Goal: Transaction & Acquisition: Purchase product/service

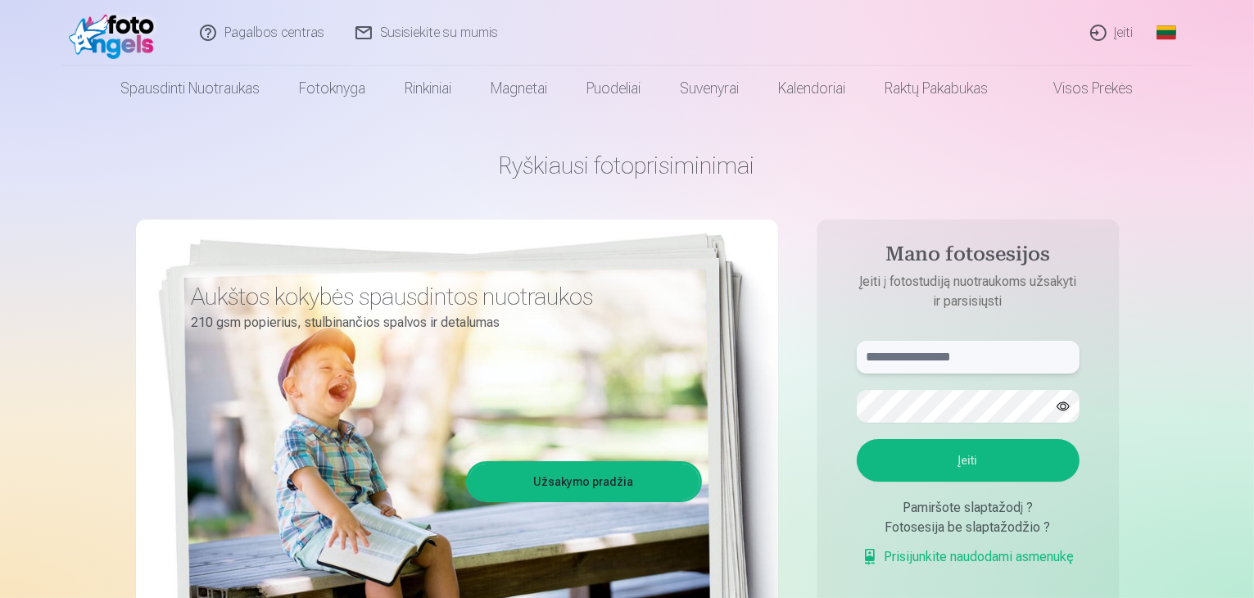
click at [911, 359] on input "text" at bounding box center [968, 357] width 223 height 33
type input "**********"
click at [1064, 407] on button "button" at bounding box center [1062, 406] width 31 height 31
click at [1035, 462] on button "Įeiti" at bounding box center [968, 460] width 223 height 43
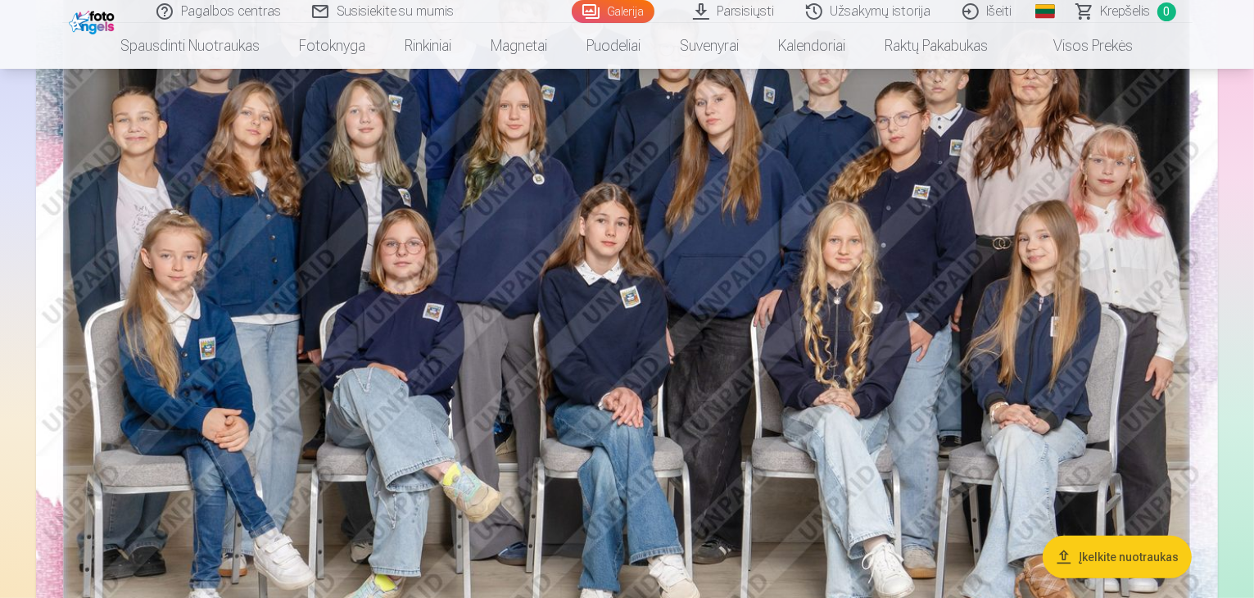
scroll to position [266, 0]
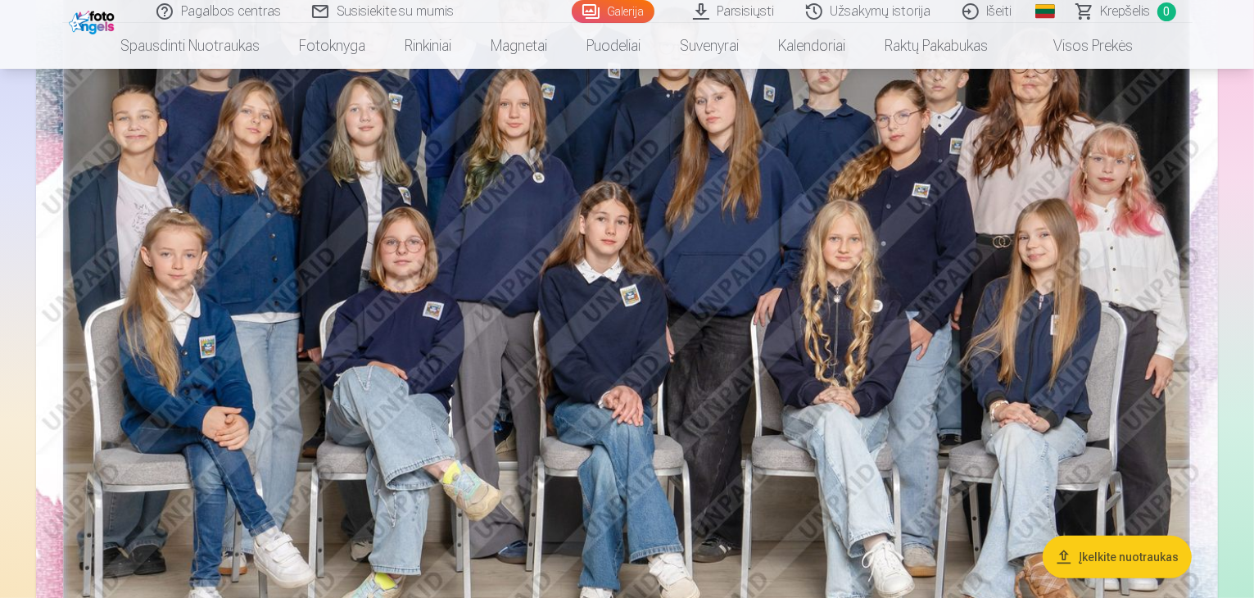
click at [1033, 205] on img at bounding box center [627, 308] width 1182 height 789
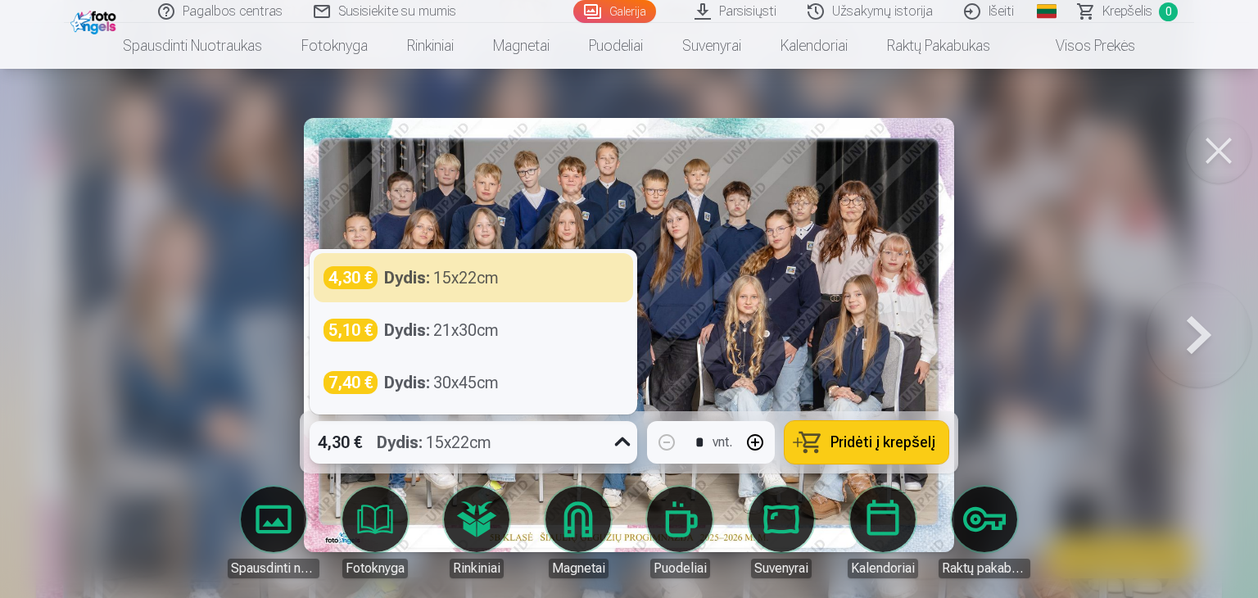
click at [619, 443] on icon at bounding box center [622, 442] width 26 height 26
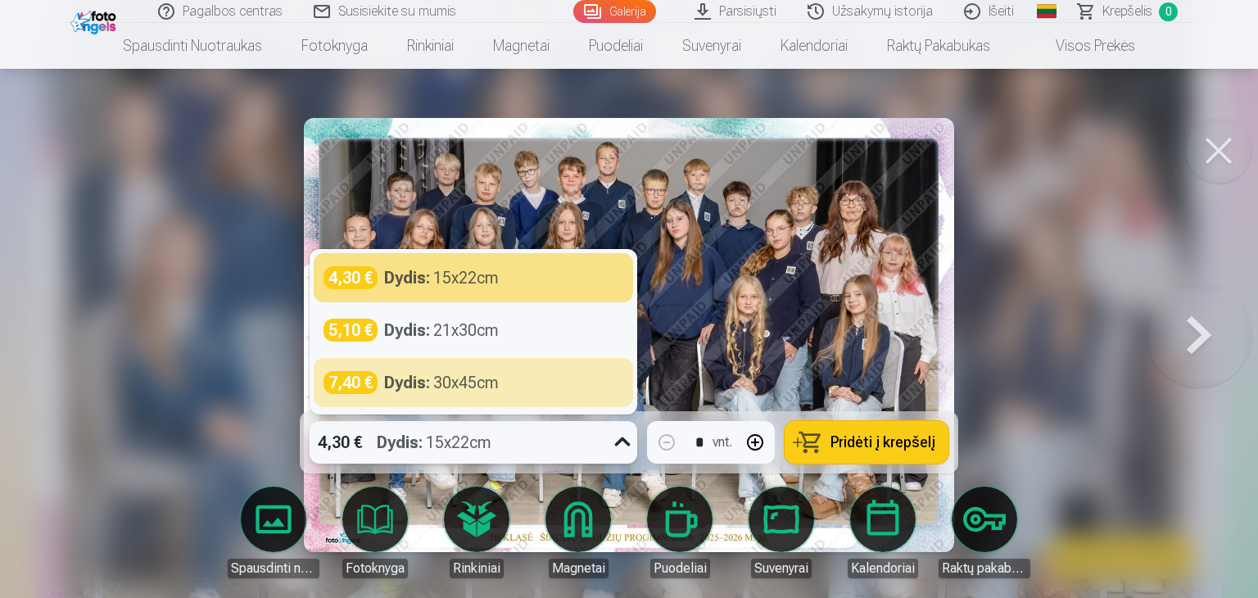
click at [621, 440] on icon at bounding box center [622, 442] width 26 height 26
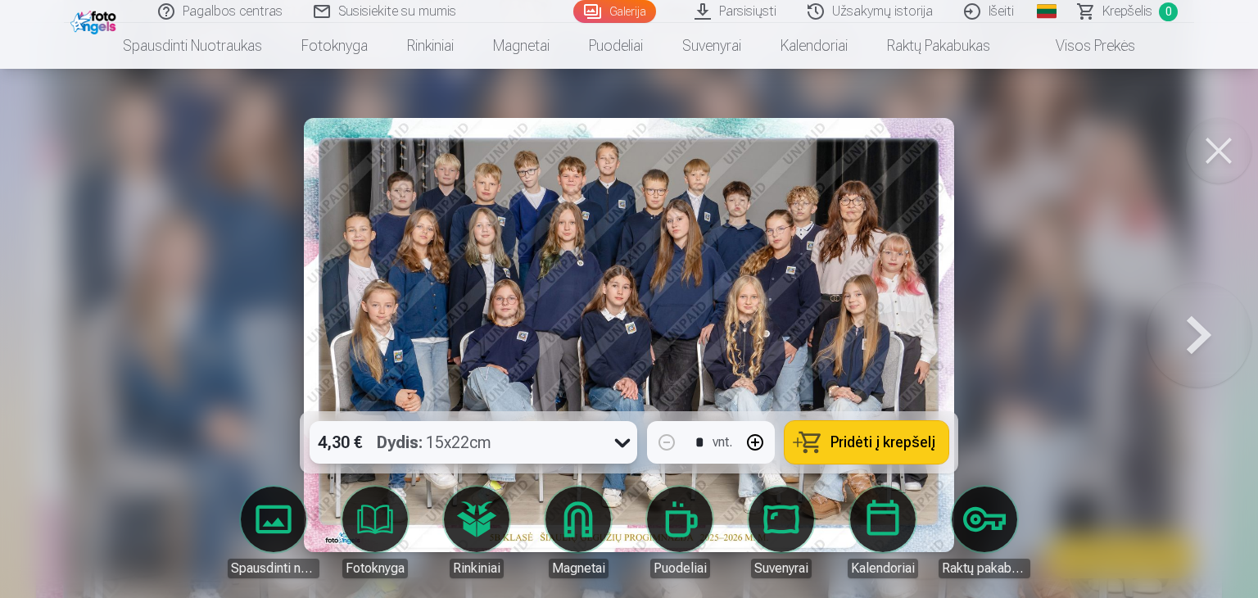
click at [877, 435] on span "Pridėti į krepšelį" at bounding box center [882, 442] width 105 height 15
click at [1206, 332] on button at bounding box center [1198, 335] width 105 height 120
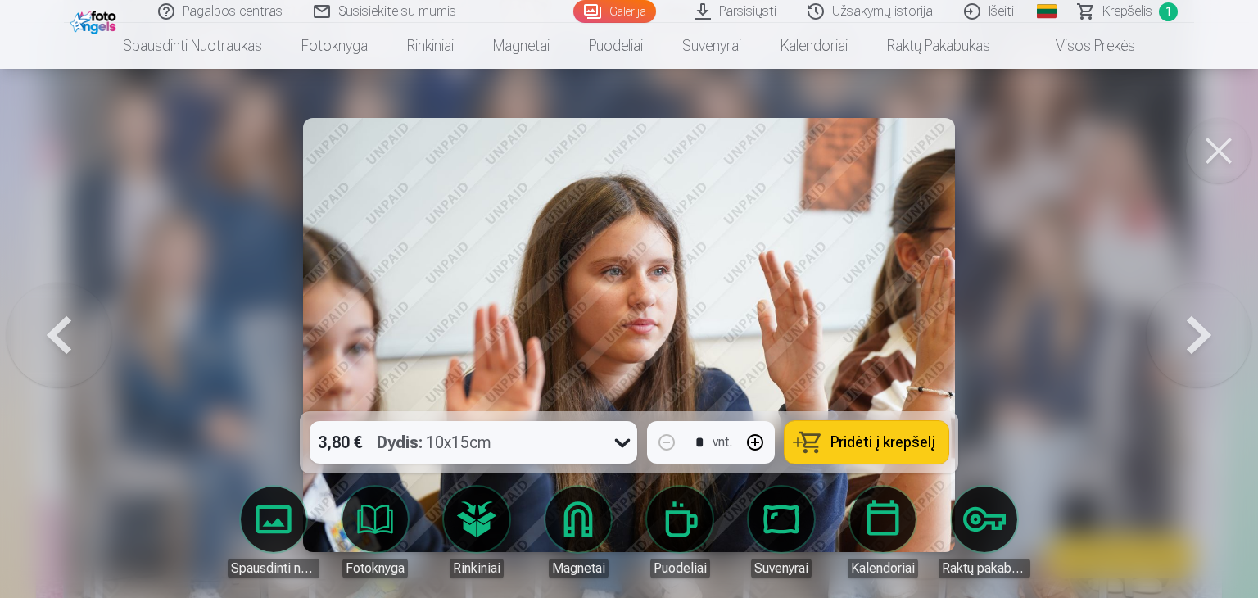
click at [1192, 348] on button at bounding box center [1198, 335] width 105 height 120
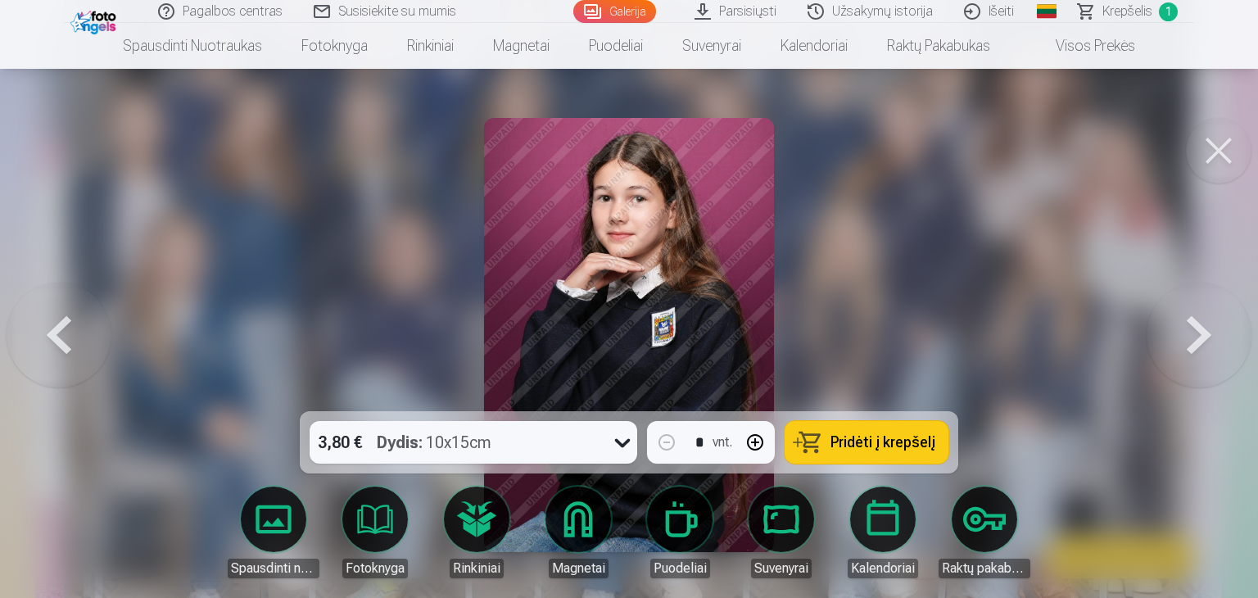
click at [1192, 348] on button at bounding box center [1198, 335] width 105 height 120
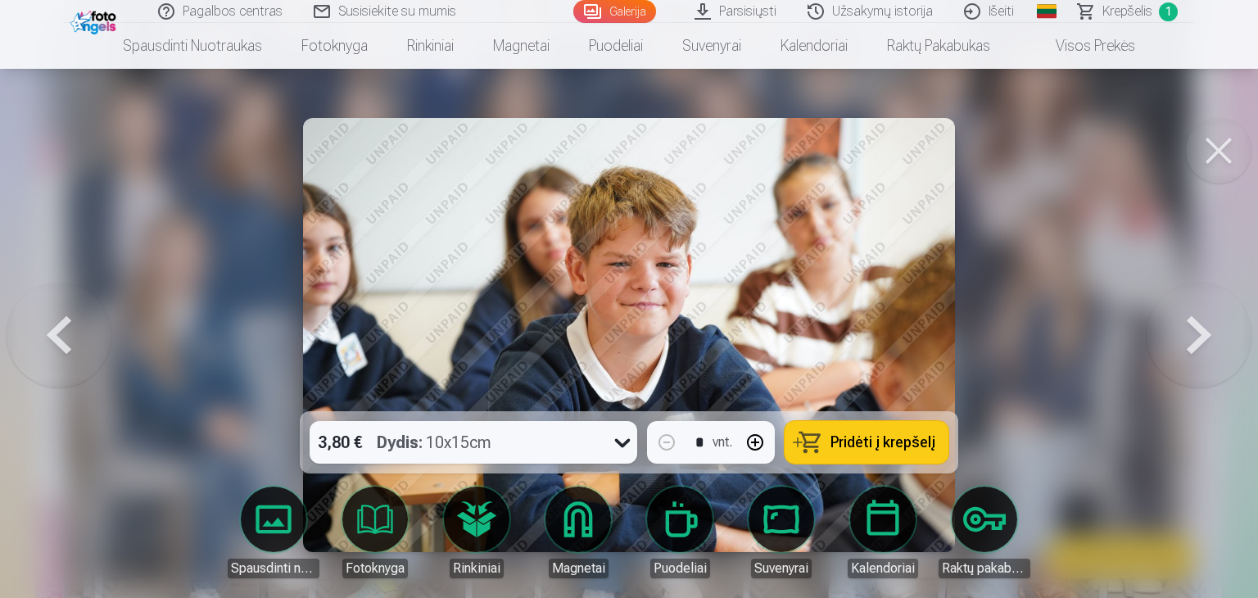
click at [1192, 348] on button at bounding box center [1198, 335] width 105 height 120
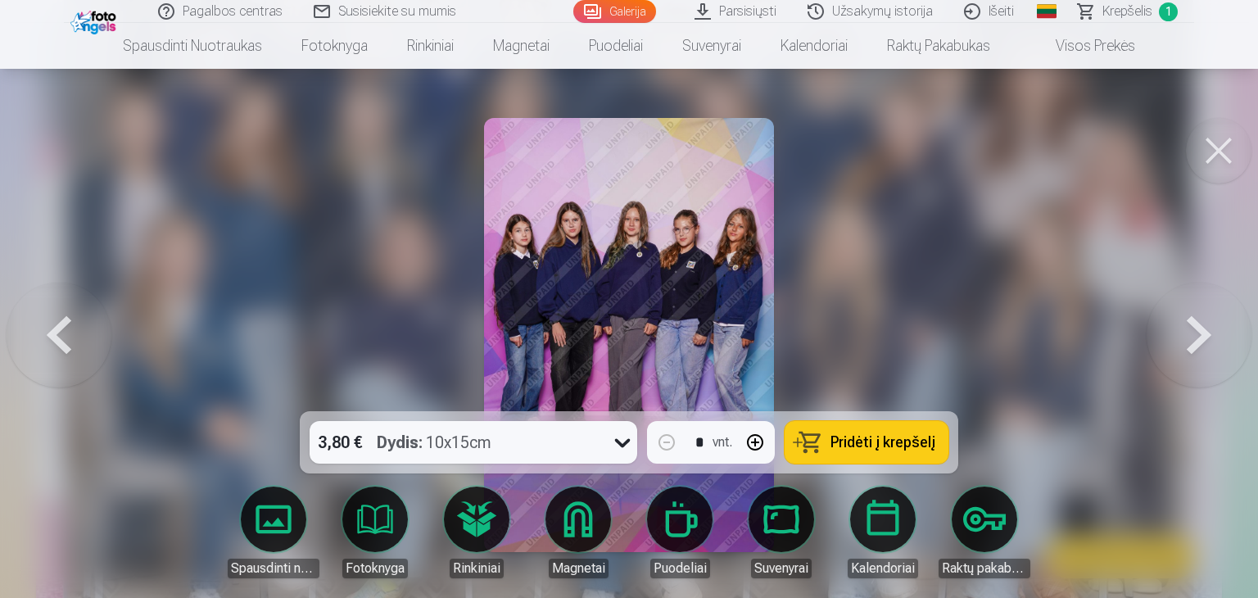
click at [1192, 348] on button at bounding box center [1198, 335] width 105 height 120
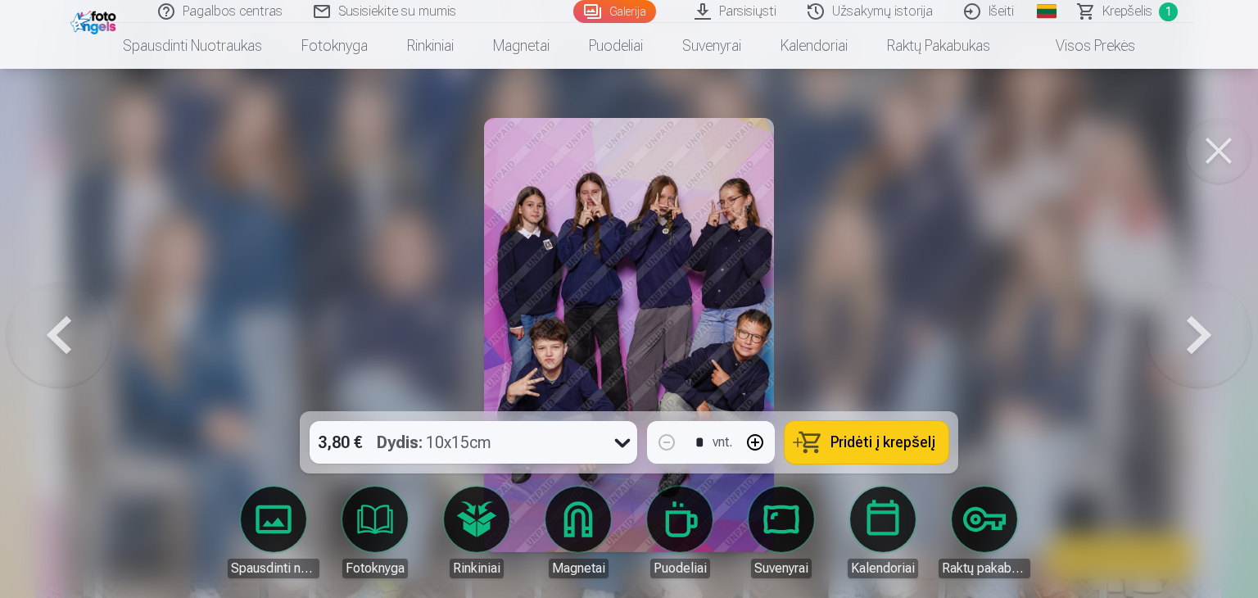
click at [1211, 342] on button at bounding box center [1198, 335] width 105 height 120
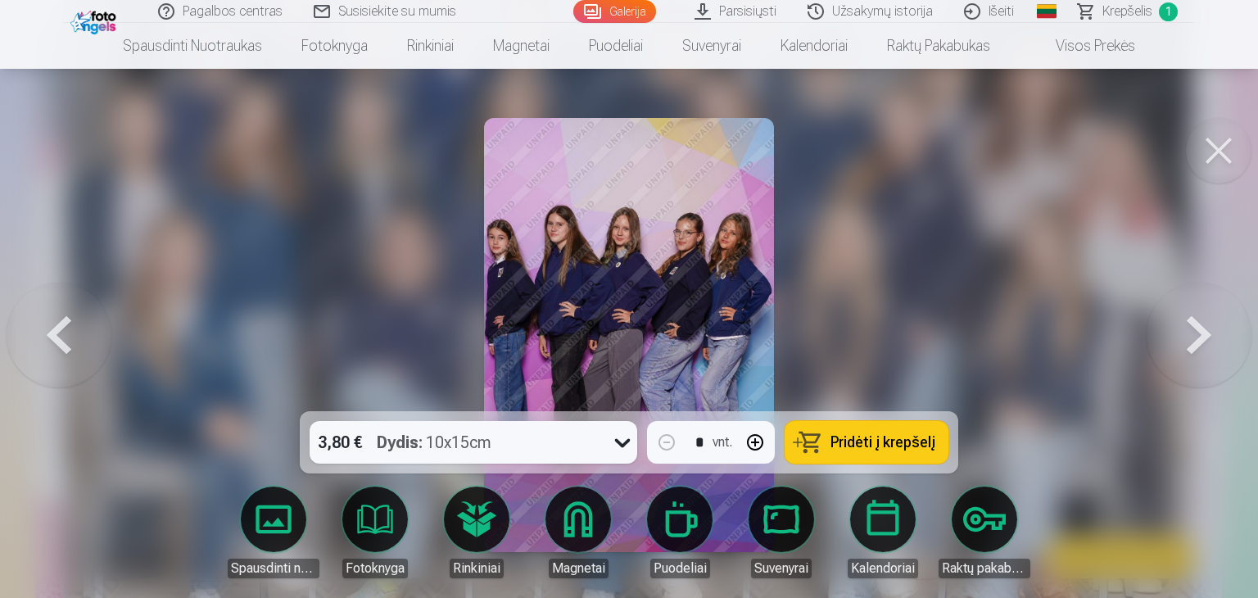
click at [1211, 342] on button at bounding box center [1198, 335] width 105 height 120
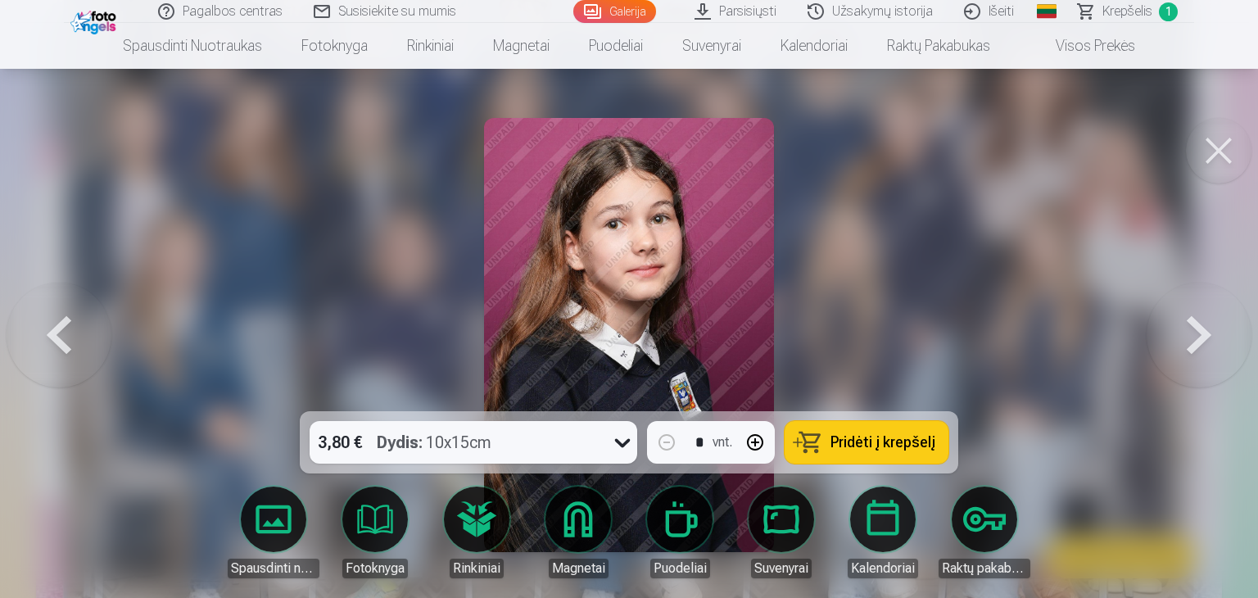
click at [1211, 342] on button at bounding box center [1198, 335] width 105 height 120
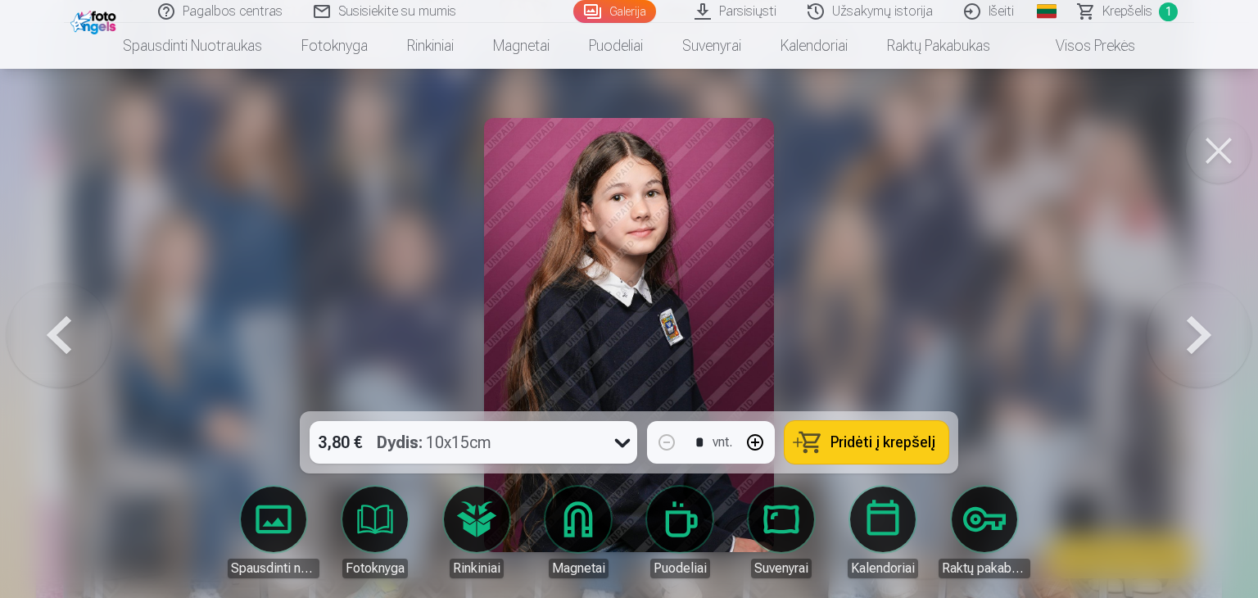
click at [60, 354] on button at bounding box center [59, 335] width 105 height 120
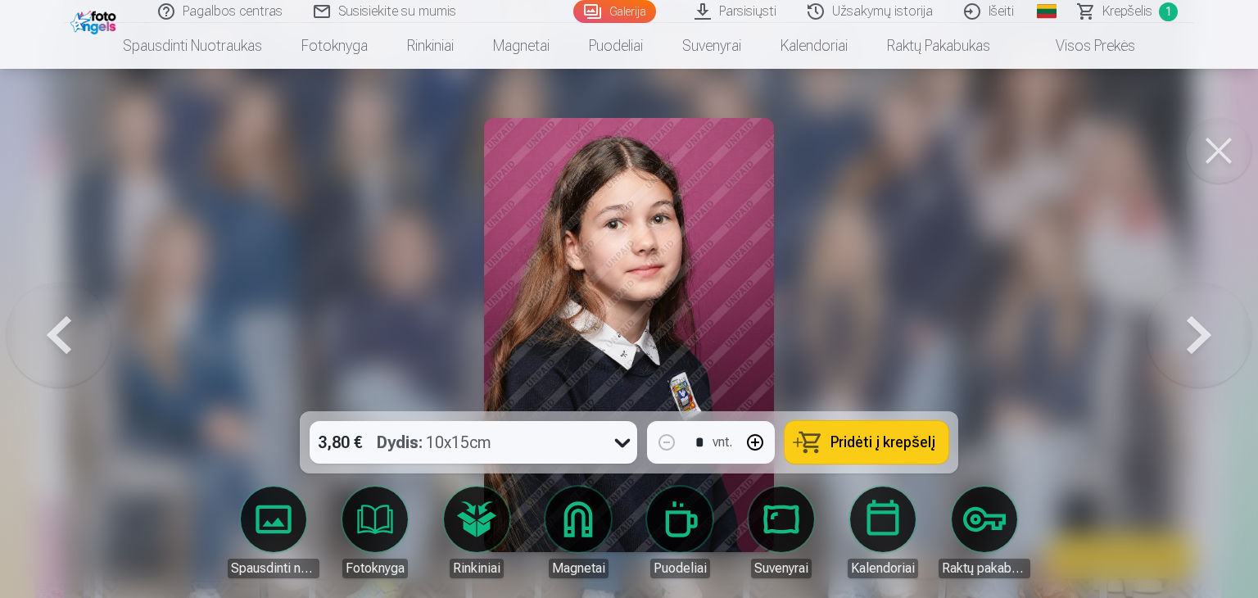
click at [60, 350] on button at bounding box center [59, 335] width 105 height 120
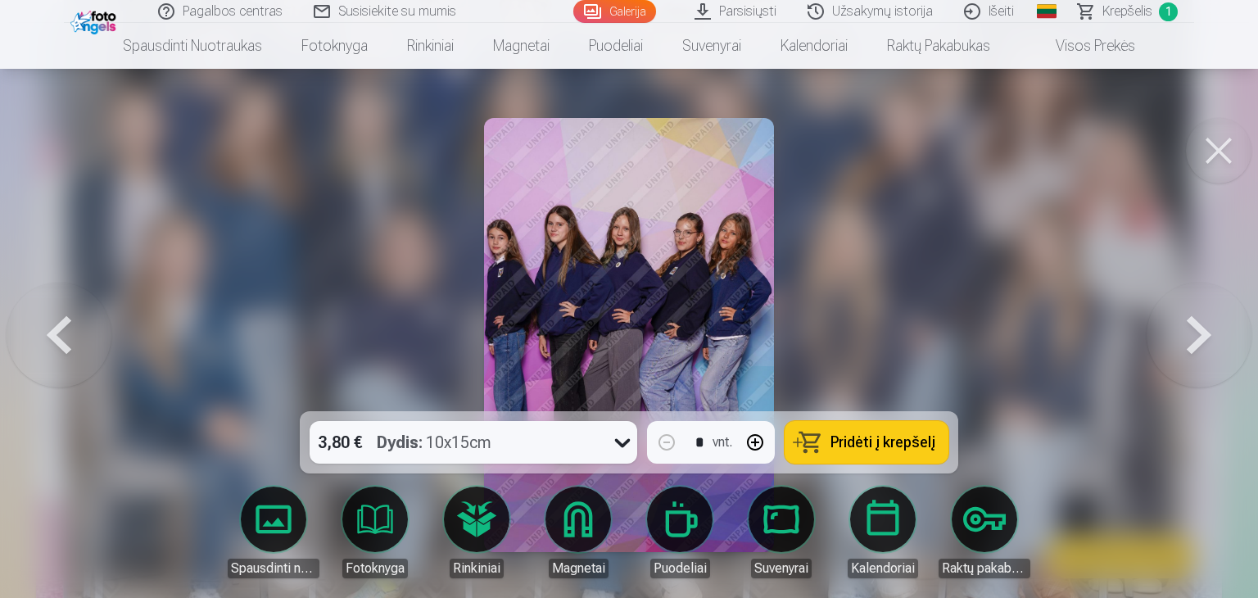
click at [70, 350] on button at bounding box center [59, 335] width 105 height 120
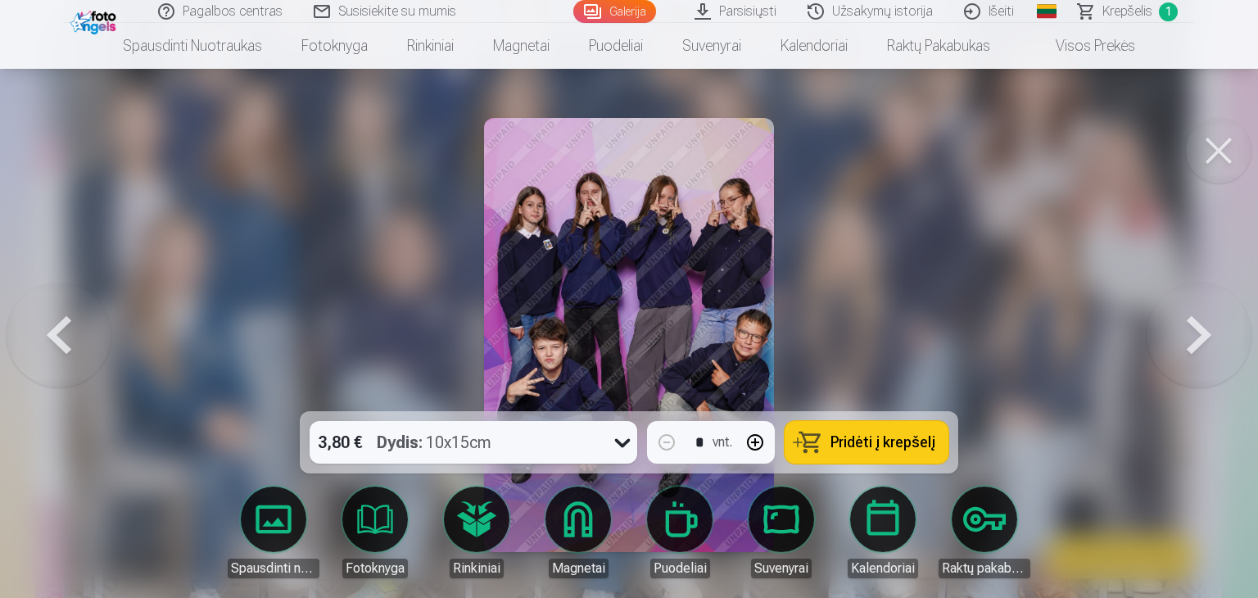
click at [73, 351] on button at bounding box center [59, 335] width 105 height 120
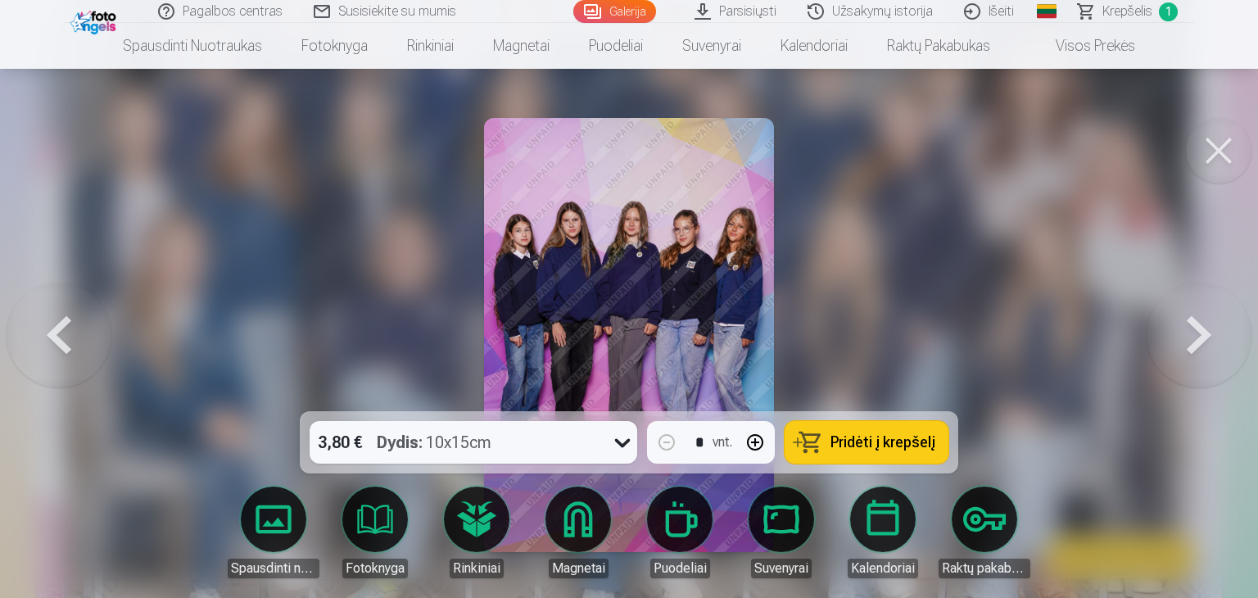
click at [869, 440] on span "Pridėti į krepšelį" at bounding box center [882, 442] width 105 height 15
click at [1176, 339] on button at bounding box center [1198, 335] width 105 height 120
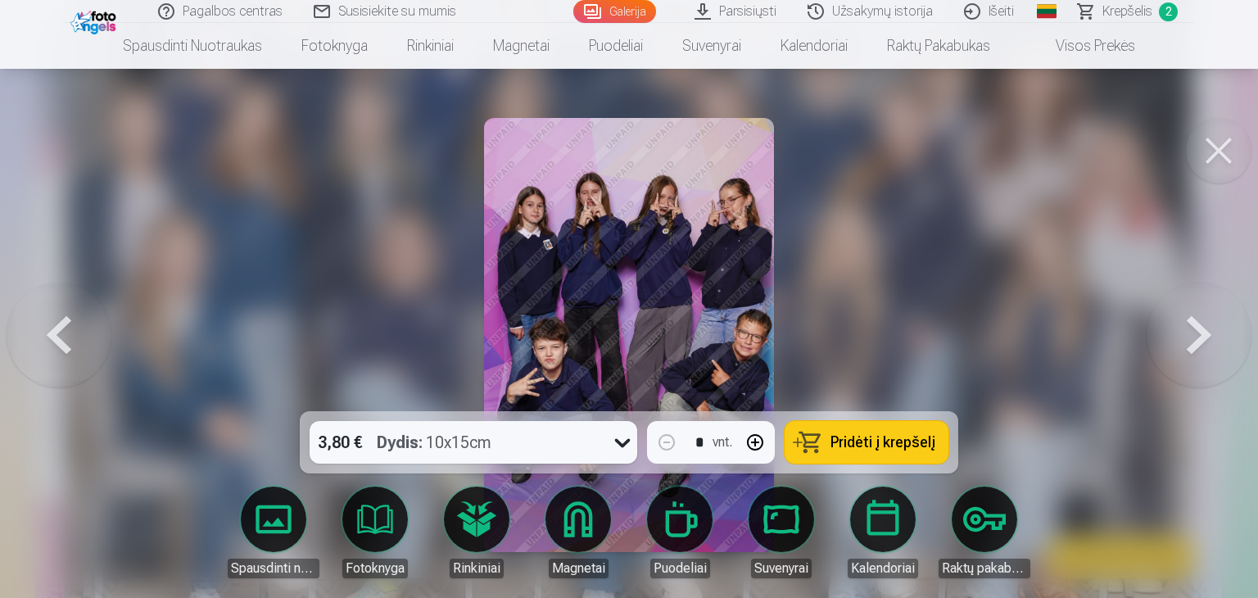
click at [863, 440] on span "Pridėti į krepšelį" at bounding box center [882, 442] width 105 height 15
drag, startPoint x: 1174, startPoint y: 328, endPoint x: 1153, endPoint y: 327, distance: 21.4
click at [1173, 328] on button at bounding box center [1198, 335] width 105 height 120
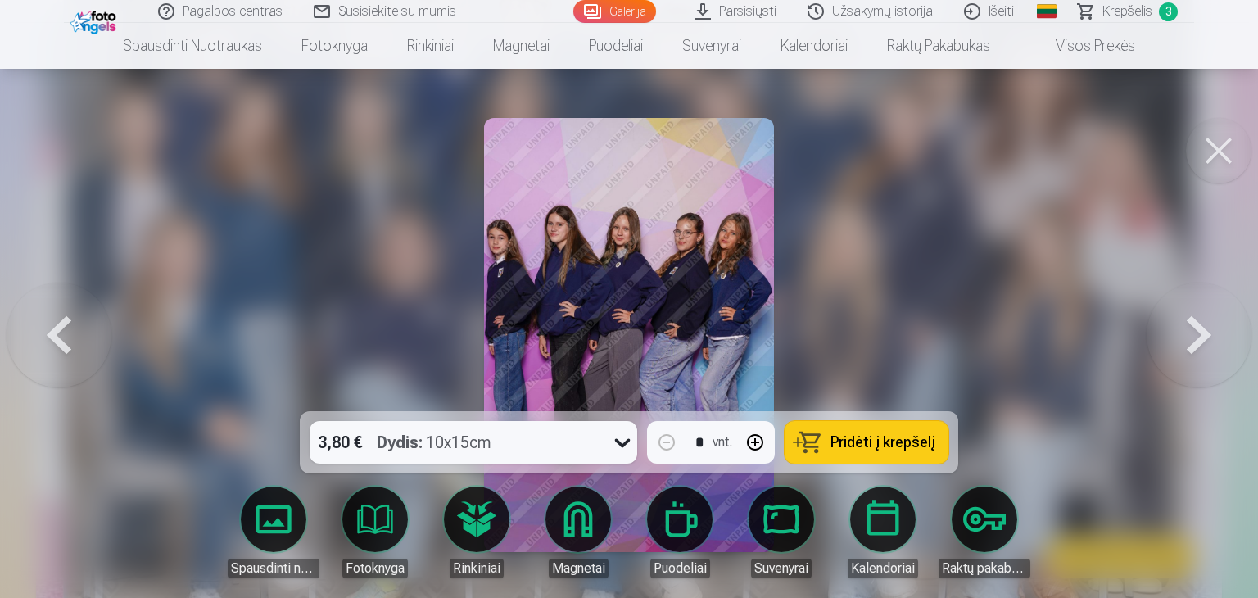
click at [594, 450] on div "3,80 € Dydis : 10x15cm" at bounding box center [458, 442] width 296 height 43
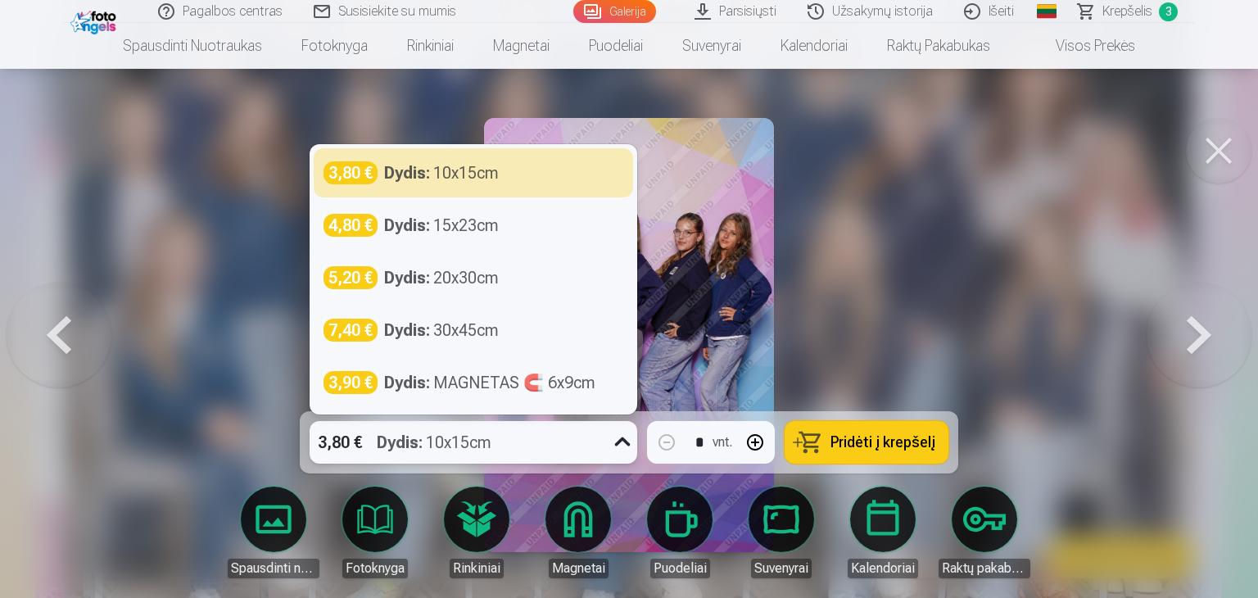
click at [593, 450] on div "3,80 € Dydis : 10x15cm" at bounding box center [458, 442] width 296 height 43
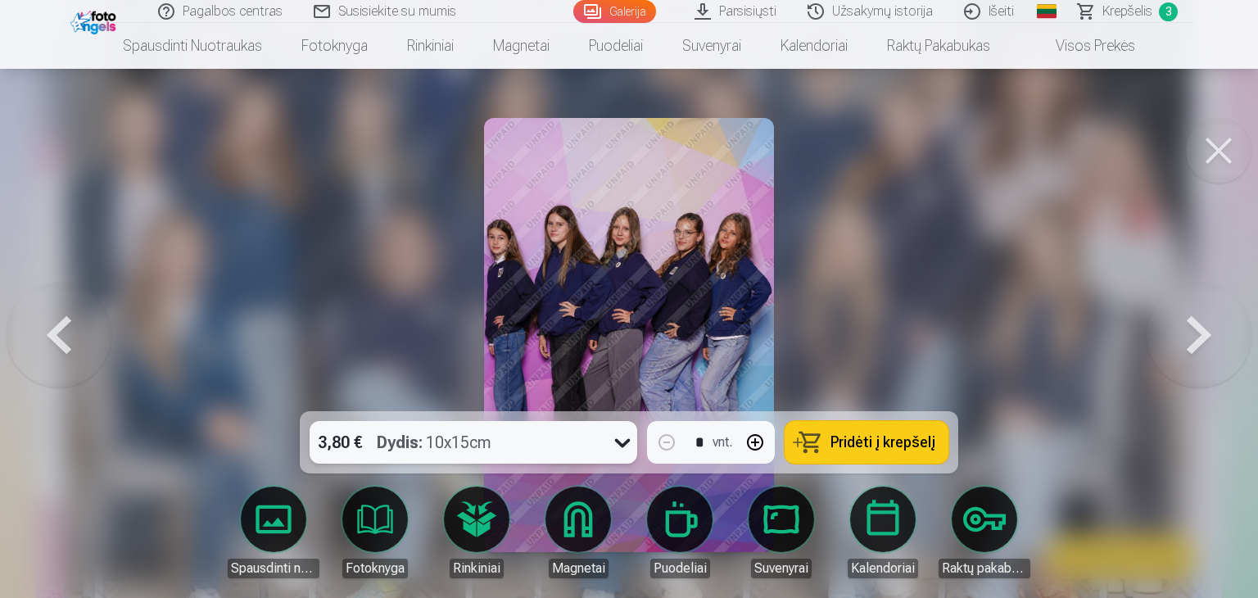
click at [593, 450] on div "3,80 € Dydis : 10x15cm" at bounding box center [458, 442] width 296 height 43
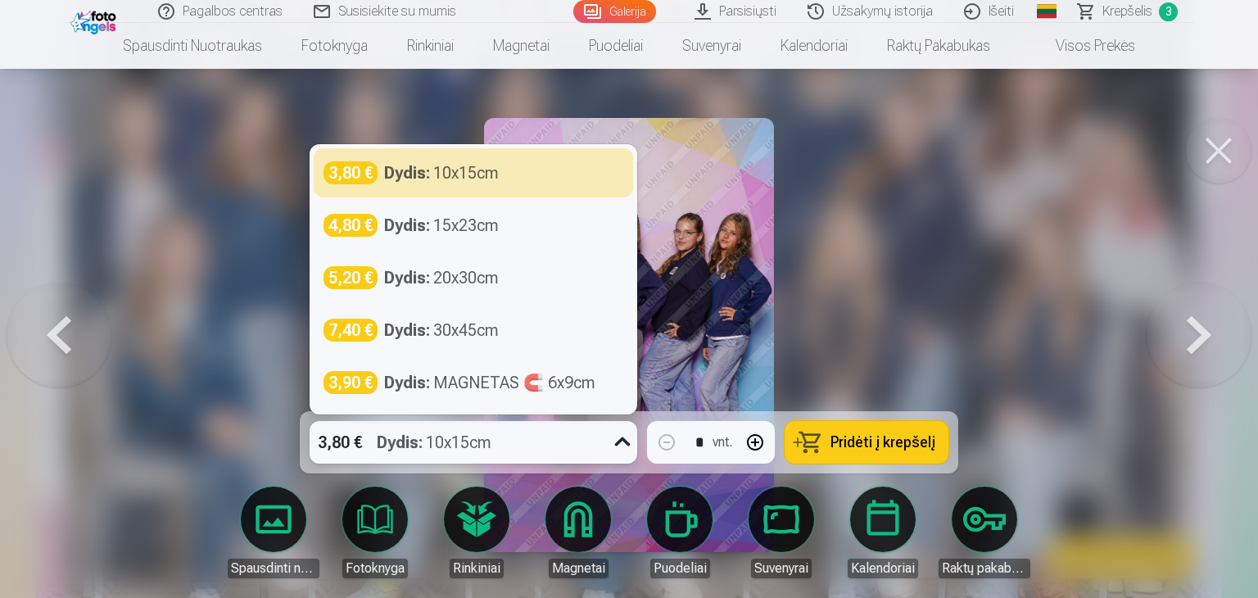
click at [593, 450] on div "3,80 € Dydis : 10x15cm" at bounding box center [458, 442] width 296 height 43
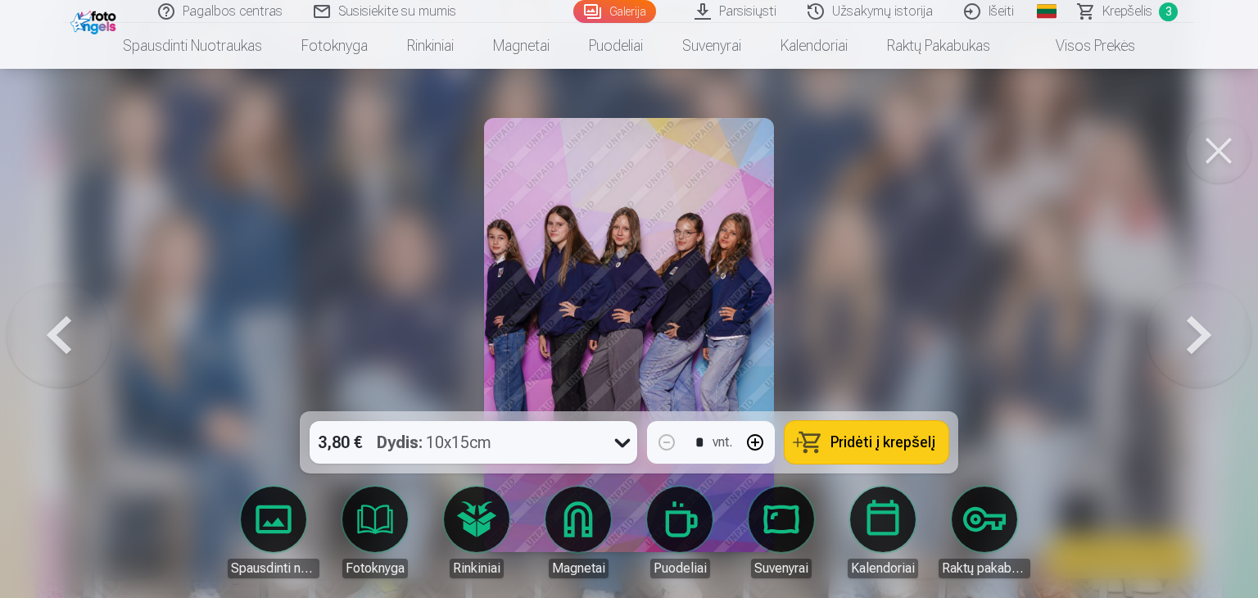
click at [886, 426] on button "Pridėti į krepšelį" at bounding box center [866, 442] width 164 height 43
click at [1193, 345] on button at bounding box center [1198, 335] width 105 height 120
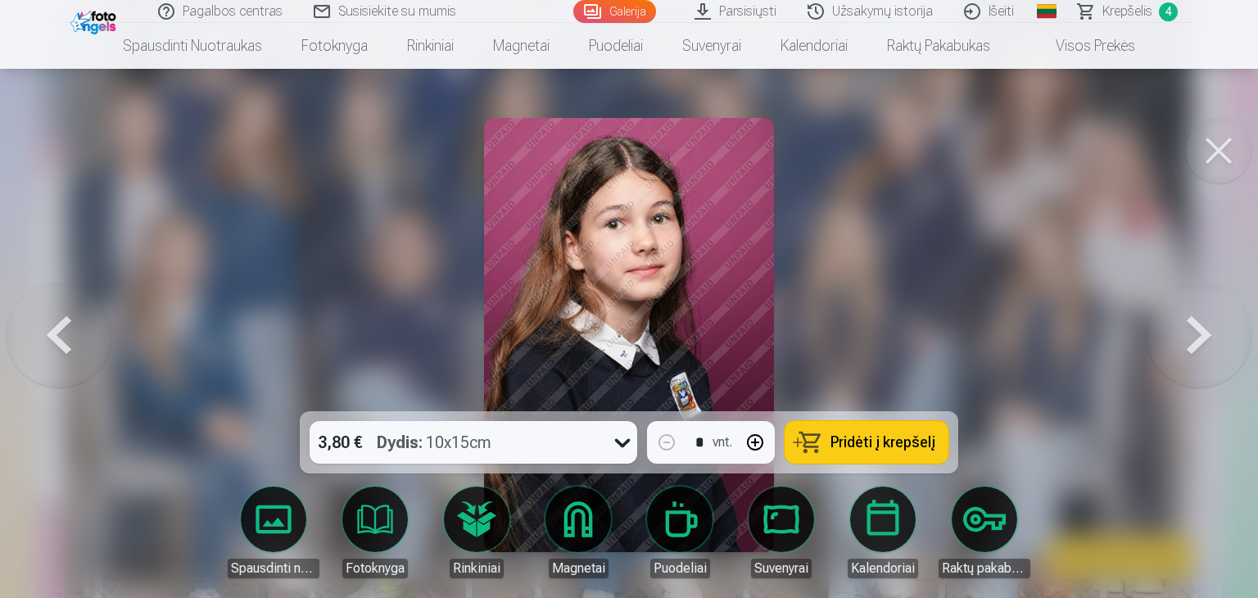
click at [1192, 343] on button at bounding box center [1198, 335] width 105 height 120
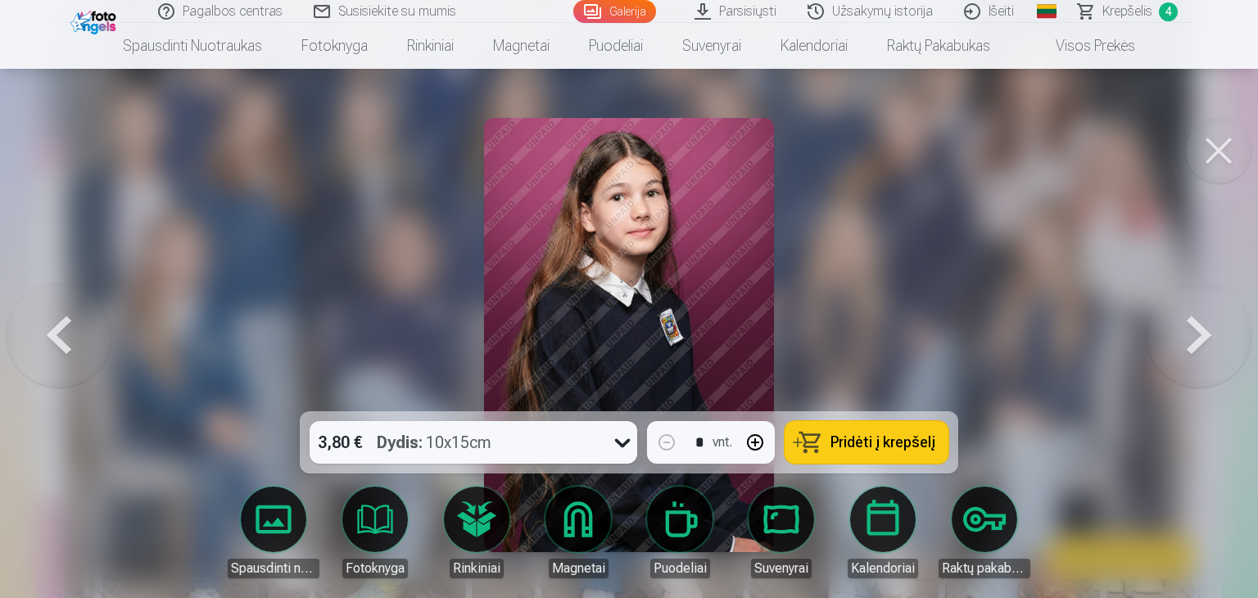
click at [1192, 348] on button at bounding box center [1198, 335] width 105 height 120
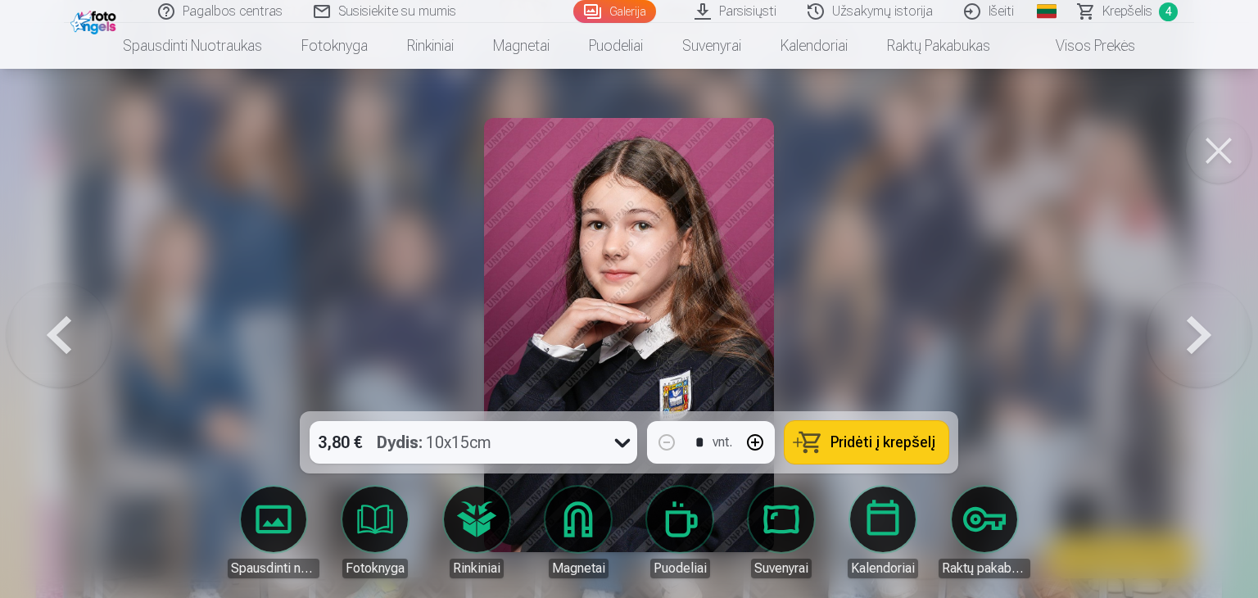
click at [1189, 348] on button at bounding box center [1198, 335] width 105 height 120
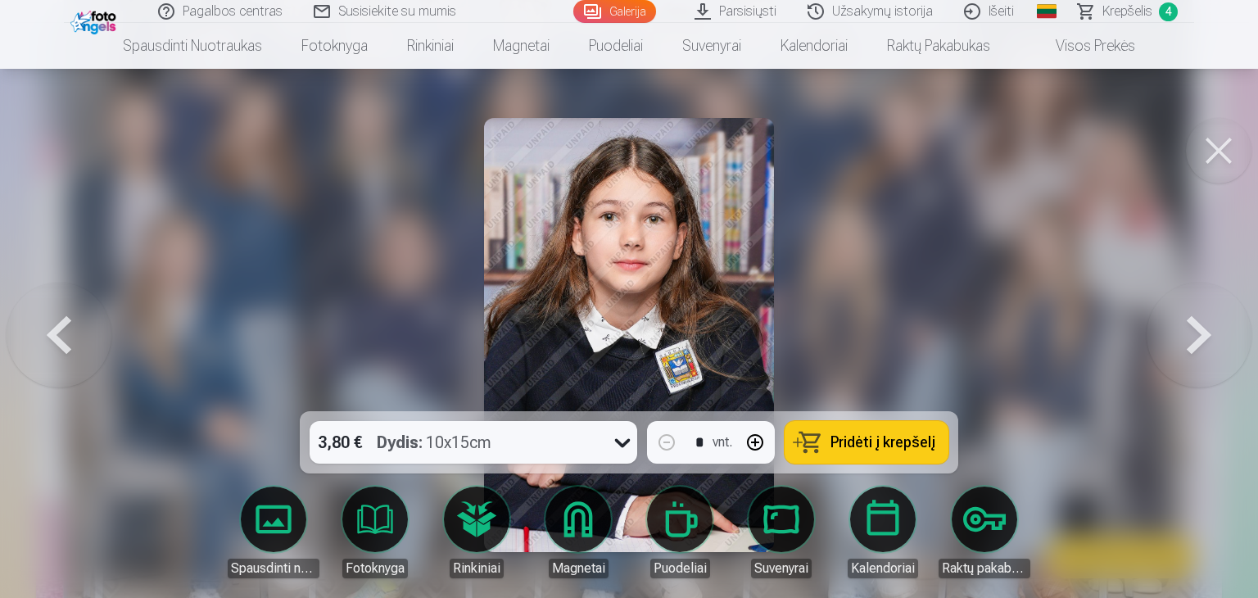
click at [1190, 346] on button at bounding box center [1198, 335] width 105 height 120
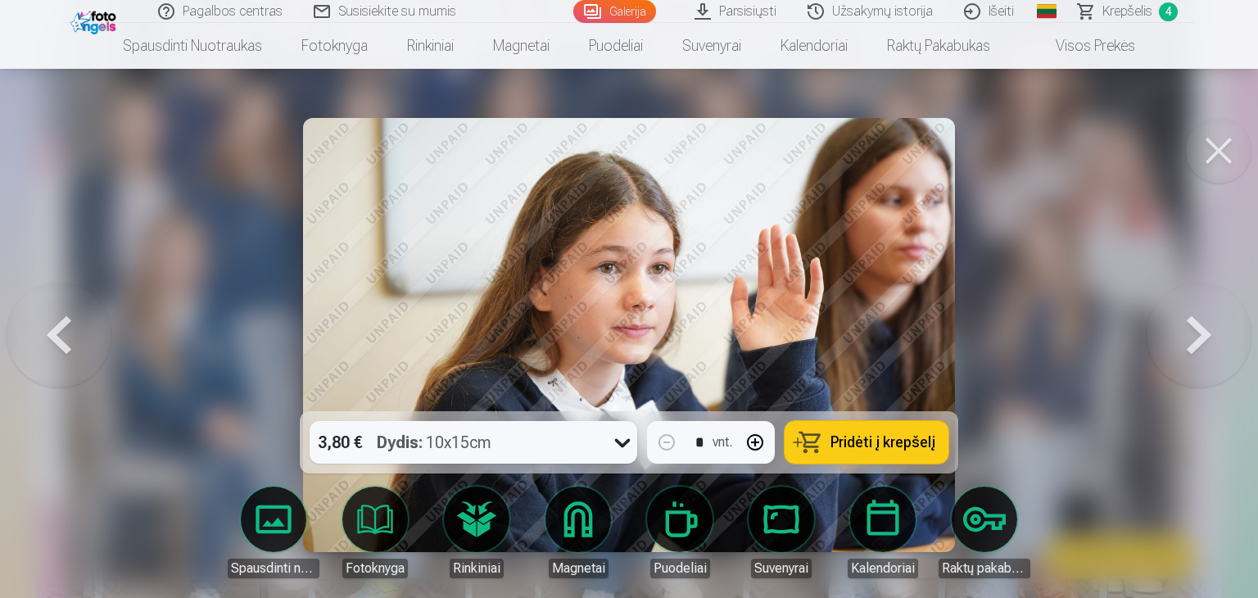
click at [84, 340] on button at bounding box center [59, 335] width 105 height 120
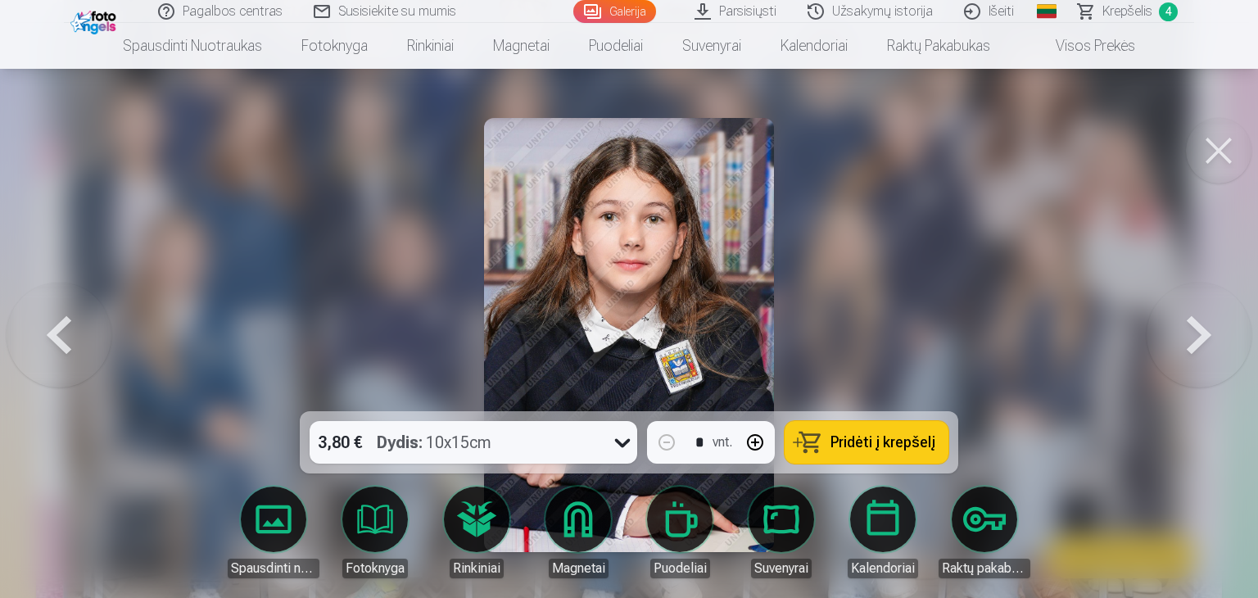
click at [823, 428] on button "Pridėti į krepšelį" at bounding box center [866, 442] width 164 height 43
click at [43, 338] on button at bounding box center [59, 335] width 105 height 120
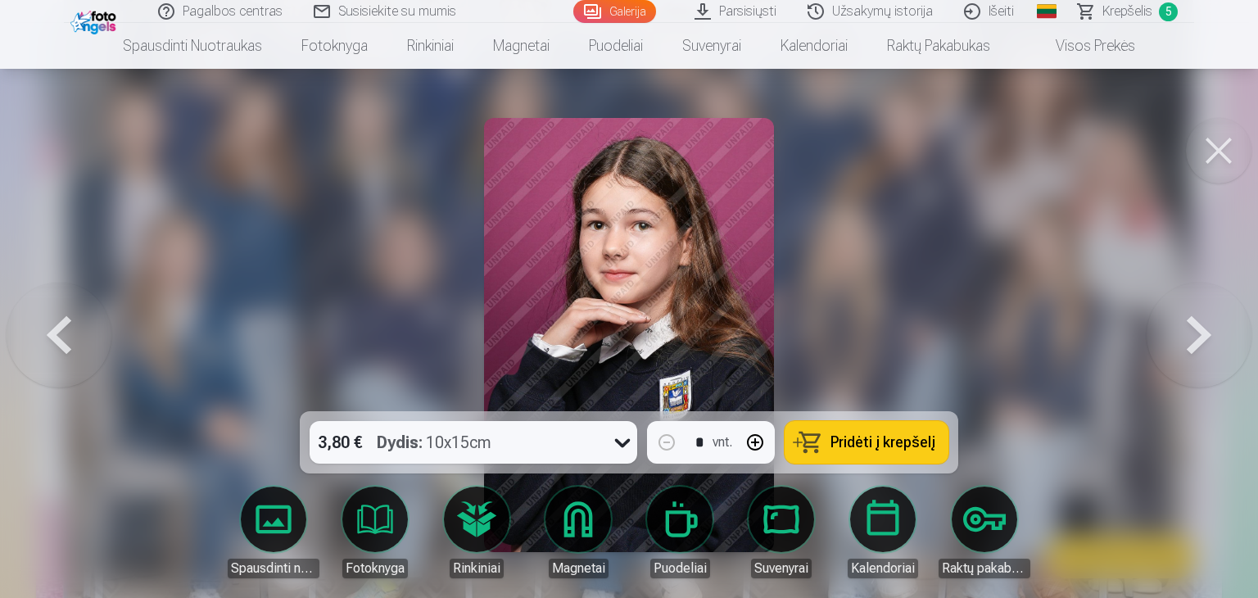
click at [53, 335] on button at bounding box center [59, 335] width 105 height 120
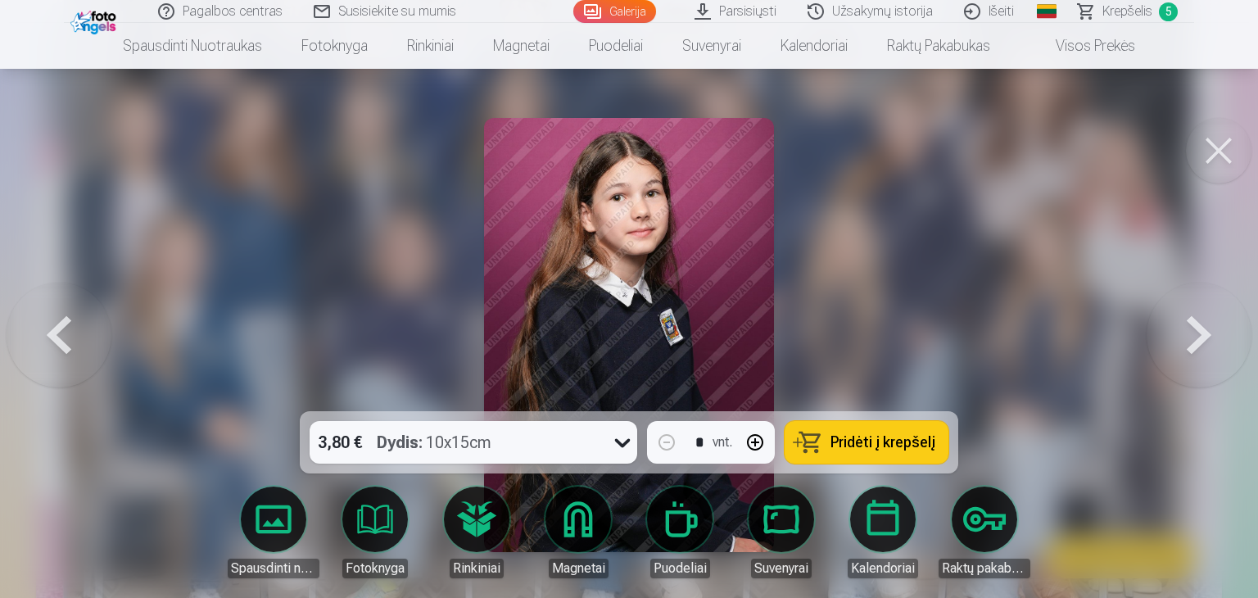
click at [1155, 376] on button at bounding box center [1198, 335] width 105 height 120
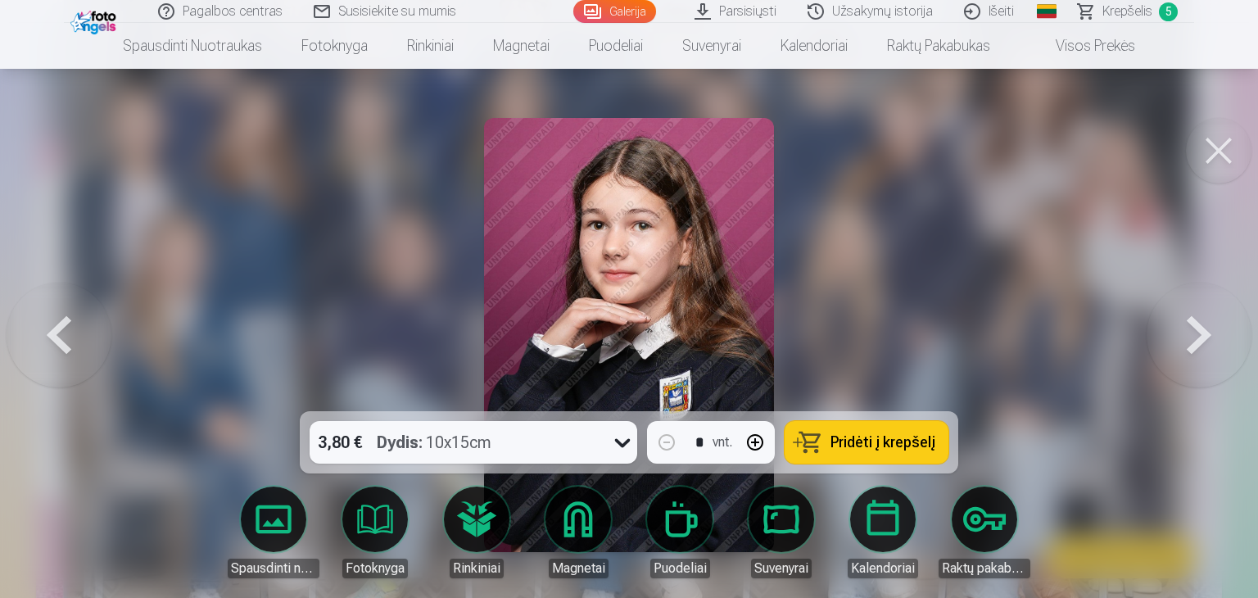
click at [1182, 356] on button at bounding box center [1198, 335] width 105 height 120
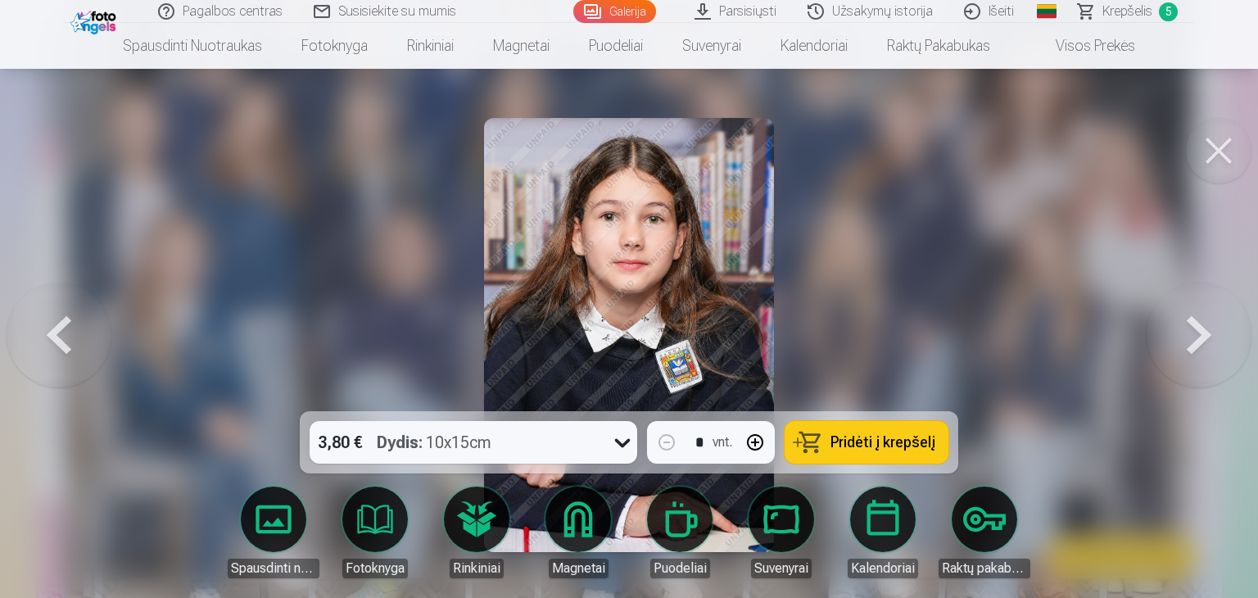
click at [1182, 356] on button at bounding box center [1198, 335] width 105 height 120
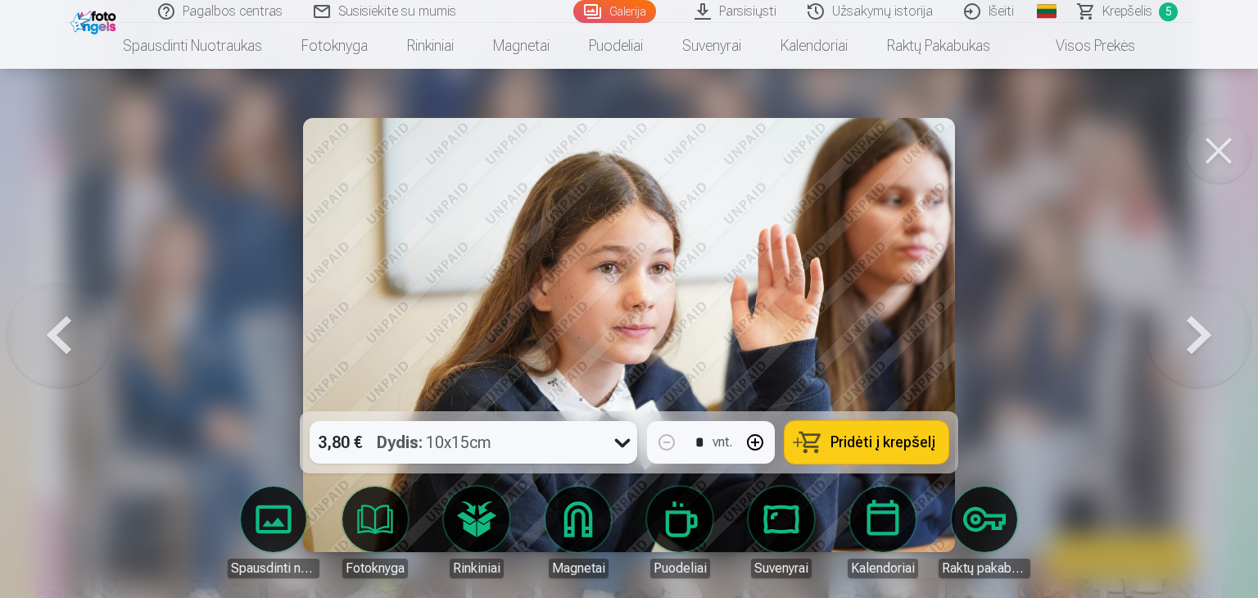
click at [1181, 350] on button at bounding box center [1198, 335] width 105 height 120
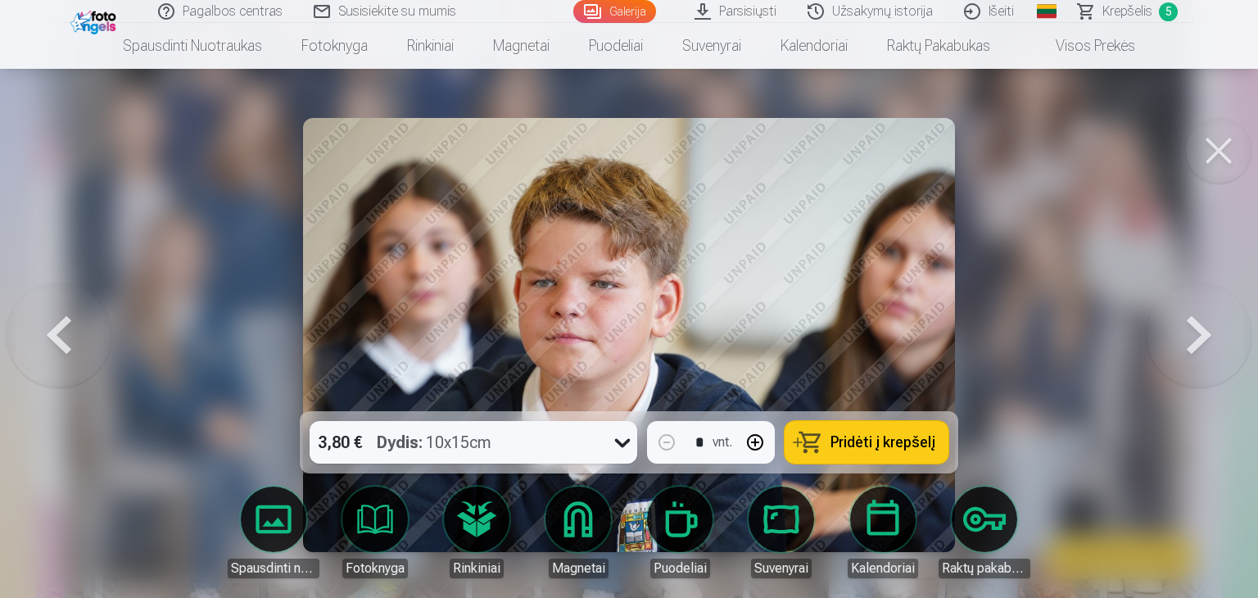
click at [38, 343] on button at bounding box center [59, 335] width 105 height 120
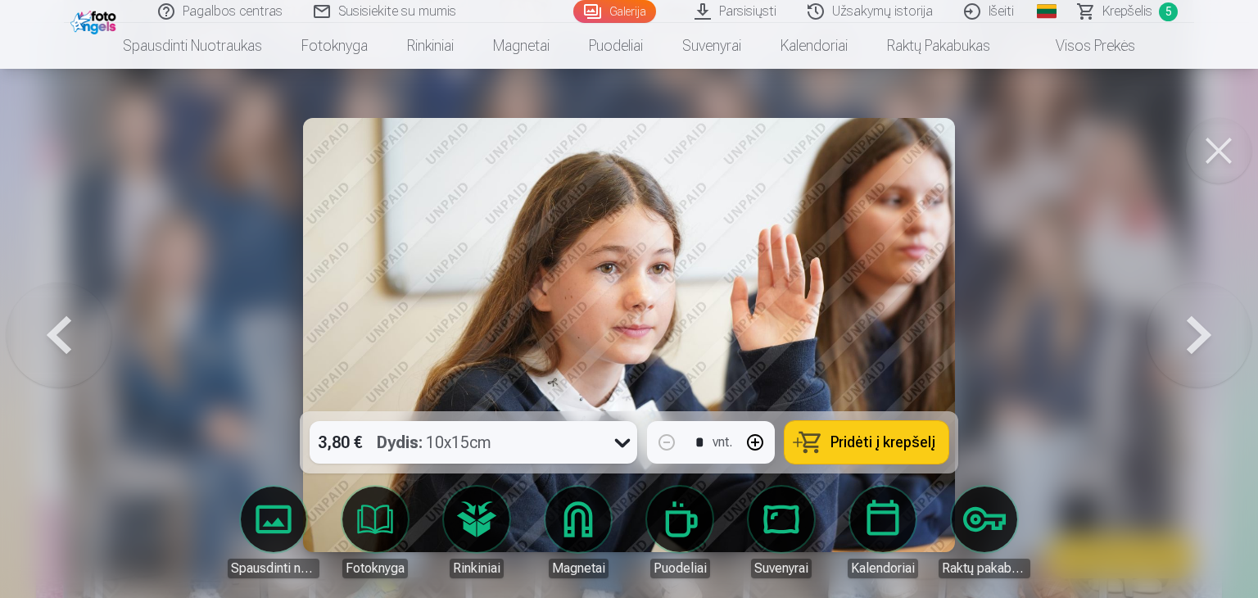
click at [864, 435] on span "Pridėti į krepšelį" at bounding box center [882, 442] width 105 height 15
click at [86, 346] on button at bounding box center [59, 335] width 105 height 120
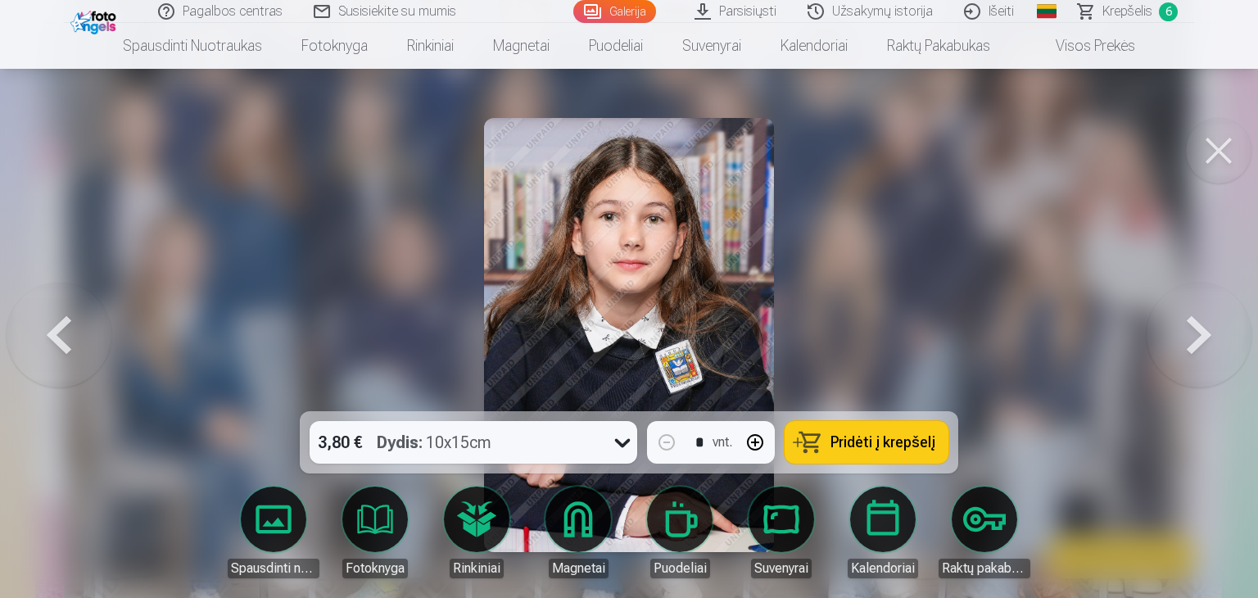
click at [77, 332] on button at bounding box center [59, 335] width 105 height 120
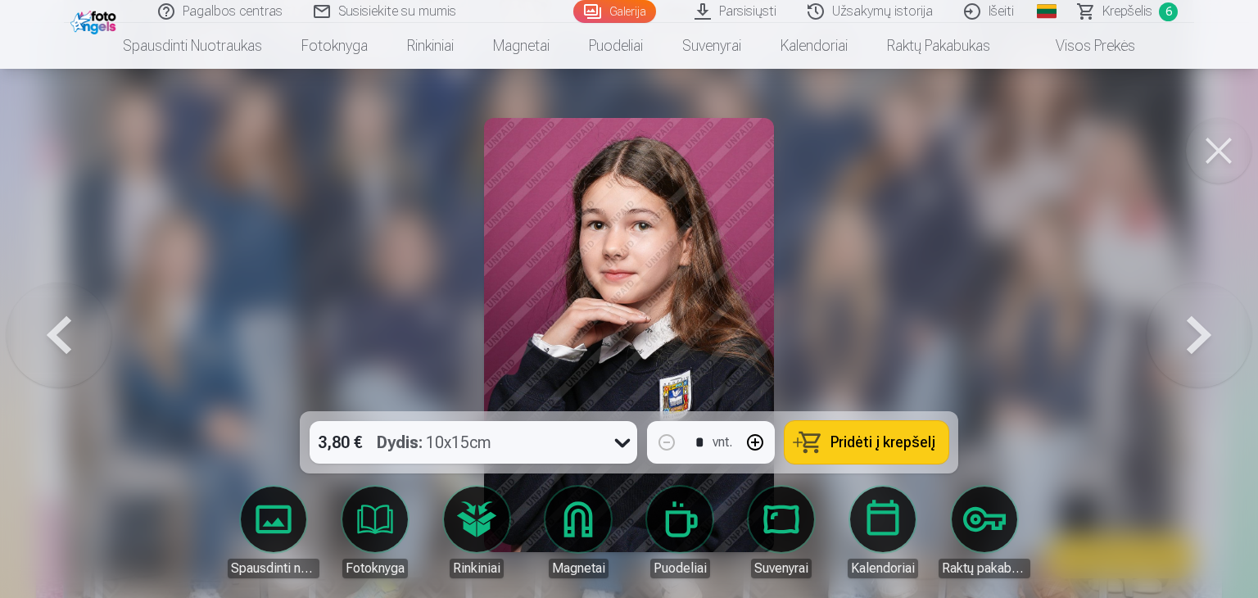
click at [13, 343] on button at bounding box center [59, 335] width 105 height 120
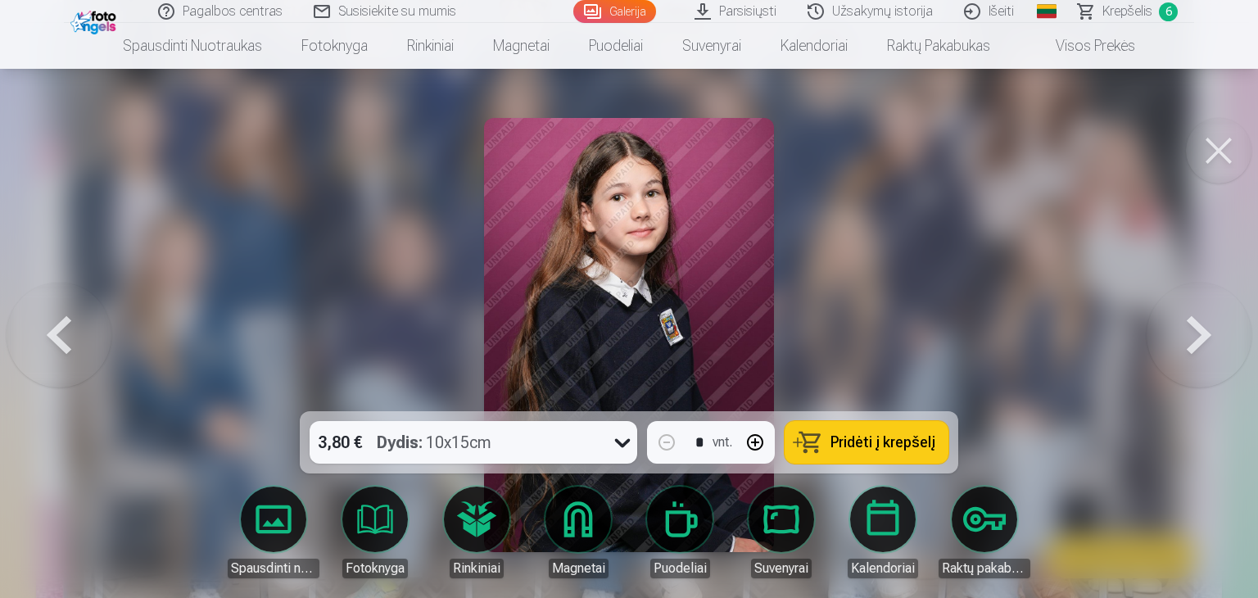
drag, startPoint x: 1156, startPoint y: 316, endPoint x: 1171, endPoint y: 315, distance: 14.8
click at [1171, 315] on button at bounding box center [1198, 335] width 105 height 120
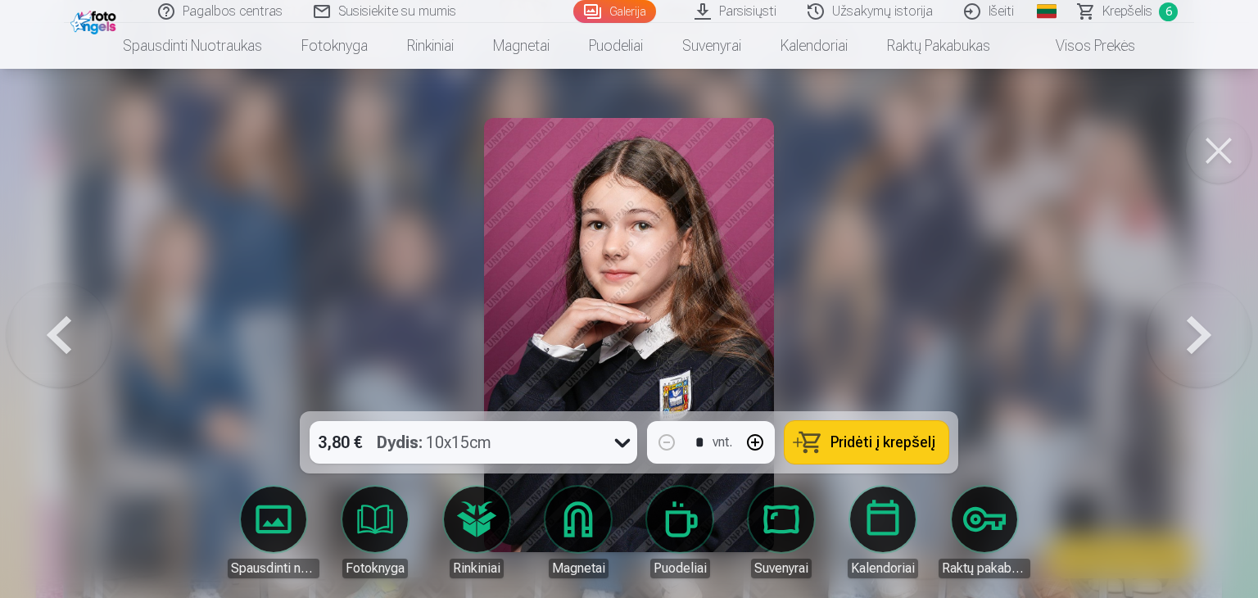
click at [1191, 355] on button at bounding box center [1198, 335] width 105 height 120
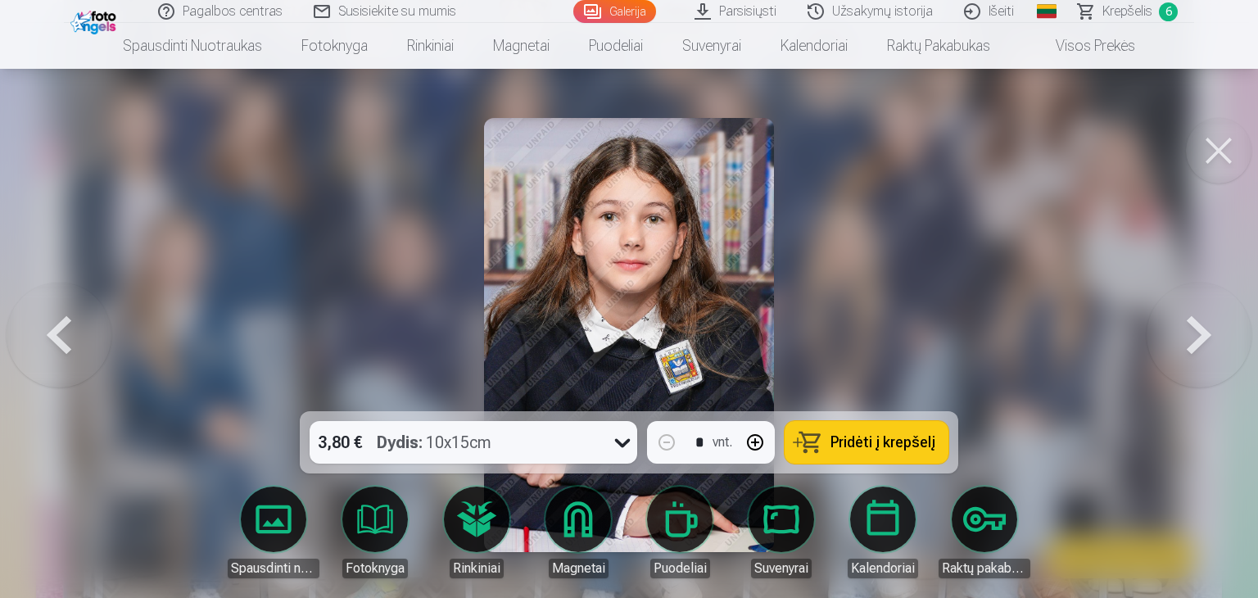
click at [1191, 355] on button at bounding box center [1198, 335] width 105 height 120
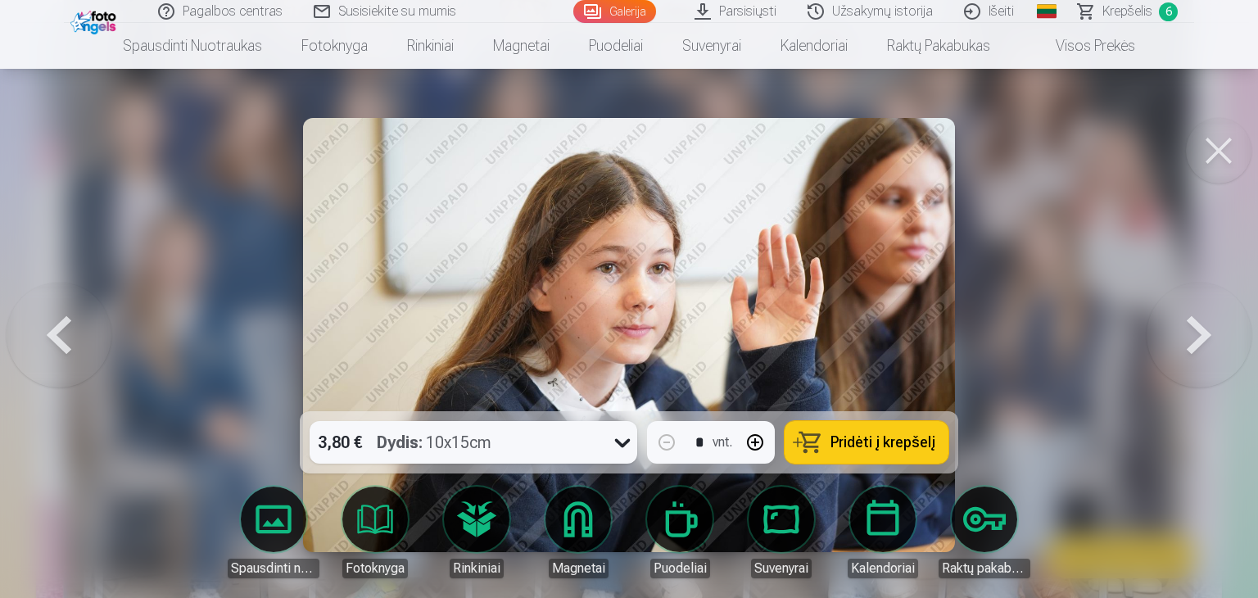
click at [1191, 355] on button at bounding box center [1198, 335] width 105 height 120
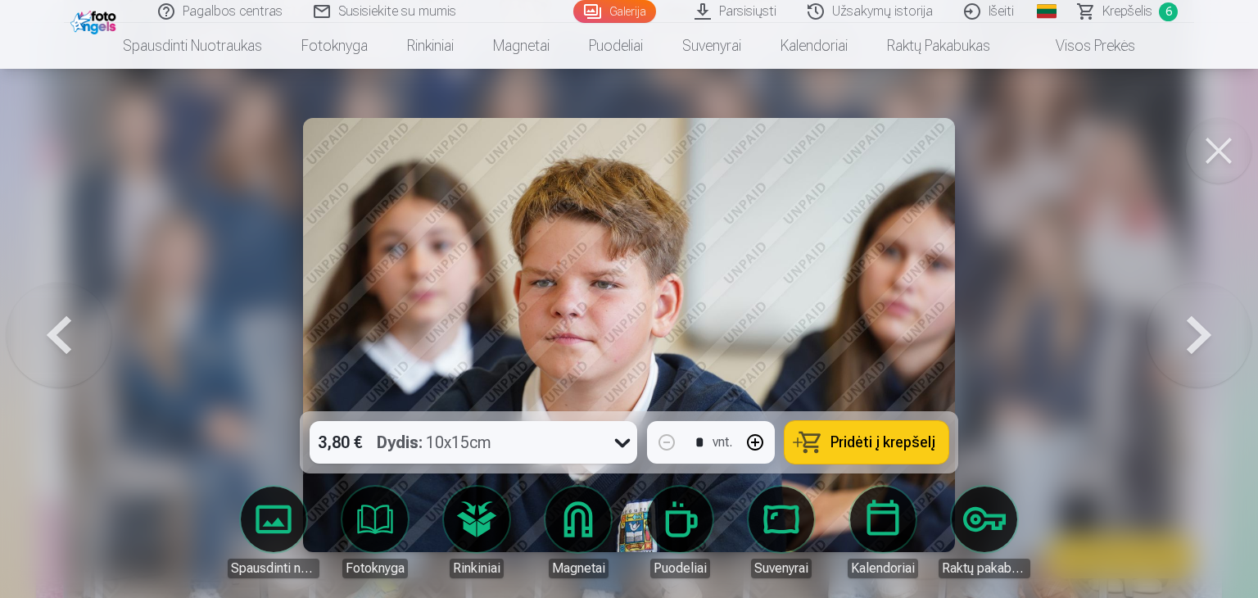
click at [1191, 355] on button at bounding box center [1198, 335] width 105 height 120
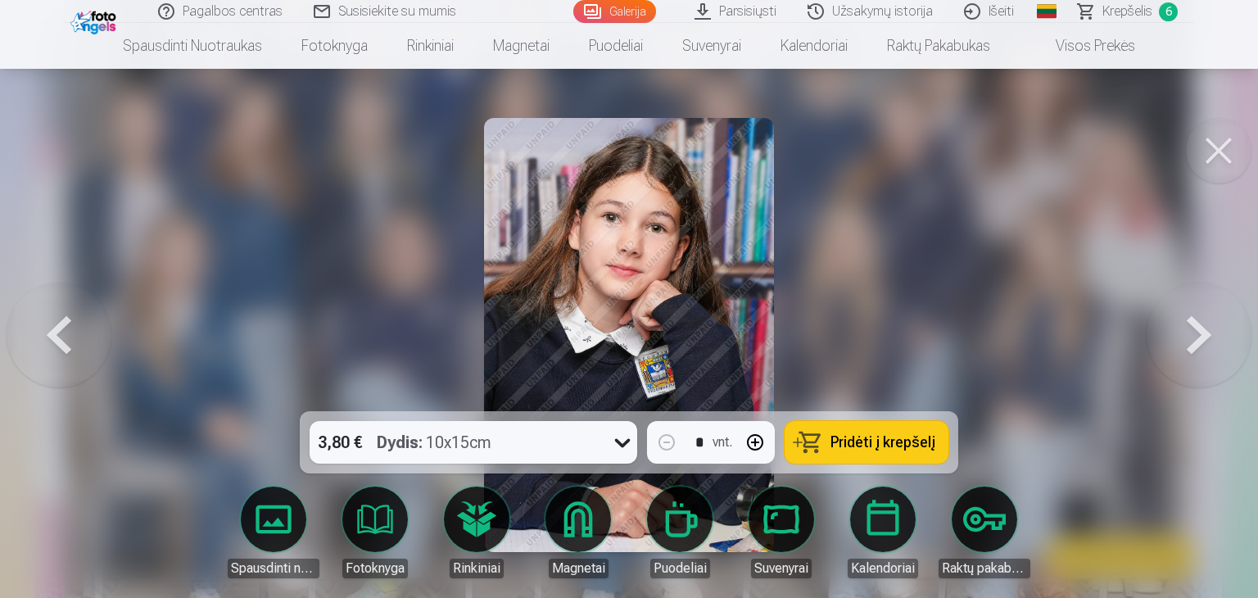
click at [1191, 355] on button at bounding box center [1198, 335] width 105 height 120
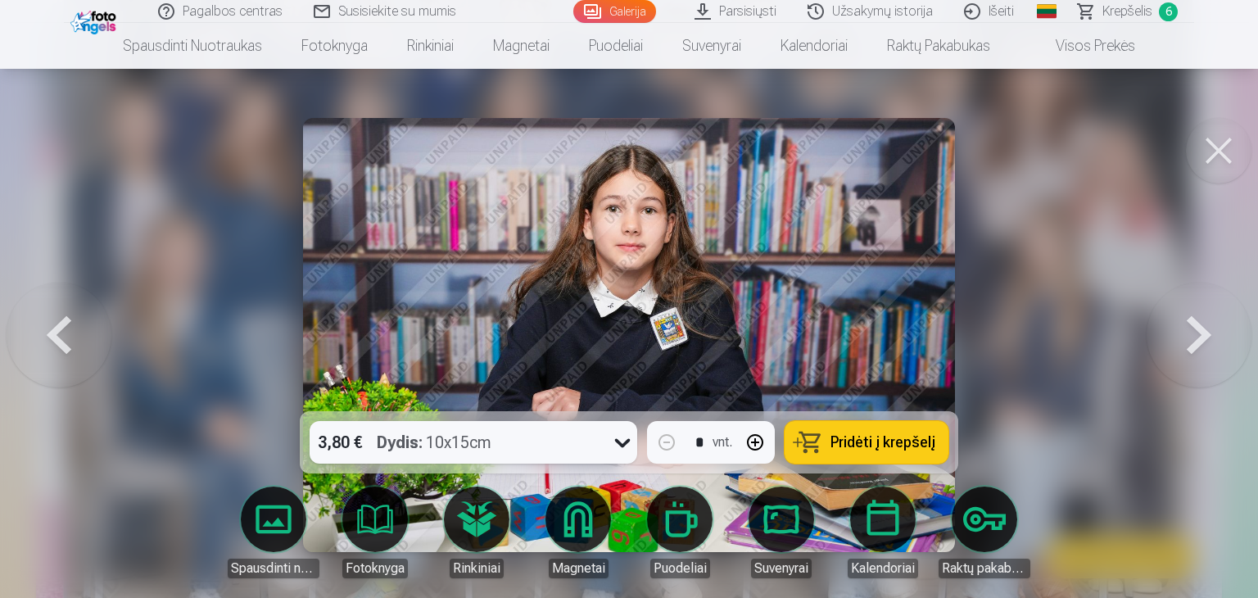
click at [1191, 355] on button at bounding box center [1198, 335] width 105 height 120
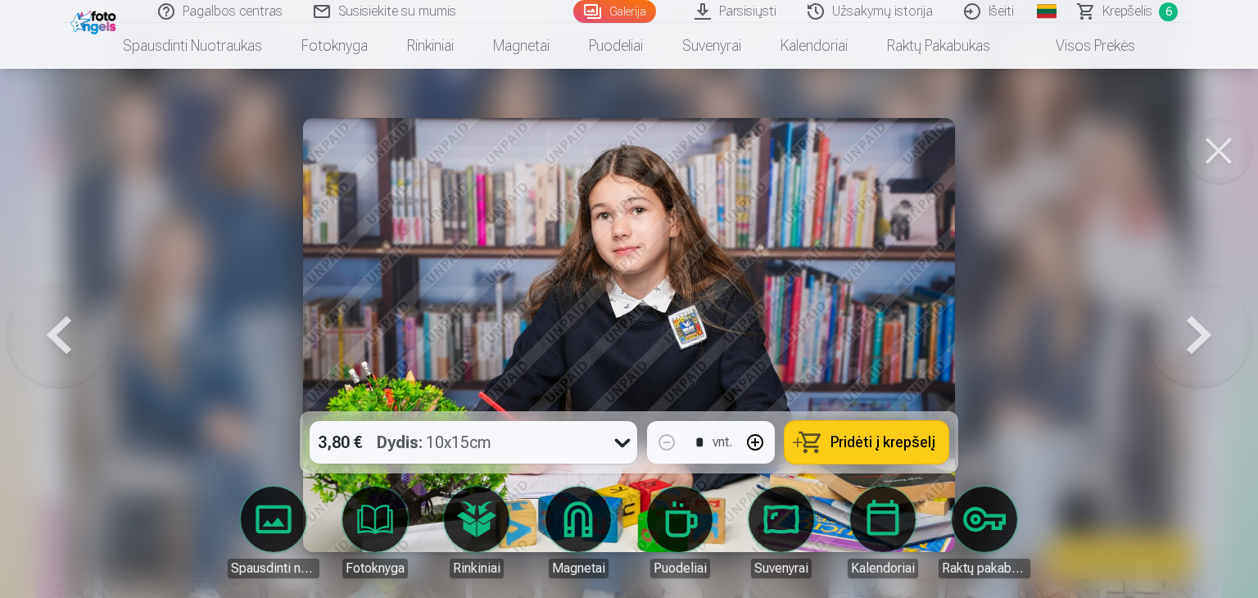
click at [1189, 353] on button at bounding box center [1198, 335] width 105 height 120
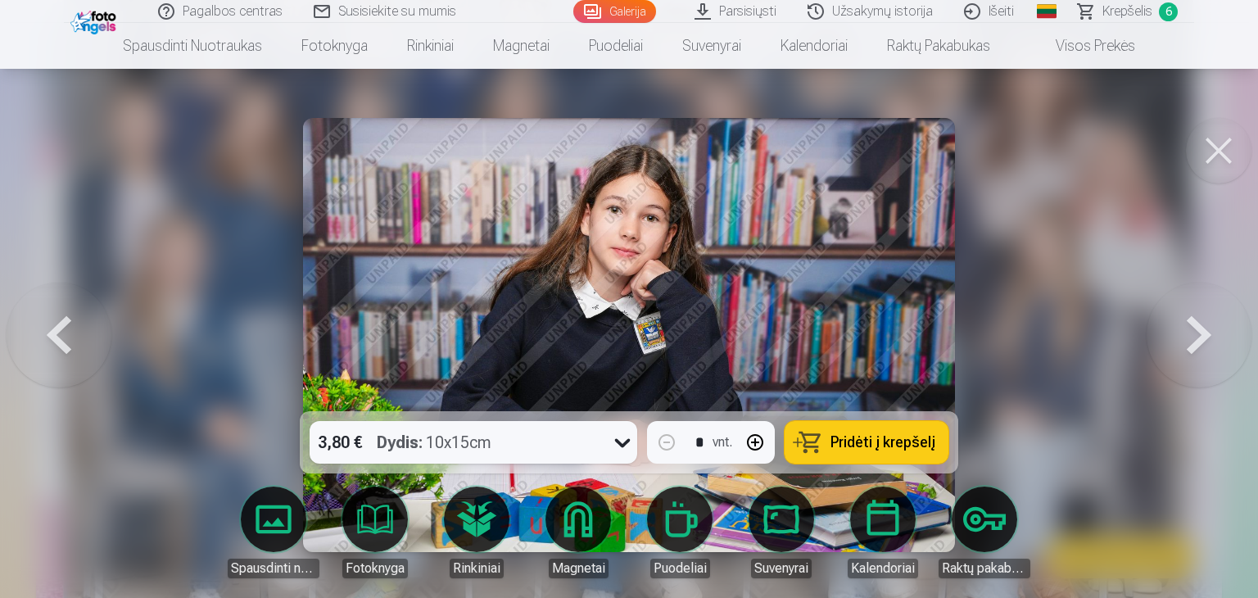
click at [1221, 352] on button at bounding box center [1198, 335] width 105 height 120
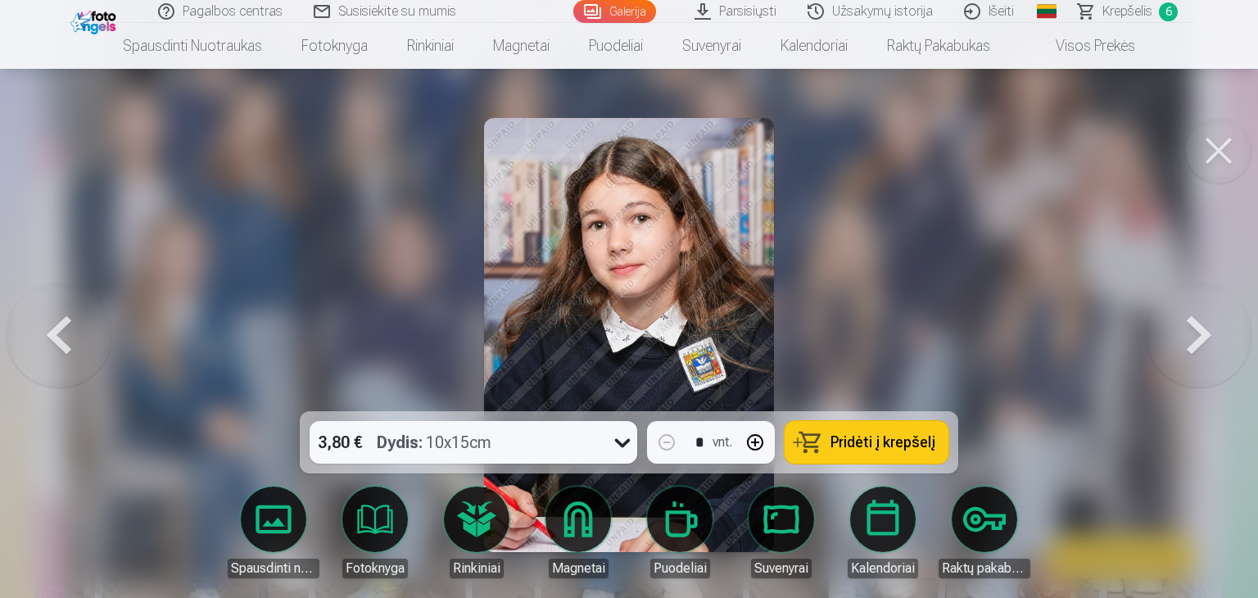
click at [1214, 352] on button at bounding box center [1198, 335] width 105 height 120
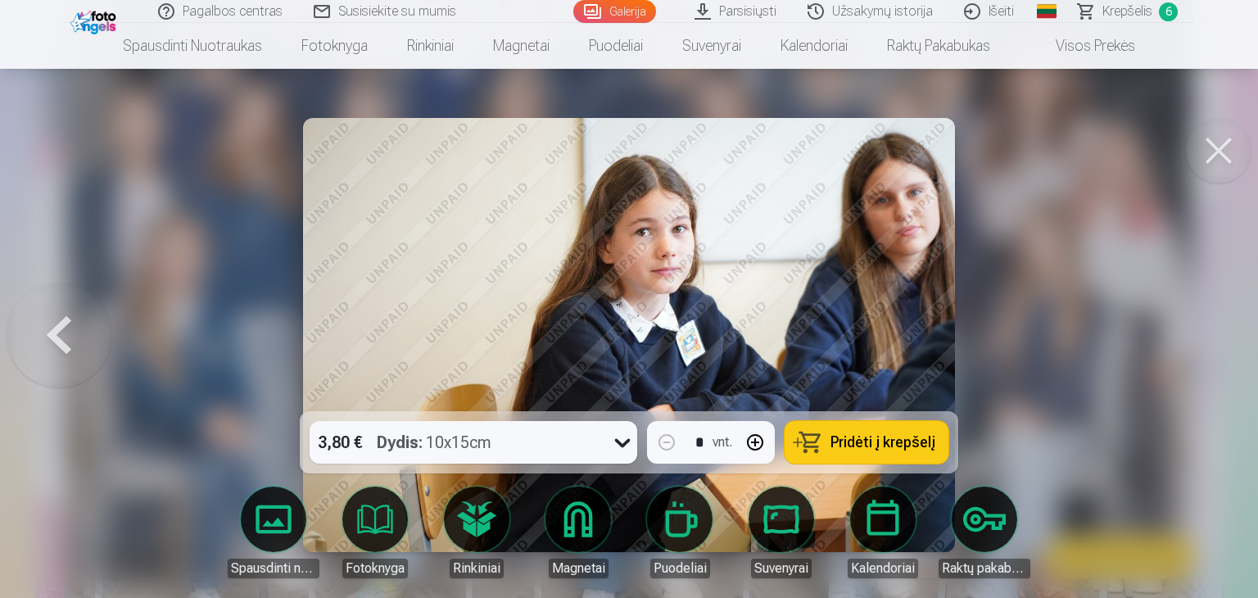
click at [1214, 352] on div at bounding box center [629, 299] width 1258 height 598
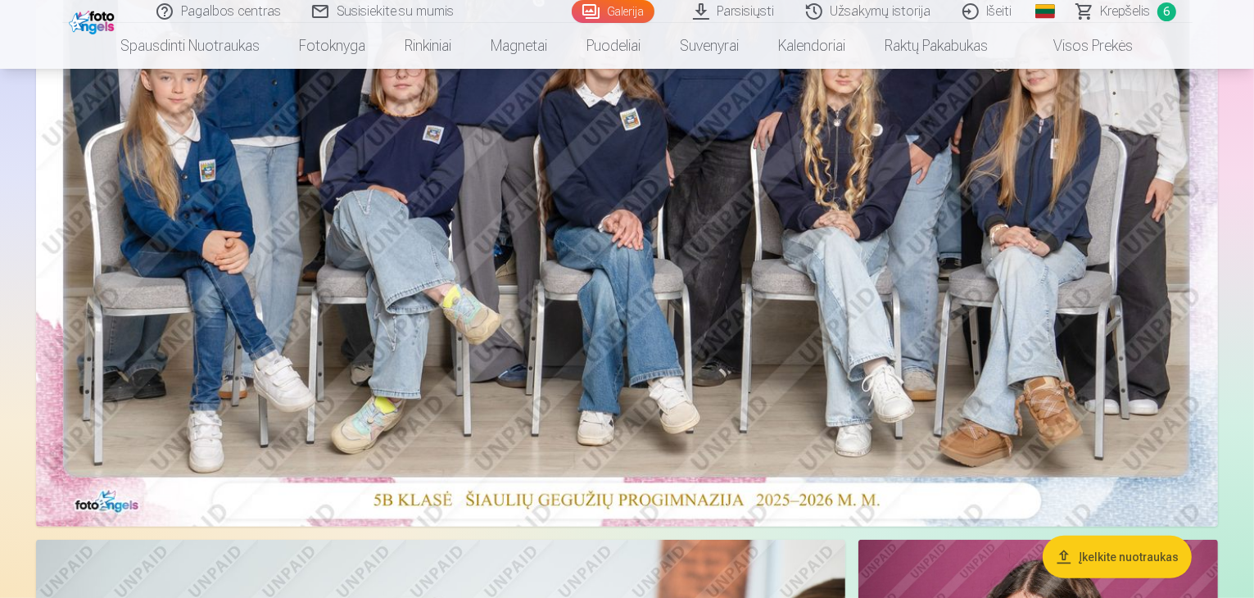
scroll to position [430, 0]
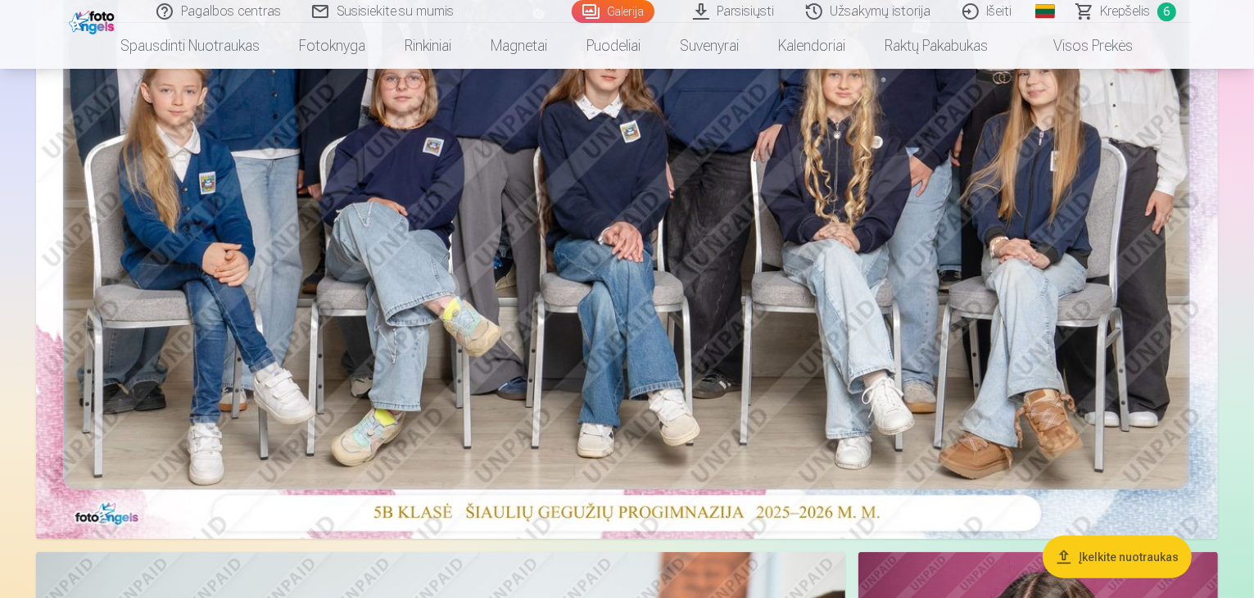
click at [966, 283] on img at bounding box center [627, 144] width 1182 height 789
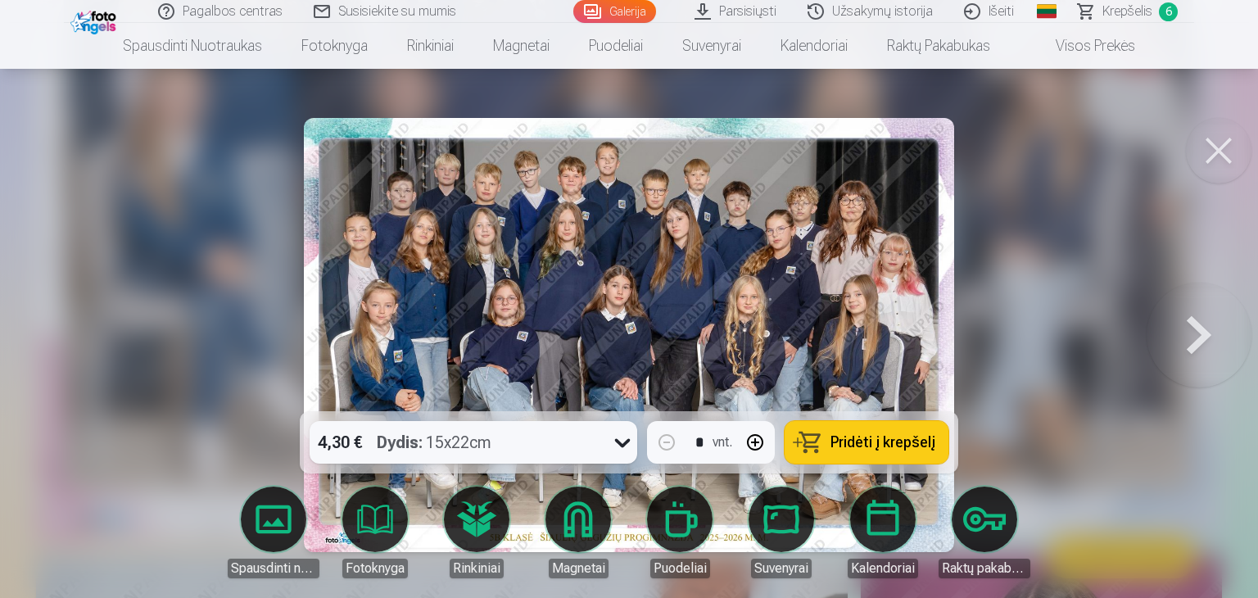
click at [1190, 334] on button at bounding box center [1198, 335] width 105 height 120
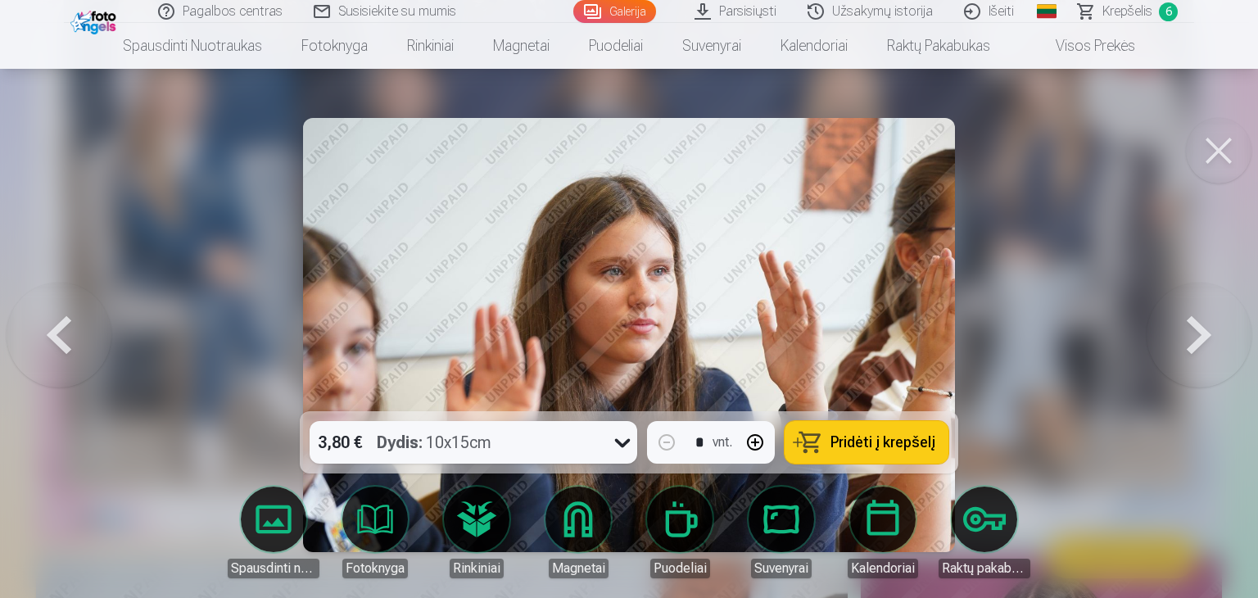
click at [1190, 334] on button at bounding box center [1198, 335] width 105 height 120
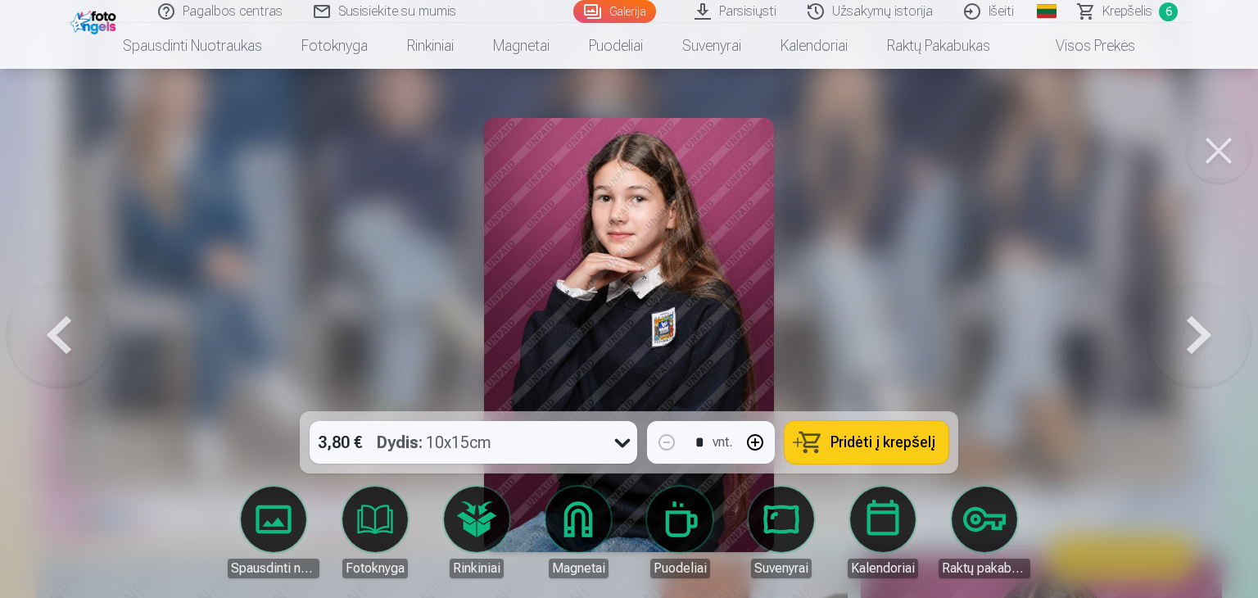
click at [1190, 336] on button at bounding box center [1198, 335] width 105 height 120
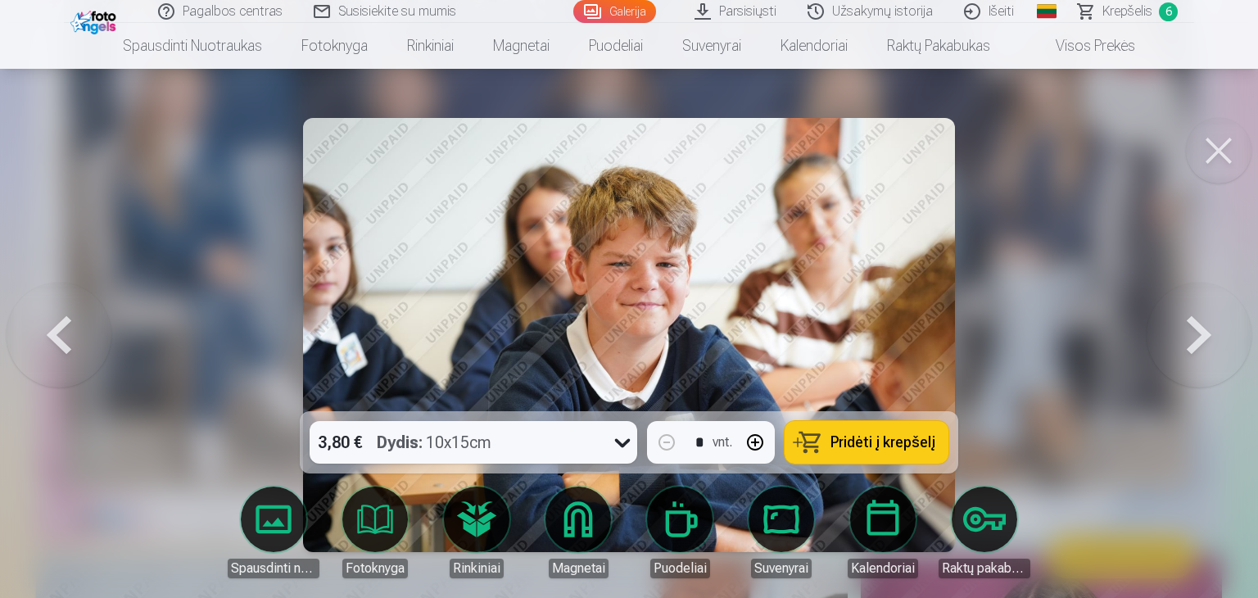
click at [1190, 336] on button at bounding box center [1198, 335] width 105 height 120
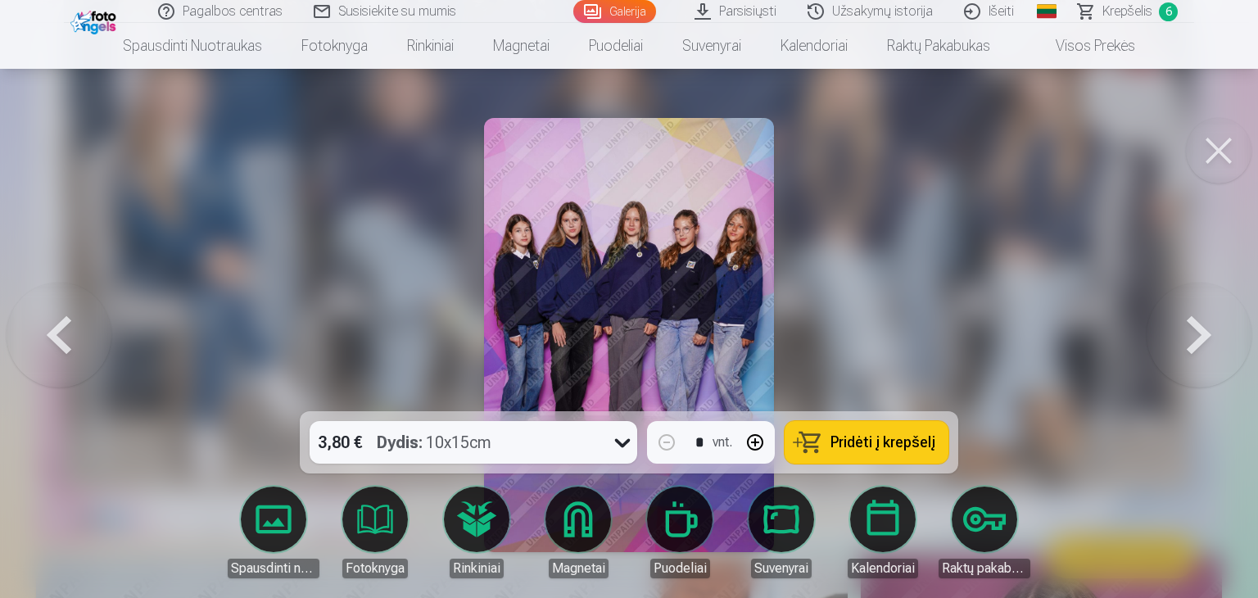
click at [1190, 336] on button at bounding box center [1198, 335] width 105 height 120
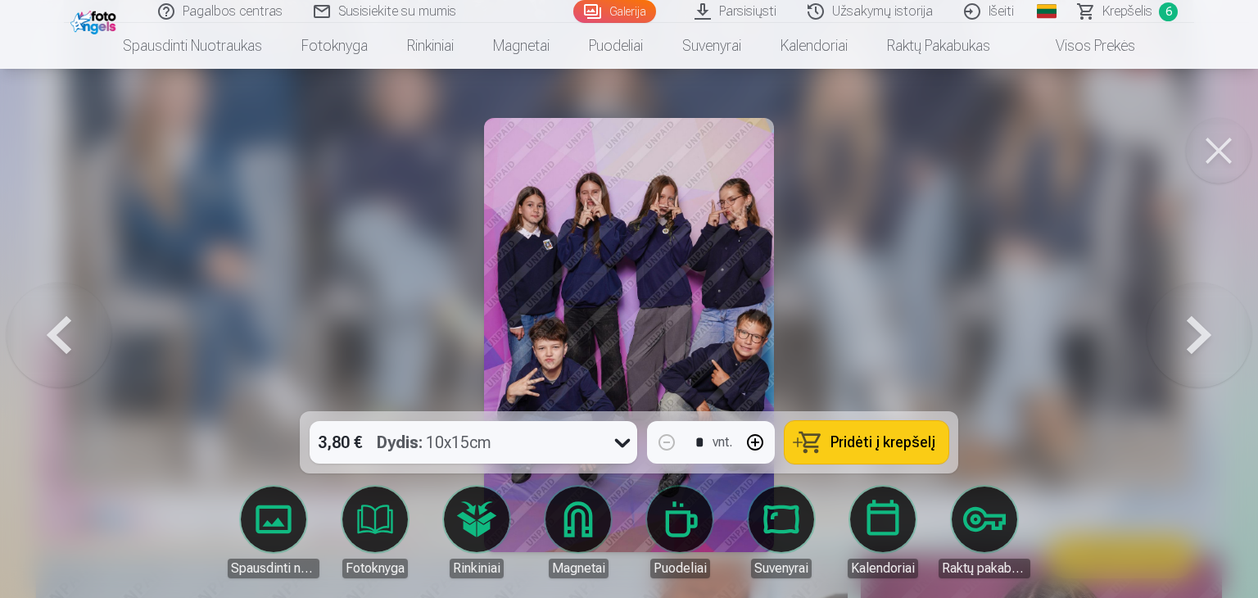
click at [1191, 332] on button at bounding box center [1198, 335] width 105 height 120
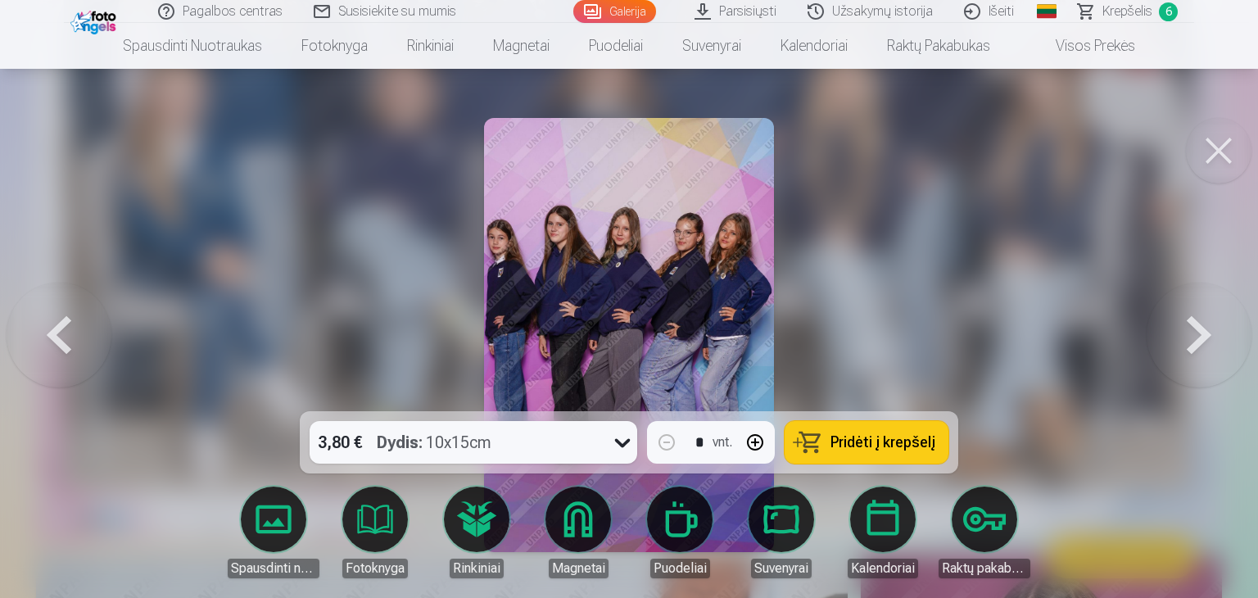
click at [1191, 329] on button at bounding box center [1198, 335] width 105 height 120
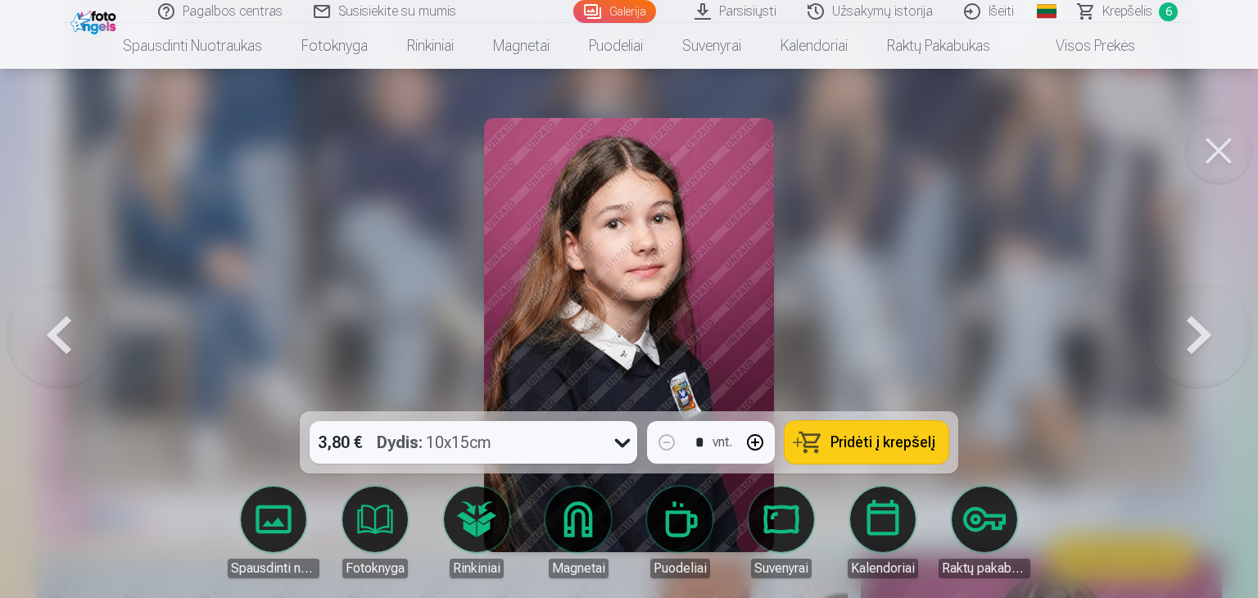
click at [1196, 335] on button at bounding box center [1198, 335] width 105 height 120
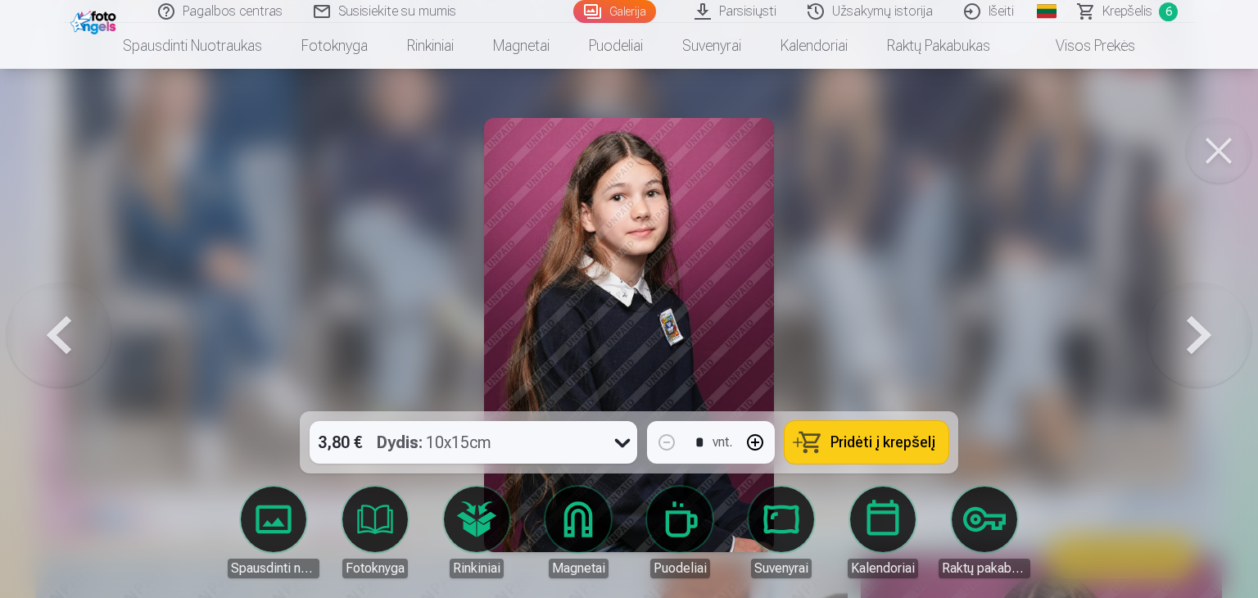
click at [1201, 328] on button at bounding box center [1198, 335] width 105 height 120
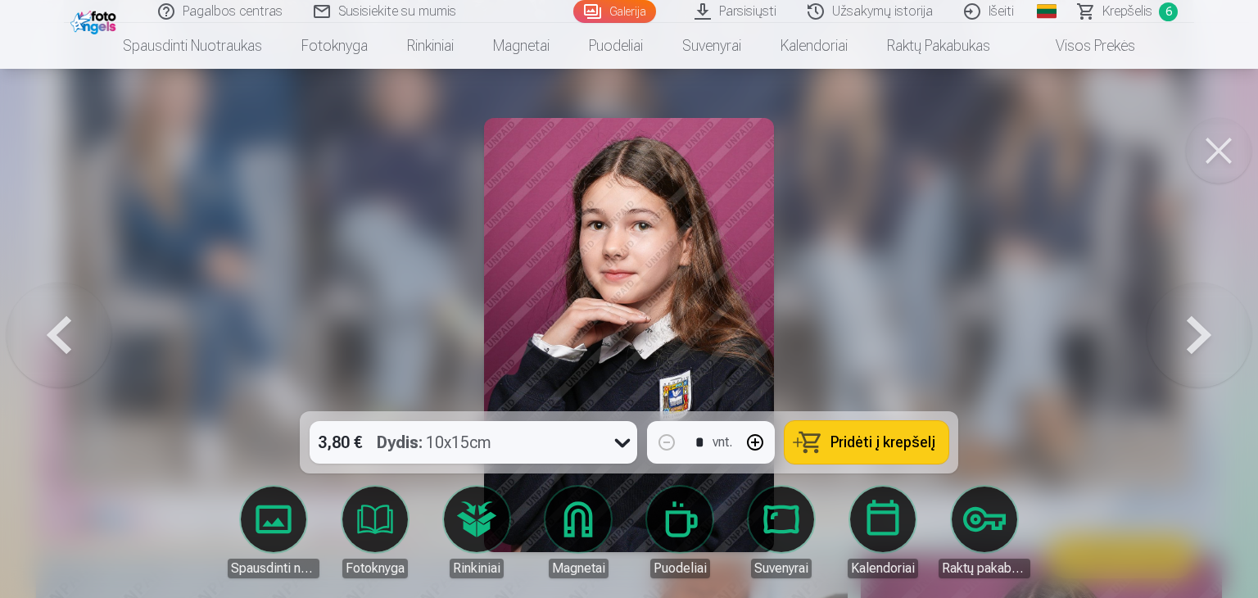
click at [1202, 328] on button at bounding box center [1198, 335] width 105 height 120
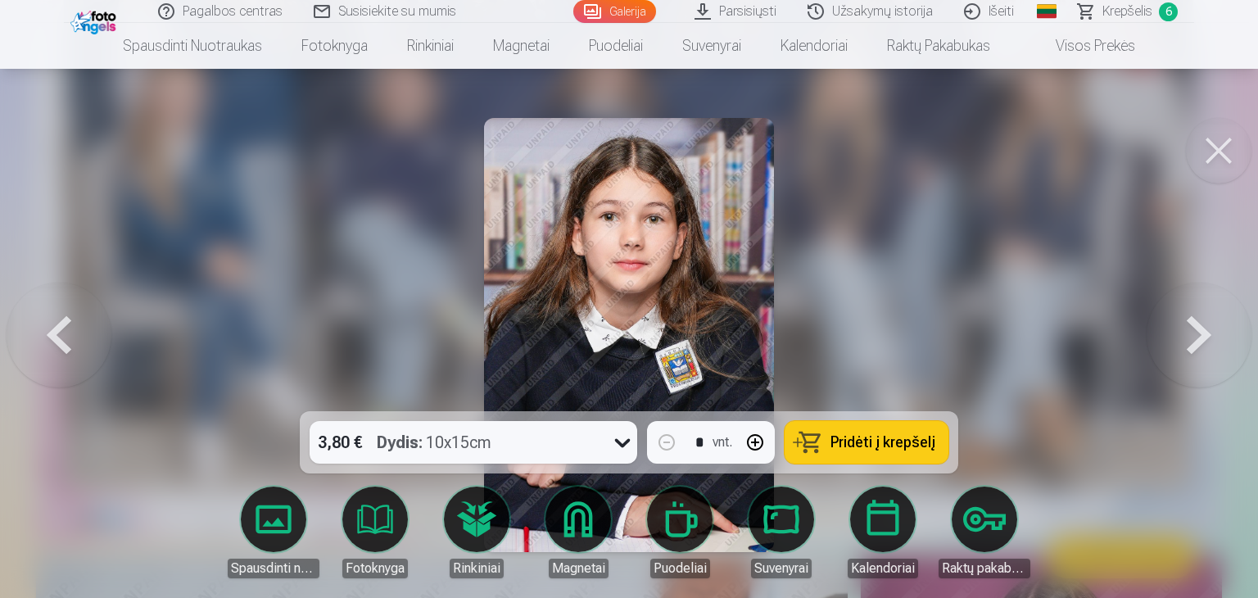
click at [1202, 328] on button at bounding box center [1198, 335] width 105 height 120
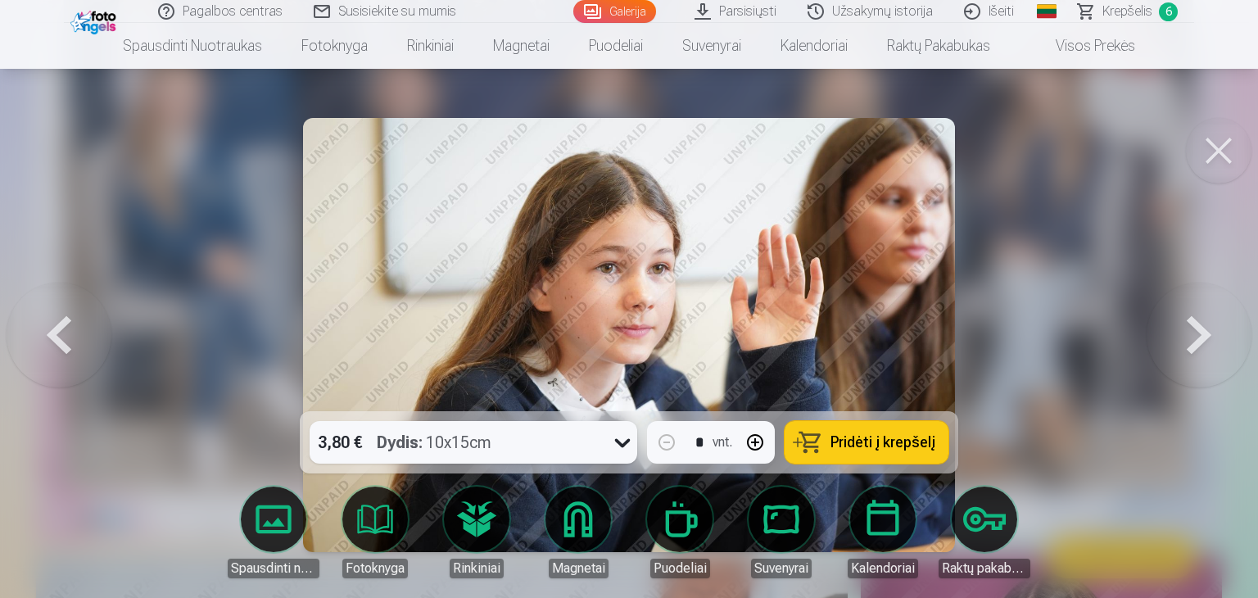
click at [60, 318] on button at bounding box center [59, 335] width 105 height 120
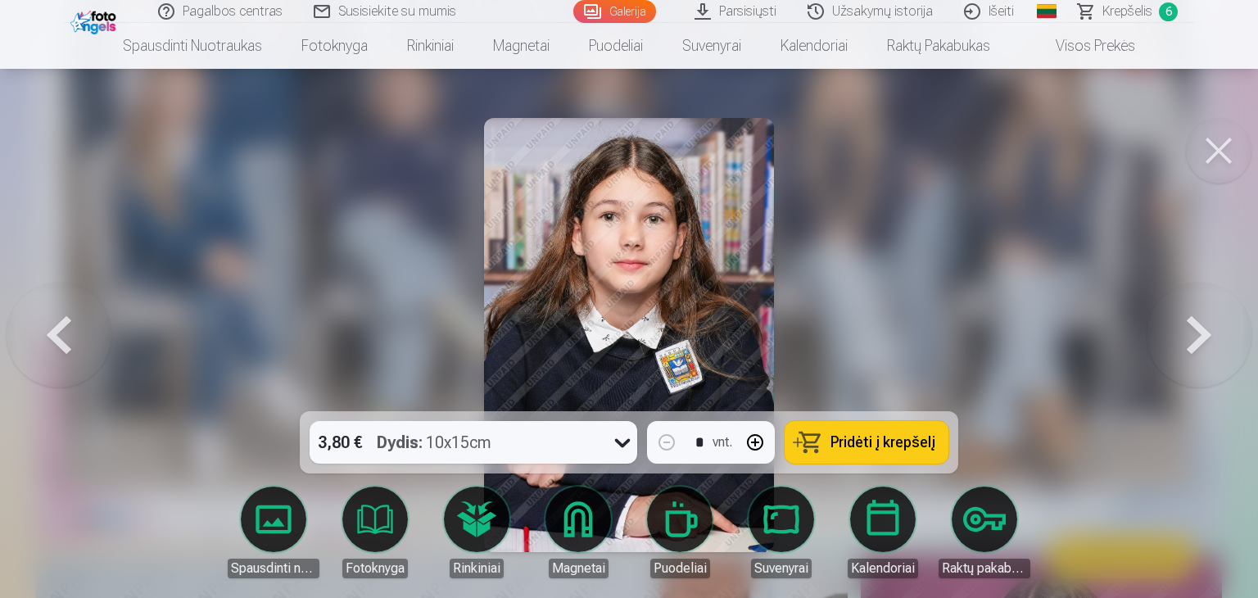
click at [60, 318] on button at bounding box center [59, 335] width 105 height 120
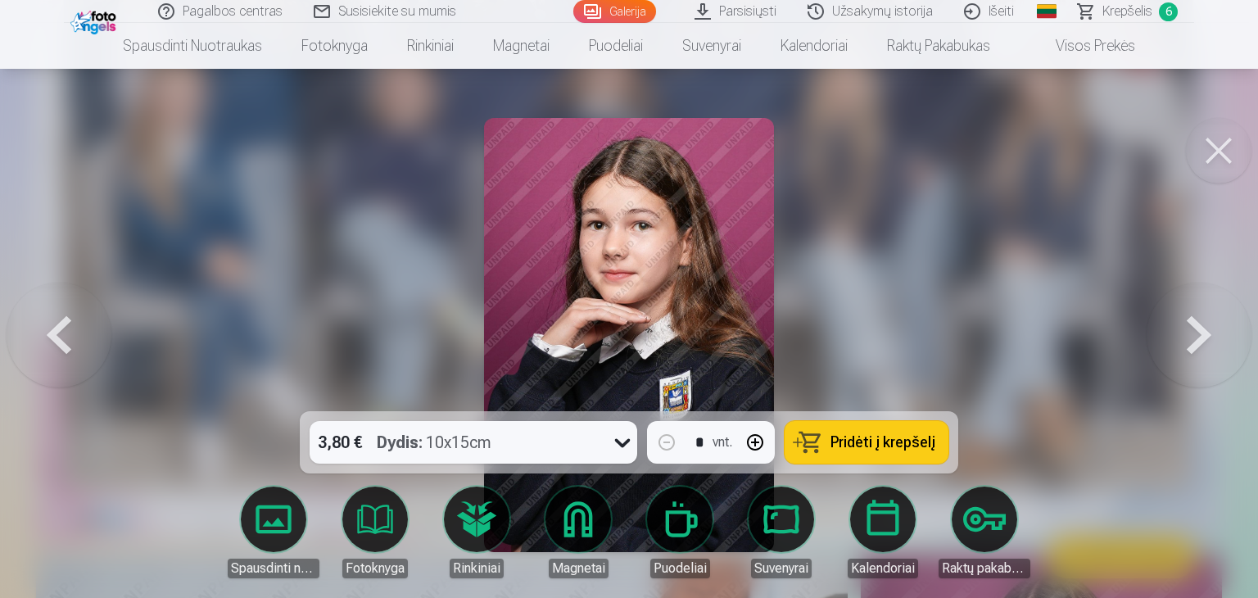
click at [62, 319] on button at bounding box center [59, 335] width 105 height 120
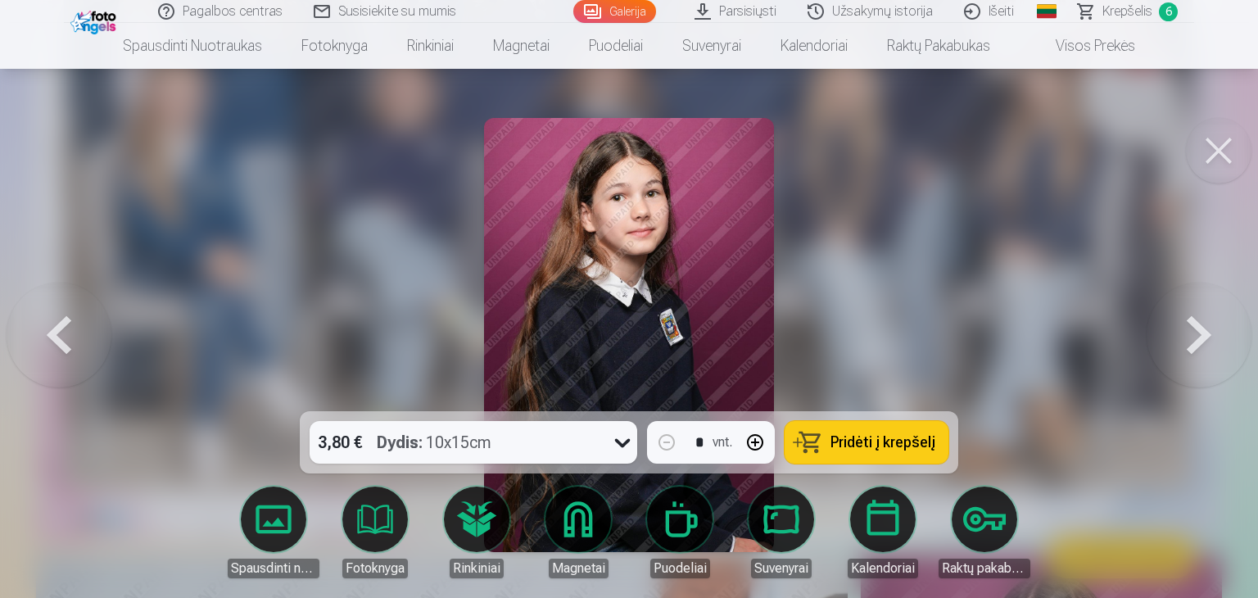
click at [62, 319] on button at bounding box center [59, 335] width 105 height 120
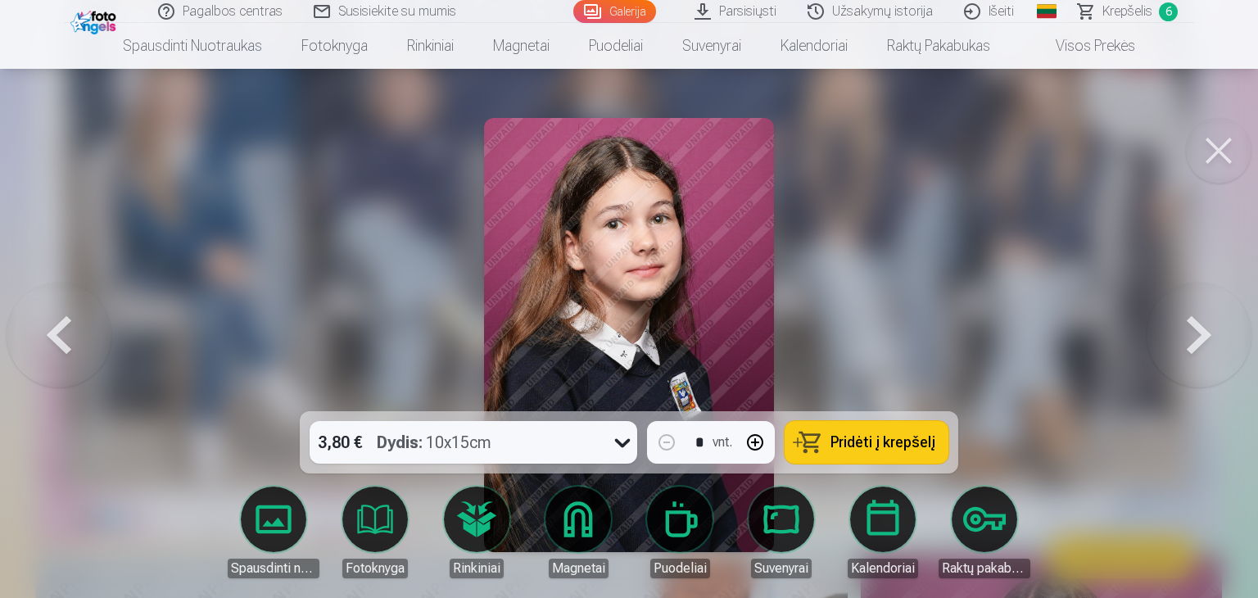
click at [1216, 327] on button at bounding box center [1198, 335] width 105 height 120
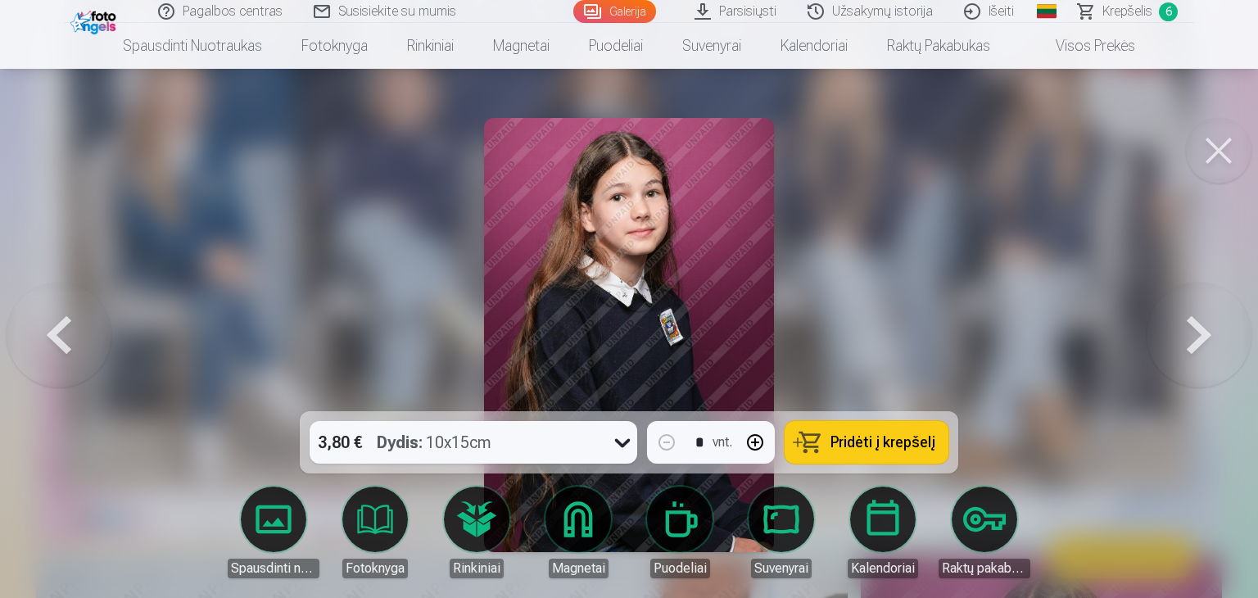
click at [24, 333] on button at bounding box center [59, 335] width 105 height 120
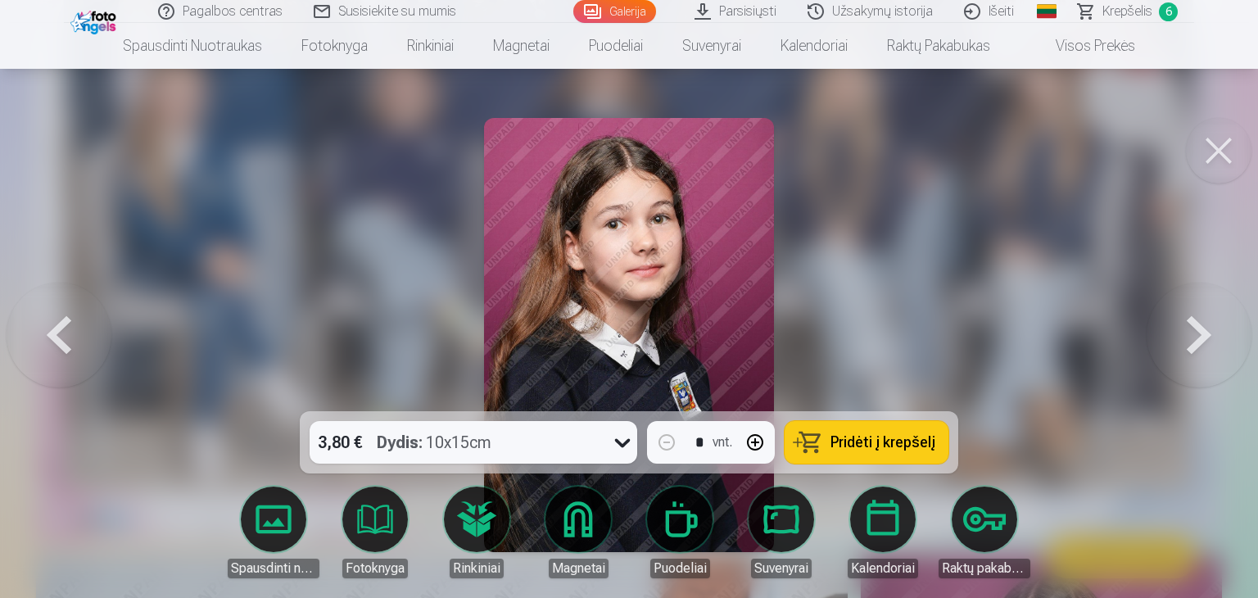
click at [49, 335] on button at bounding box center [59, 335] width 105 height 120
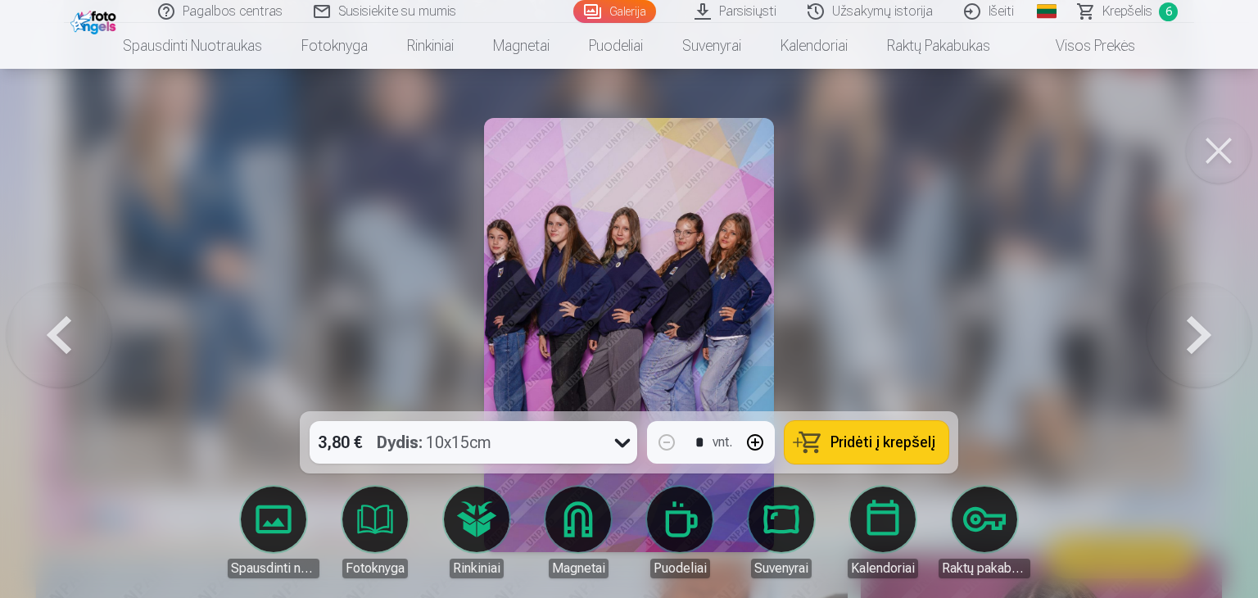
click at [1245, 297] on button at bounding box center [1198, 335] width 105 height 120
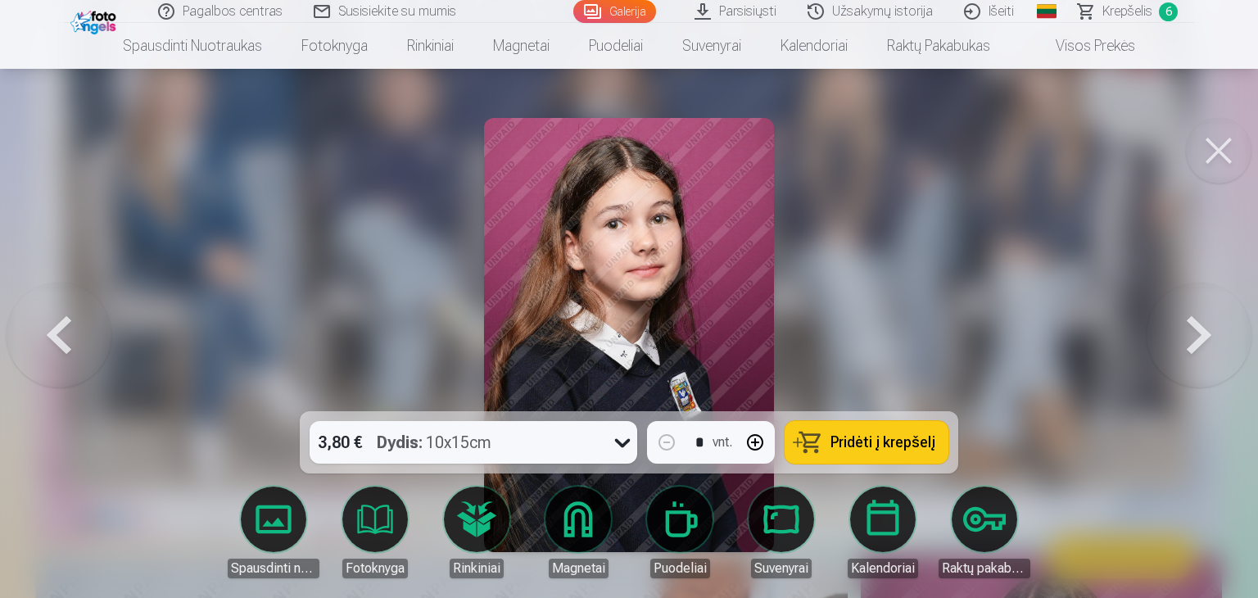
click at [1225, 317] on button at bounding box center [1198, 335] width 105 height 120
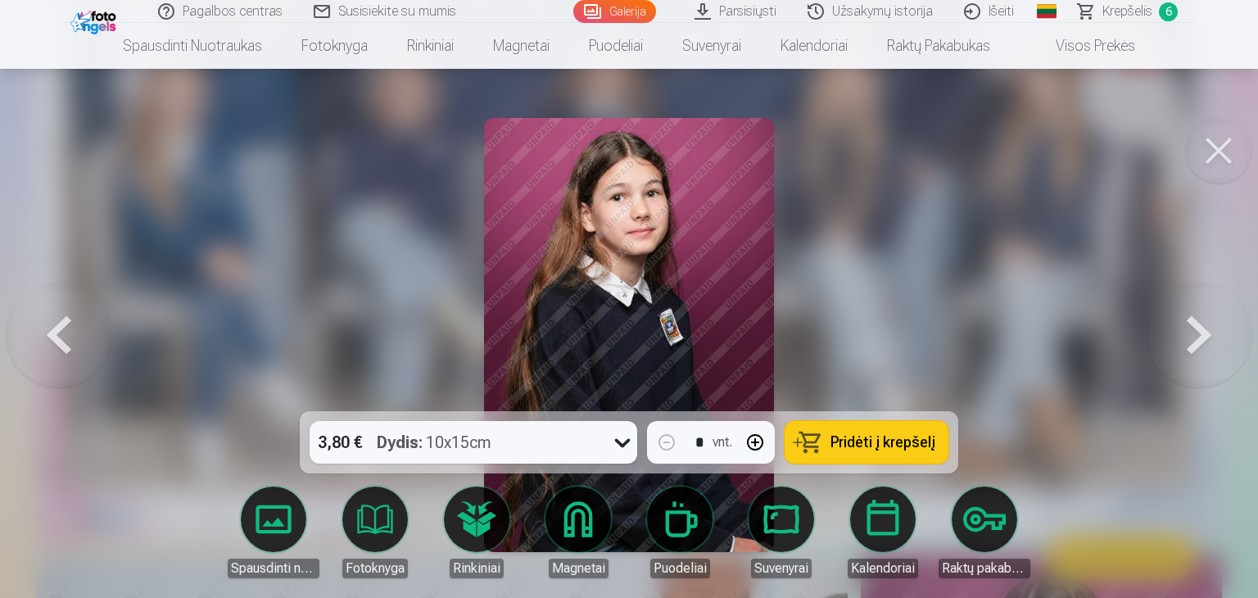
click at [884, 447] on span "Pridėti į krepšelį" at bounding box center [882, 442] width 105 height 15
click at [1192, 344] on button at bounding box center [1198, 335] width 105 height 120
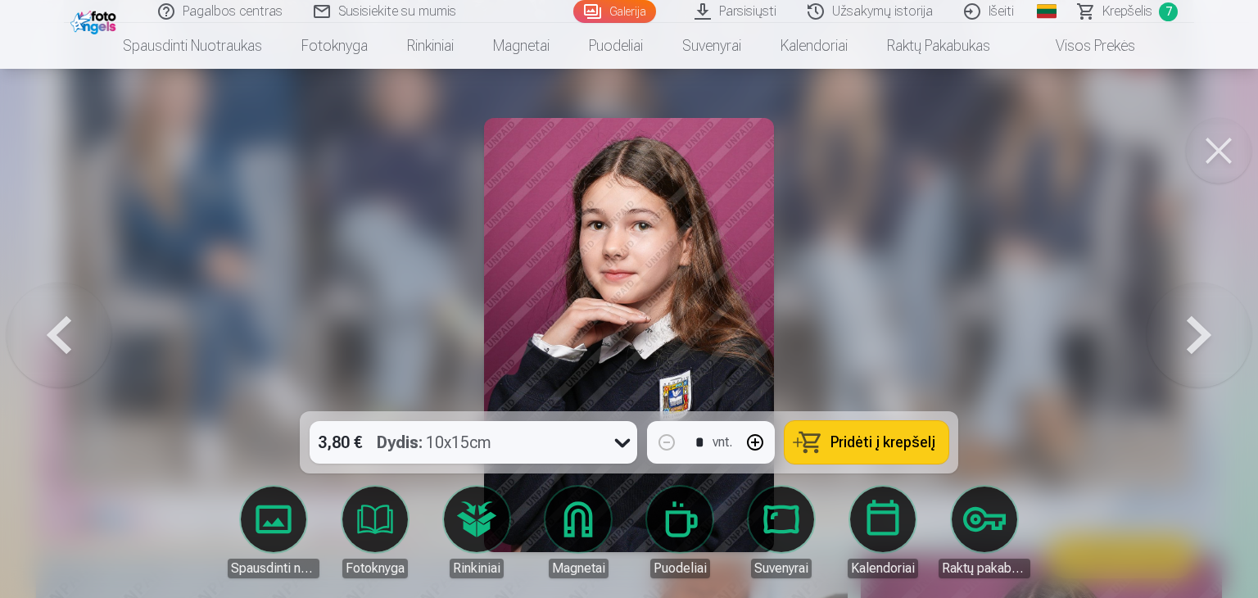
click at [1192, 344] on button at bounding box center [1198, 335] width 105 height 120
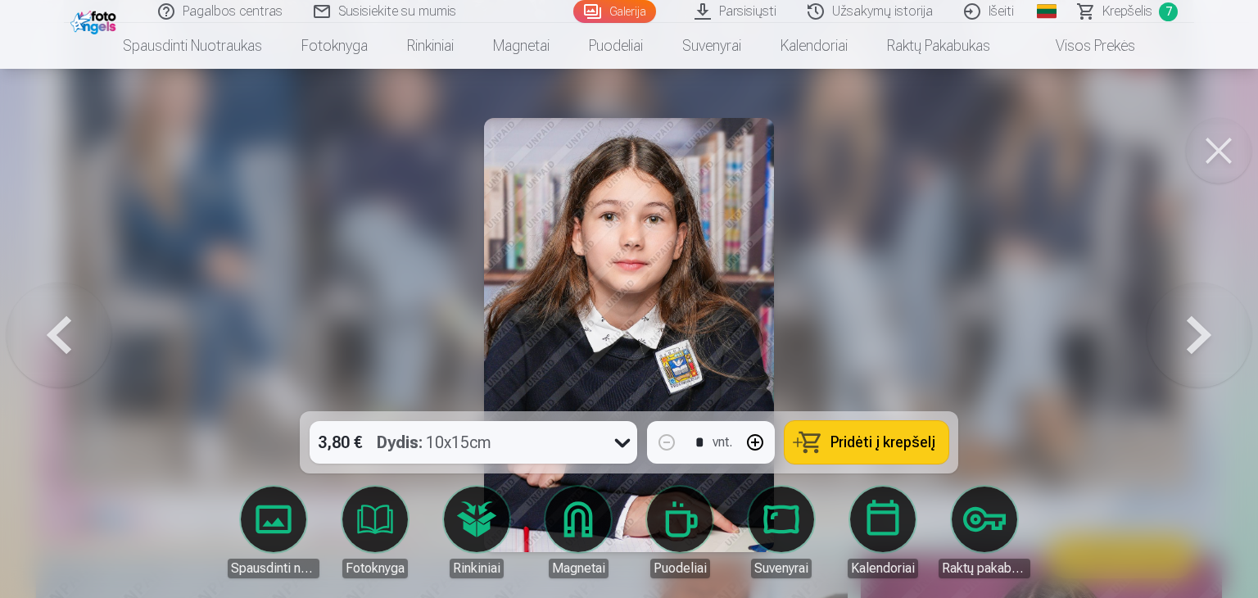
click at [1192, 345] on button at bounding box center [1198, 335] width 105 height 120
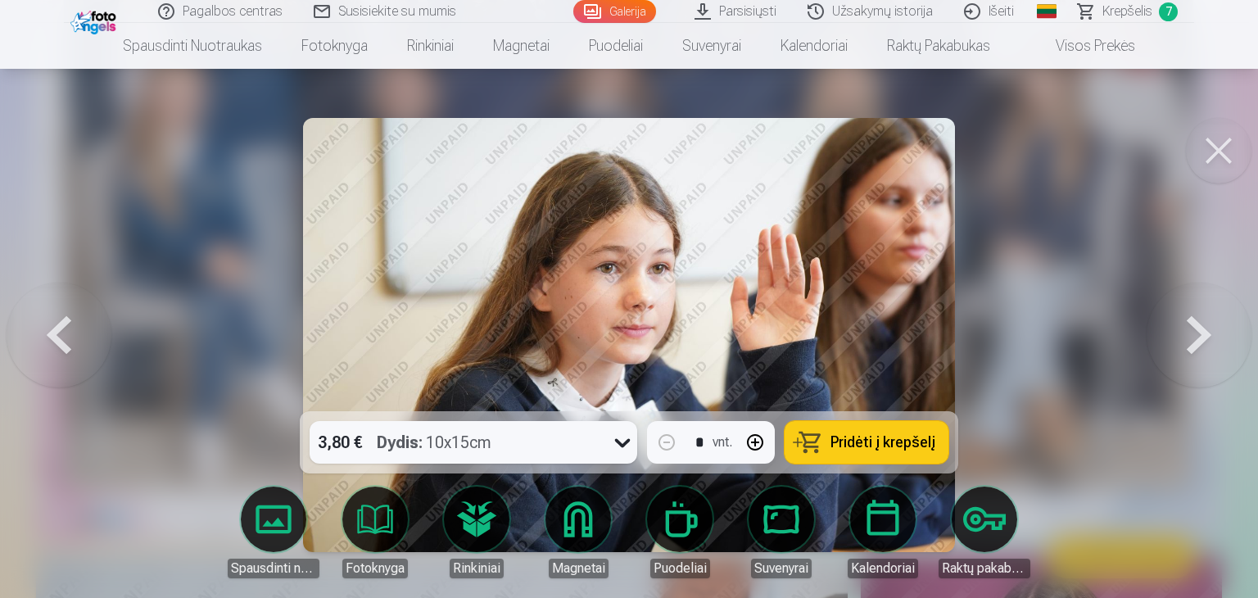
click at [1192, 345] on button at bounding box center [1198, 335] width 105 height 120
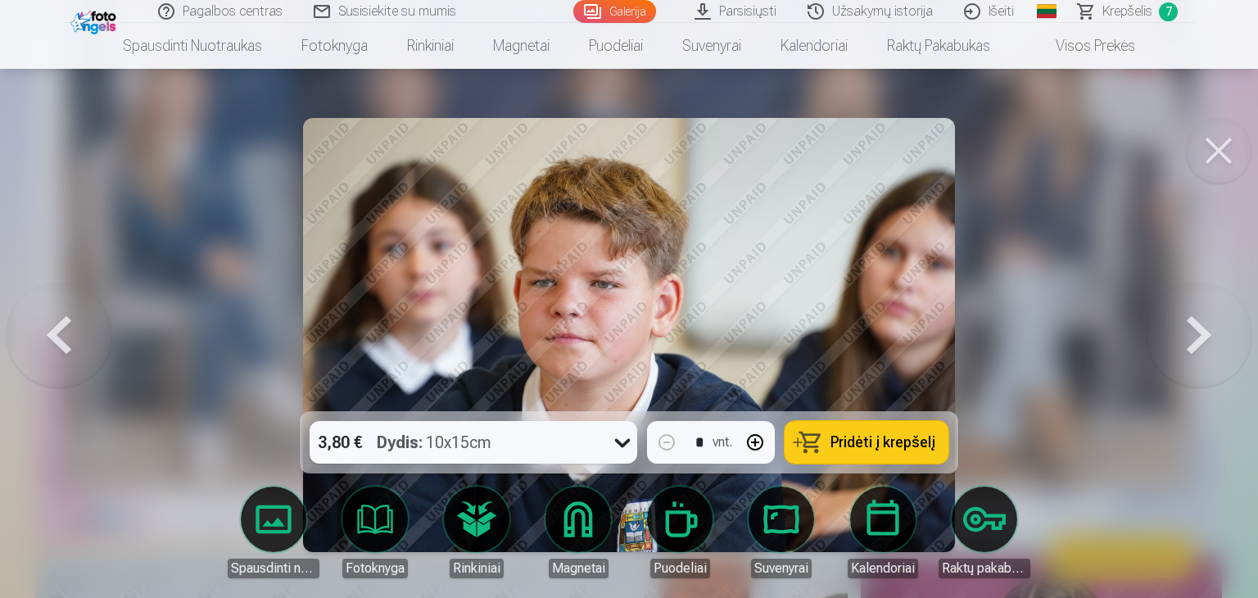
click at [1179, 345] on button at bounding box center [1198, 335] width 105 height 120
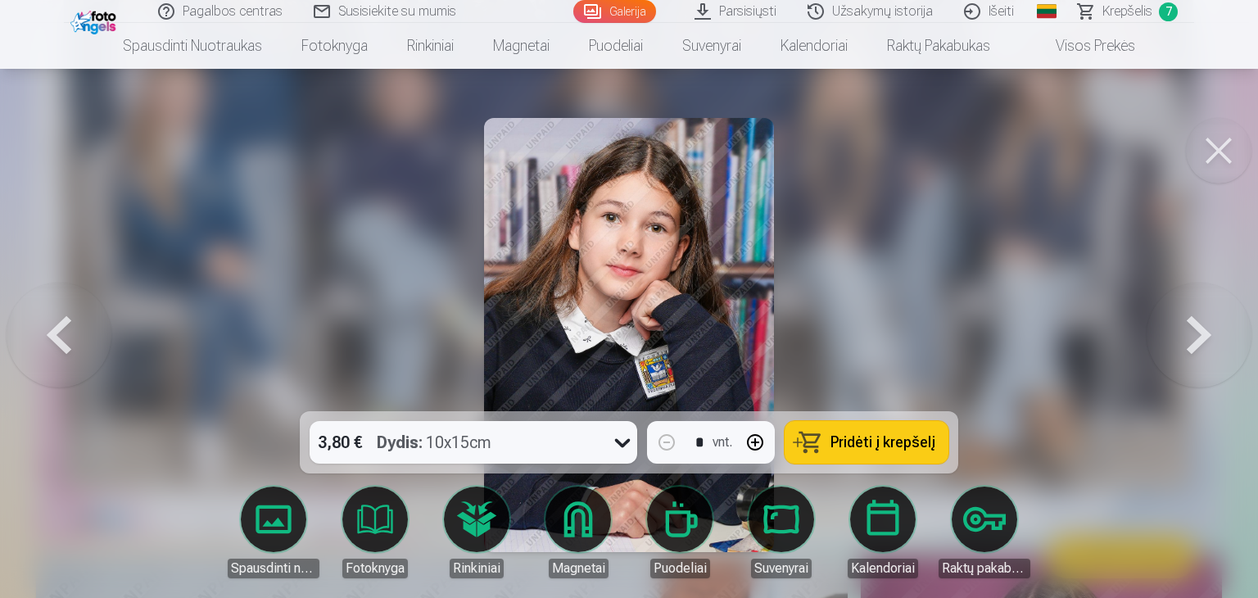
click at [858, 443] on span "Pridėti į krepšelį" at bounding box center [882, 442] width 105 height 15
click at [1192, 345] on button at bounding box center [1198, 335] width 105 height 120
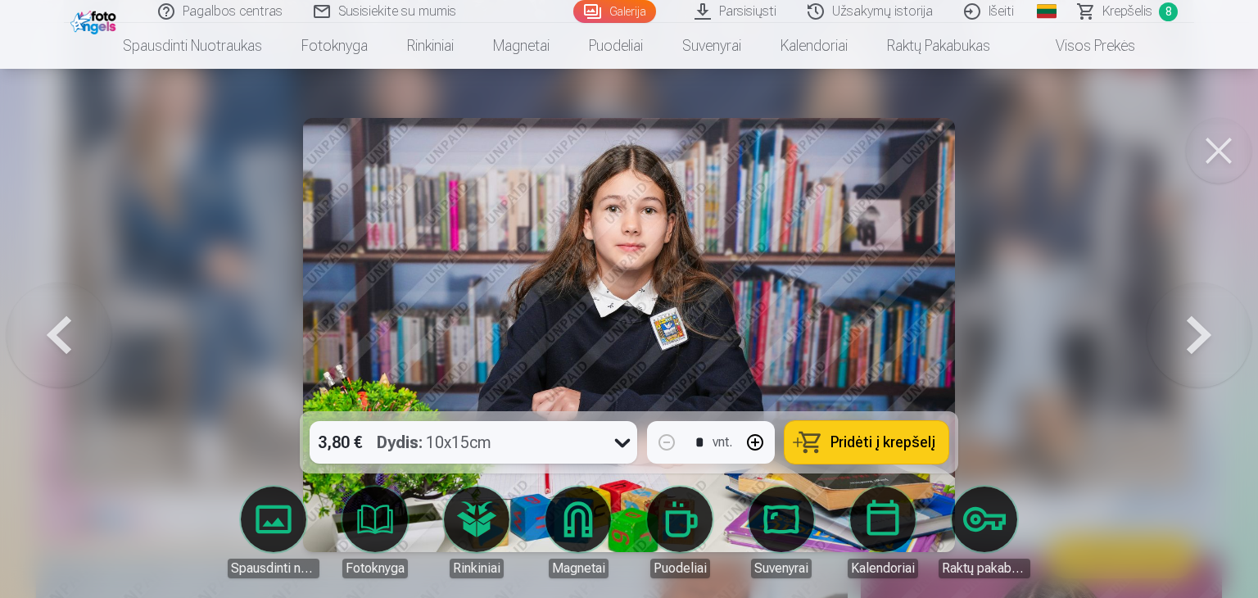
click at [1192, 347] on button at bounding box center [1198, 335] width 105 height 120
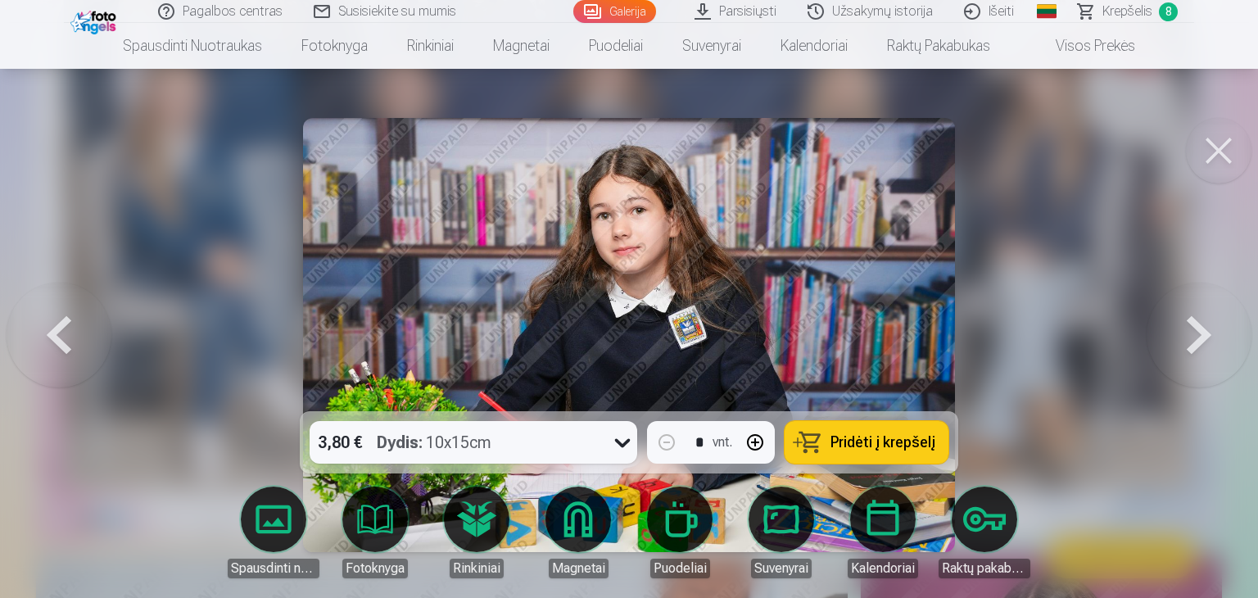
click at [1188, 340] on button at bounding box center [1198, 335] width 105 height 120
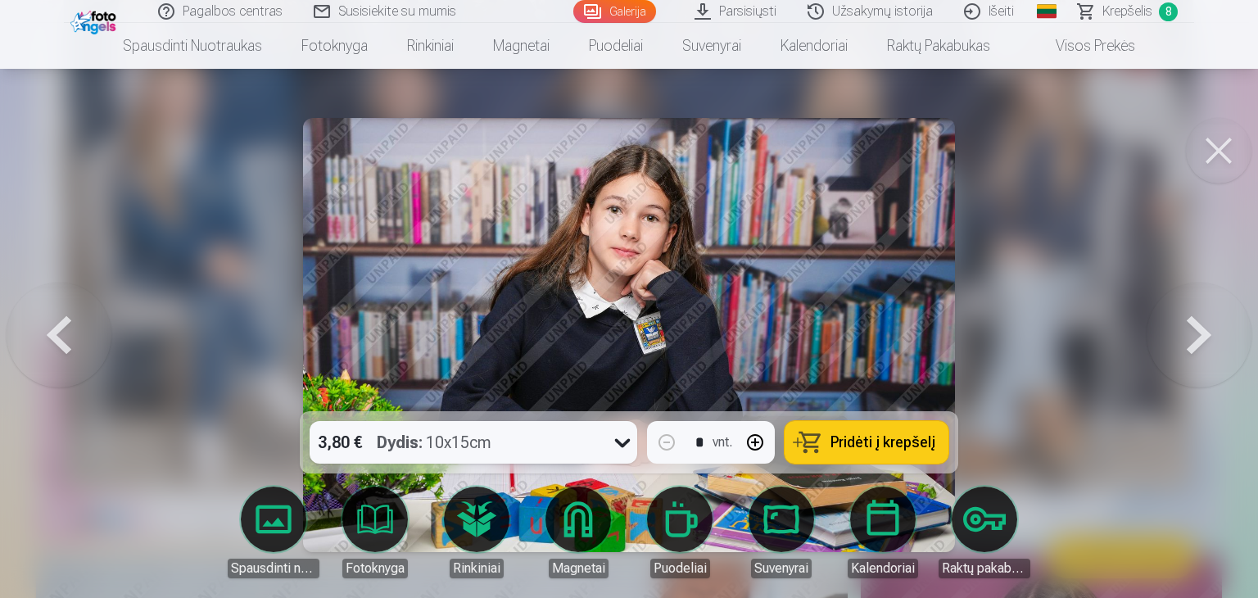
click at [864, 449] on span "Pridėti į krepšelį" at bounding box center [882, 442] width 105 height 15
click at [1200, 350] on button at bounding box center [1198, 335] width 105 height 120
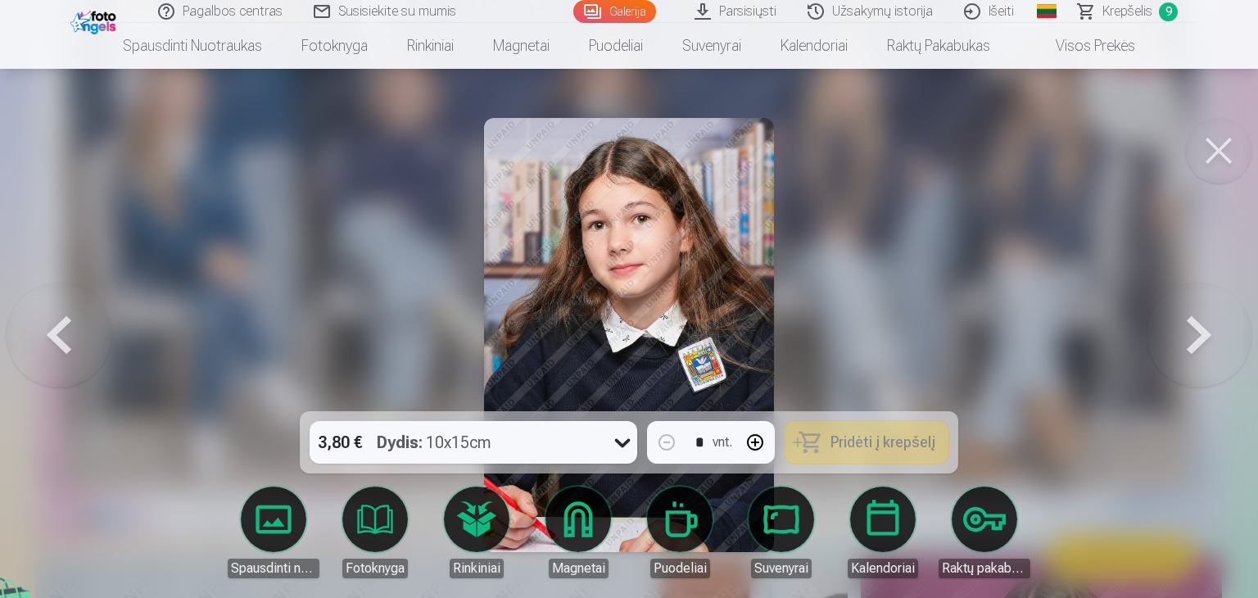
click at [1196, 341] on button at bounding box center [1198, 335] width 105 height 120
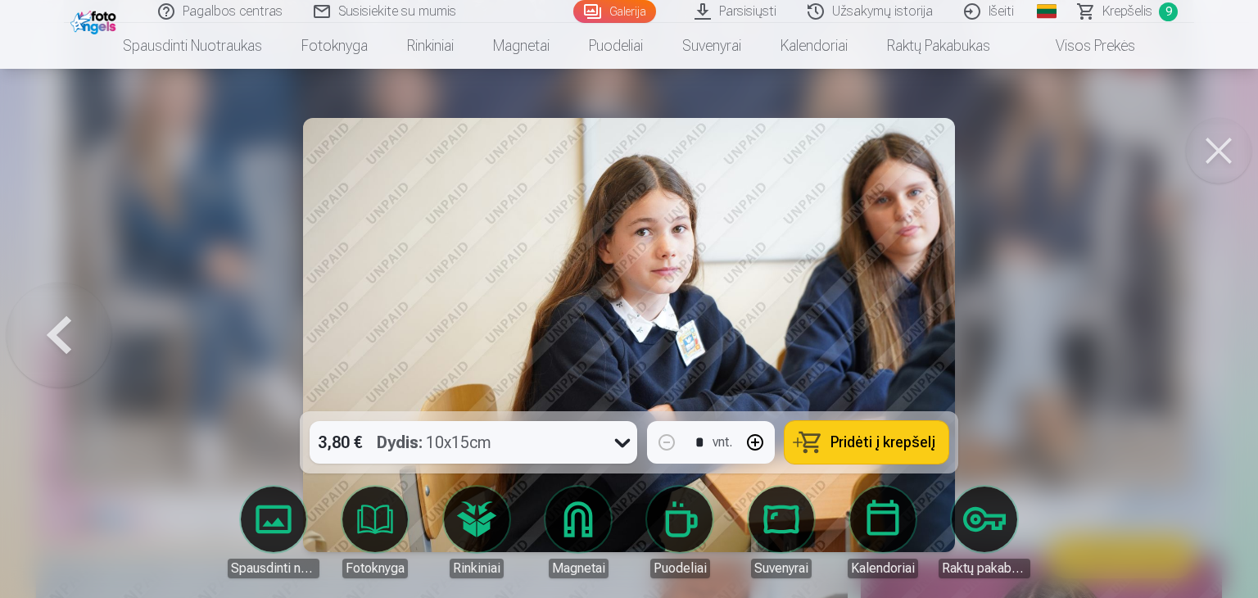
click at [1192, 339] on div at bounding box center [629, 299] width 1258 height 598
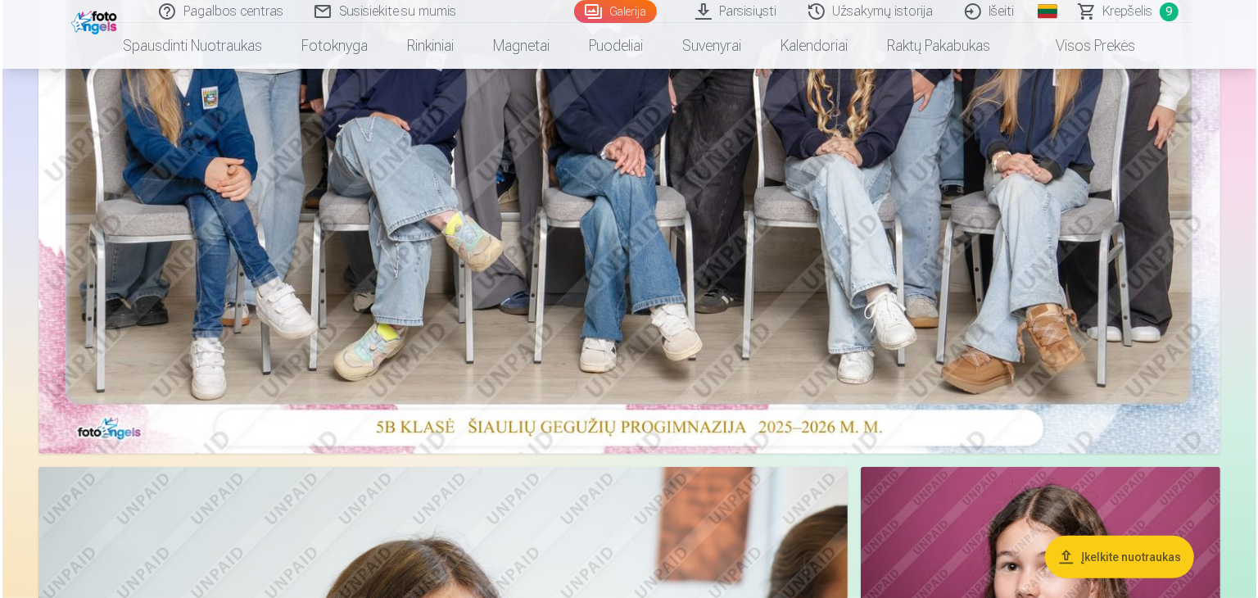
scroll to position [512, 0]
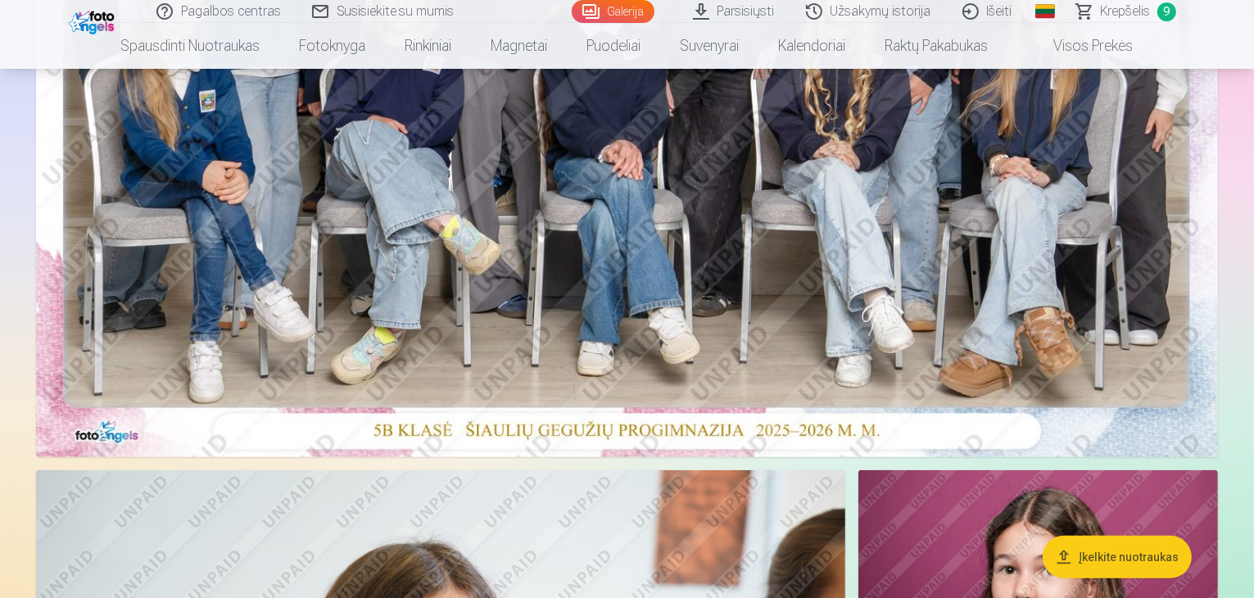
click at [780, 192] on img at bounding box center [627, 62] width 1182 height 789
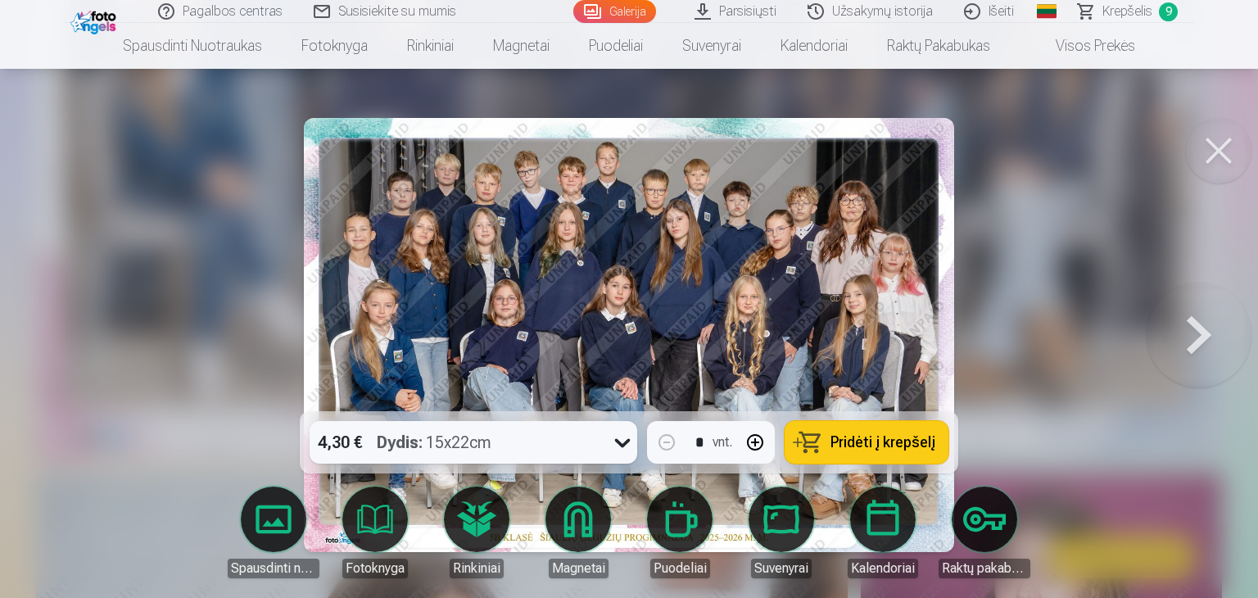
click at [690, 528] on link "Puodeliai" at bounding box center [680, 532] width 92 height 92
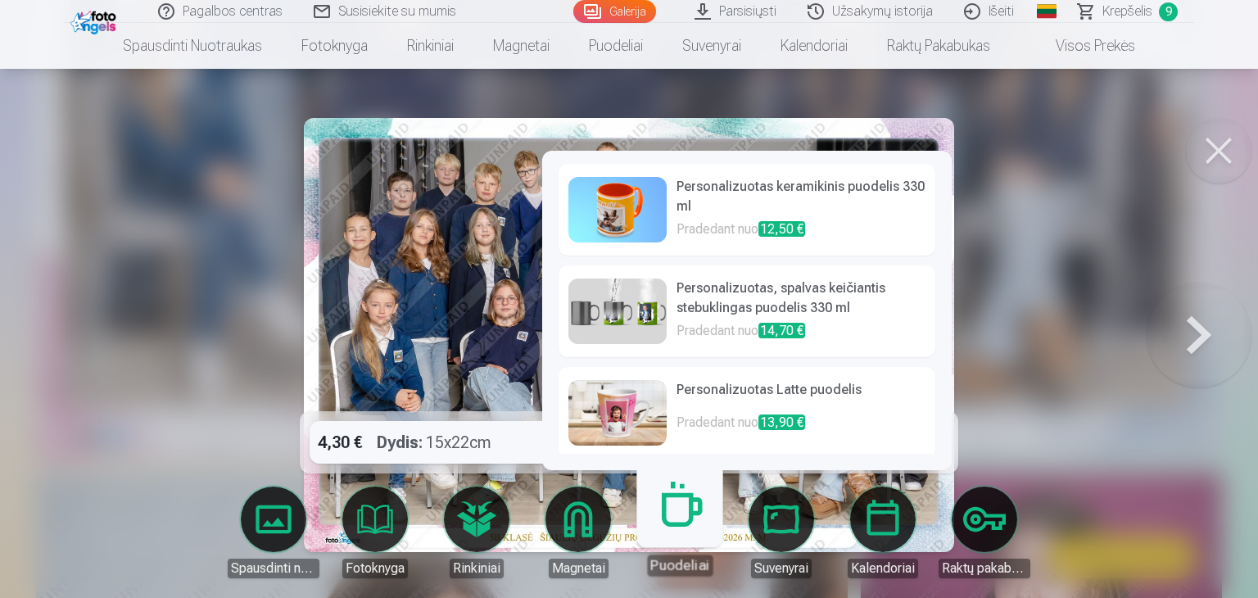
click at [682, 228] on p "Pradedant nuo 12,50 €" at bounding box center [800, 230] width 249 height 23
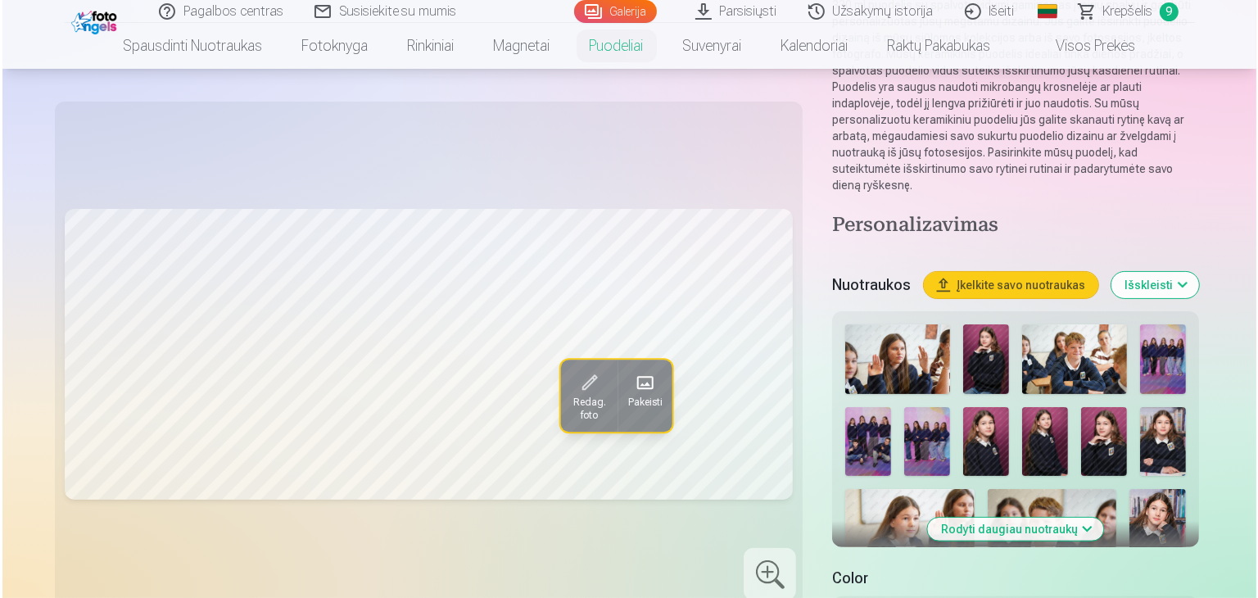
scroll to position [328, 0]
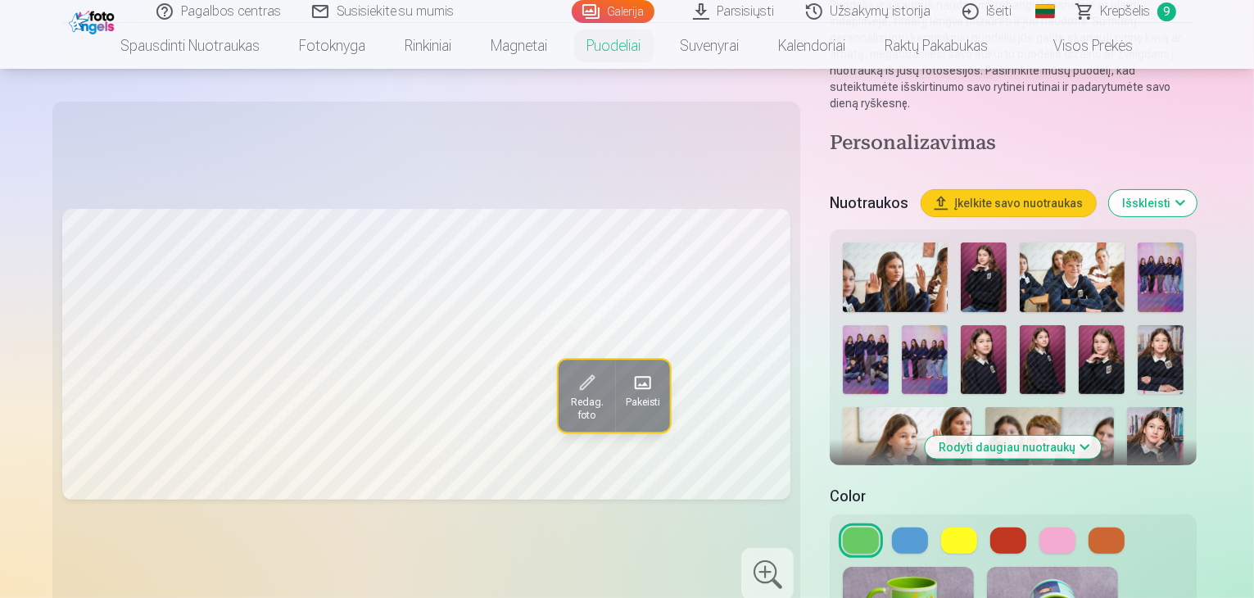
click at [625, 397] on span "Pakeisti" at bounding box center [642, 402] width 34 height 13
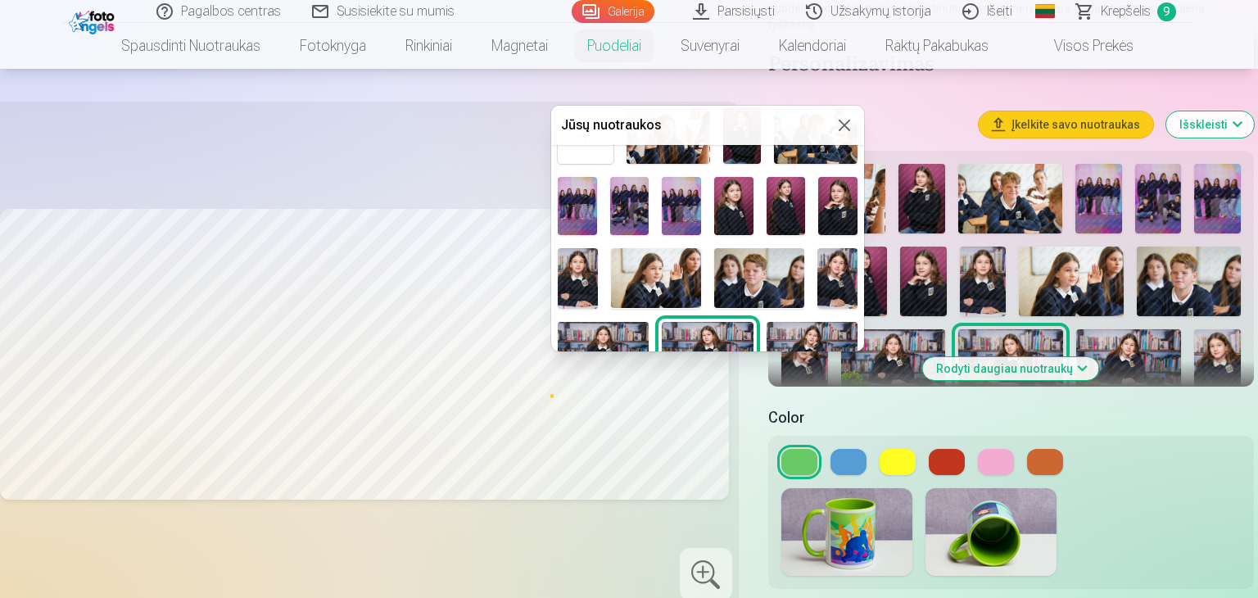
scroll to position [82, 0]
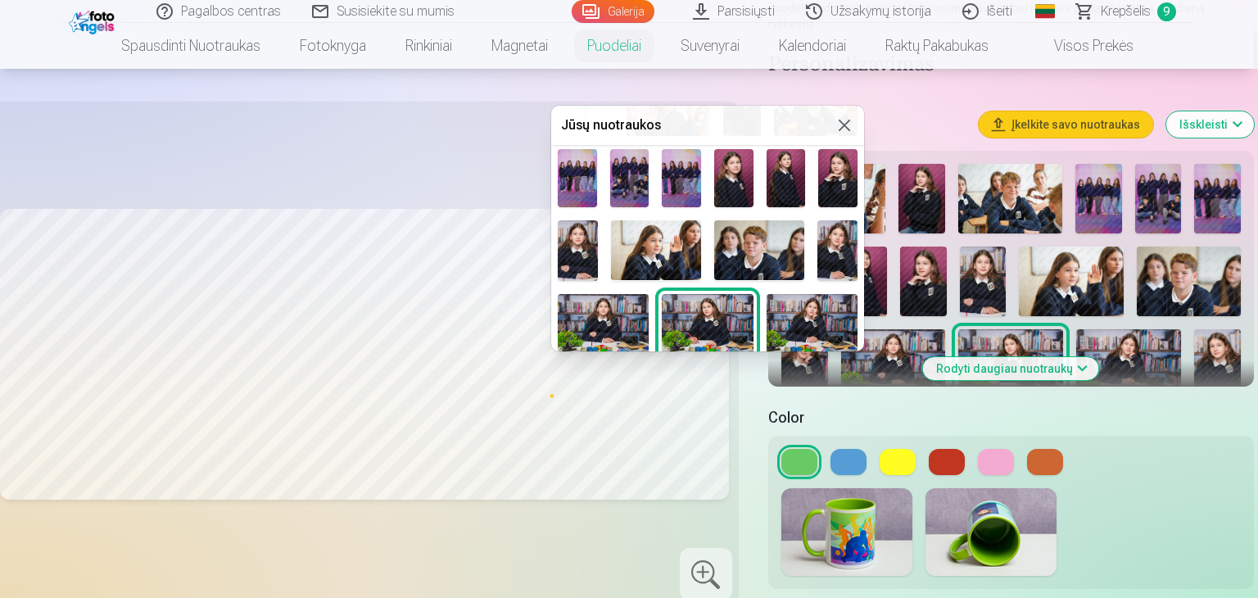
click at [576, 254] on img at bounding box center [578, 250] width 40 height 60
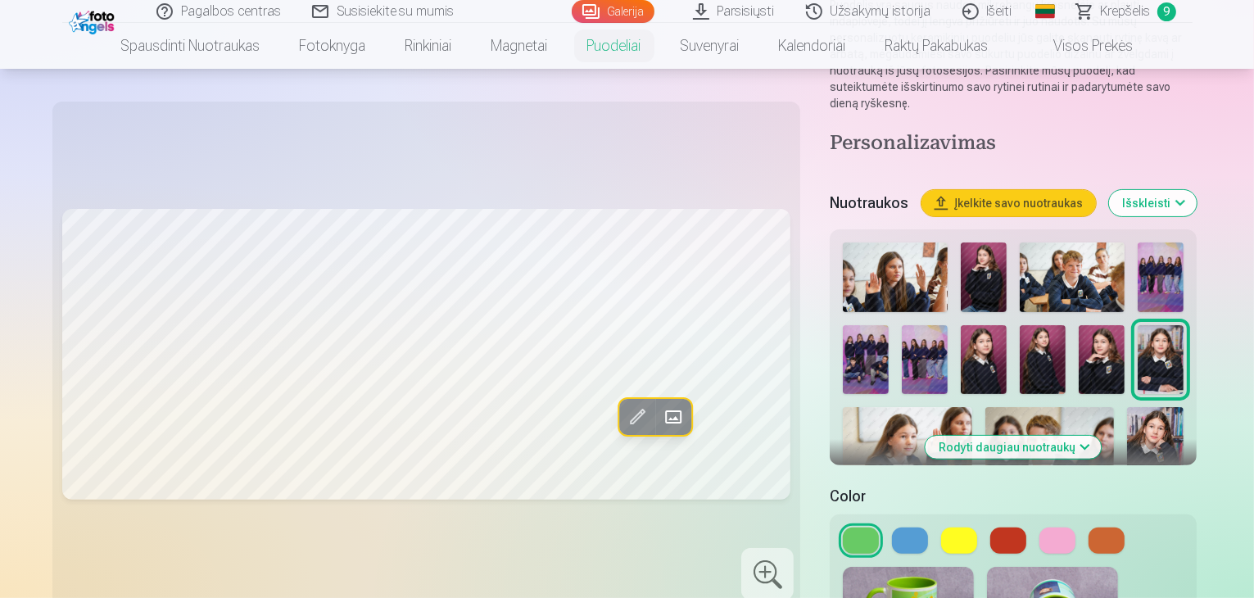
click at [660, 404] on span at bounding box center [673, 417] width 26 height 26
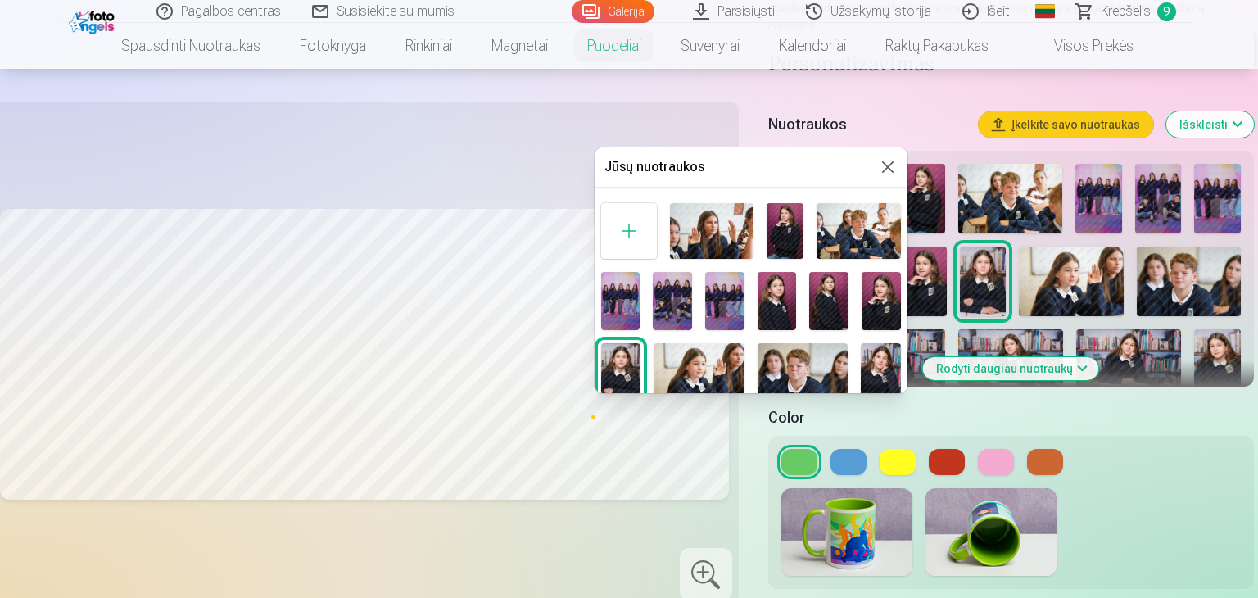
click at [881, 294] on img at bounding box center [880, 301] width 39 height 59
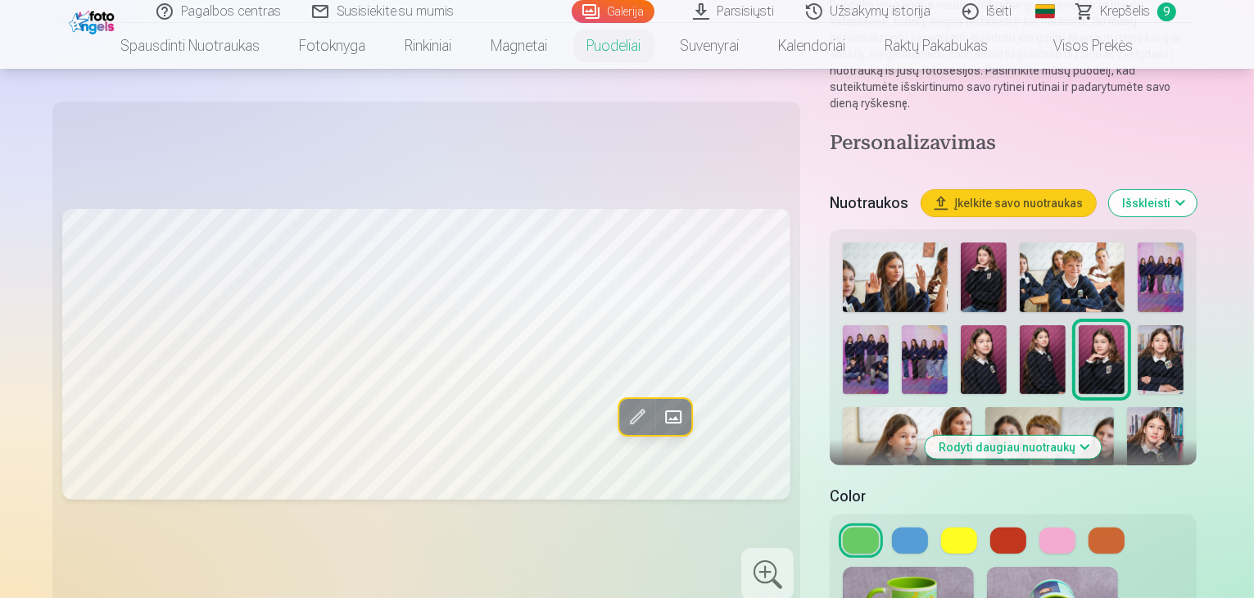
click at [660, 420] on span at bounding box center [673, 417] width 26 height 26
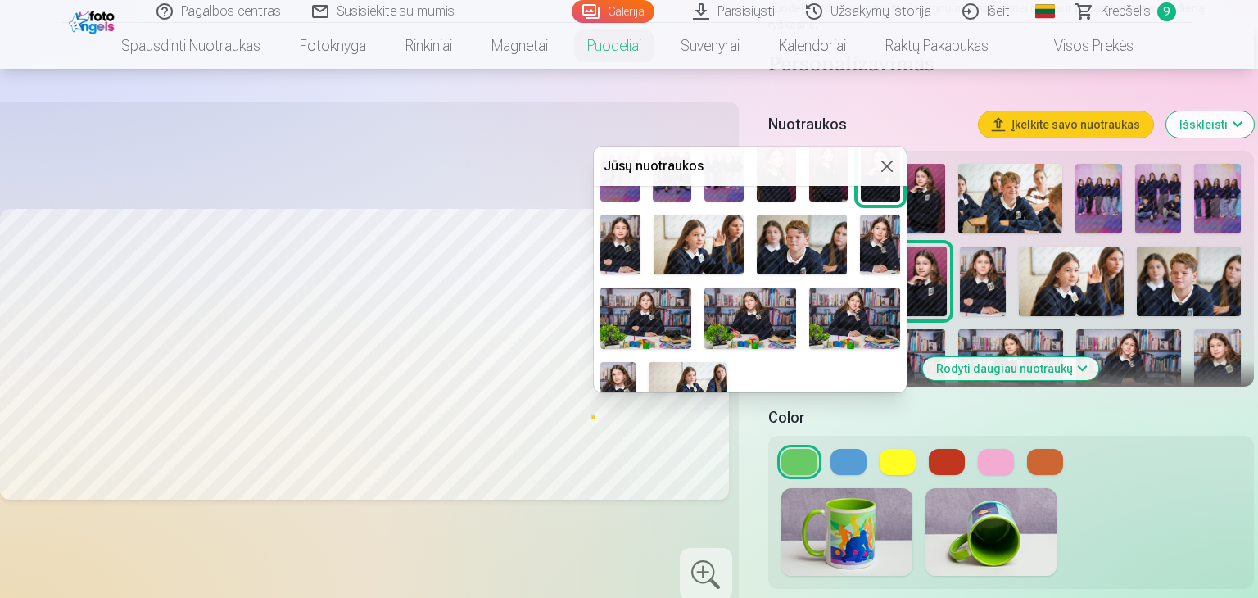
scroll to position [153, 0]
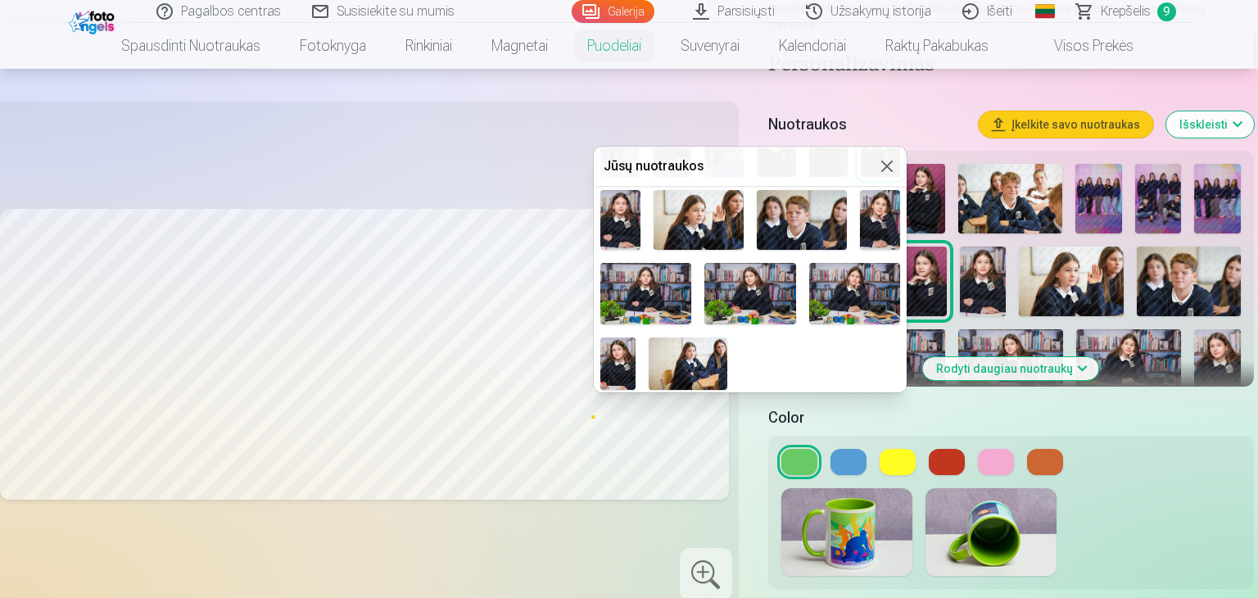
click at [628, 222] on img at bounding box center [620, 220] width 40 height 60
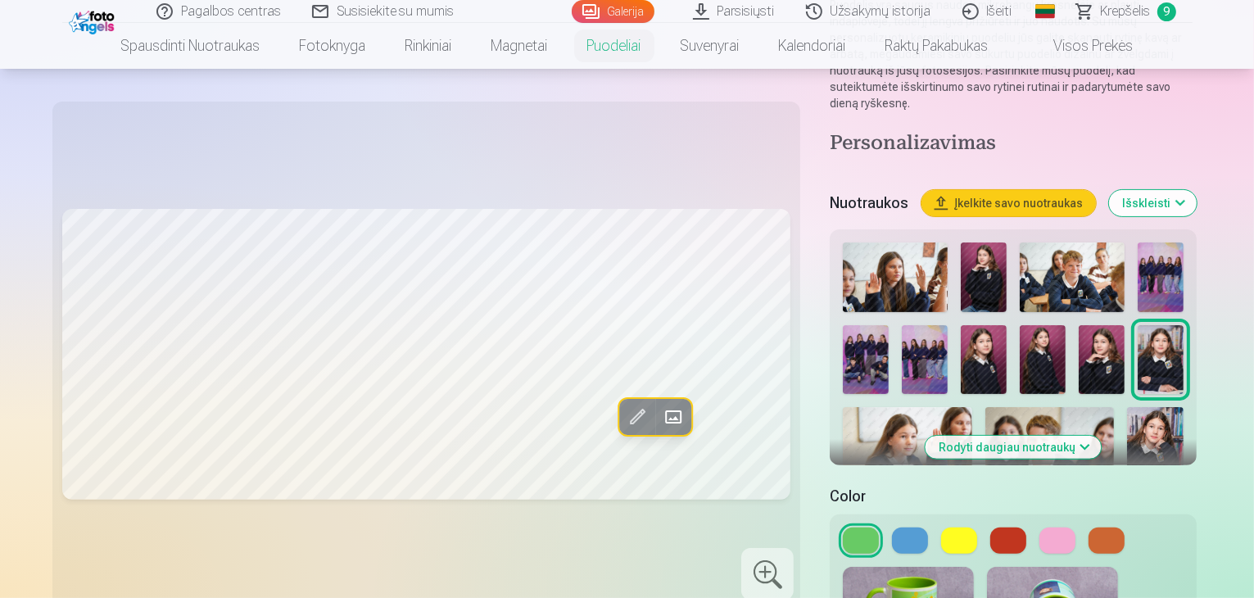
click at [660, 413] on span at bounding box center [673, 417] width 26 height 26
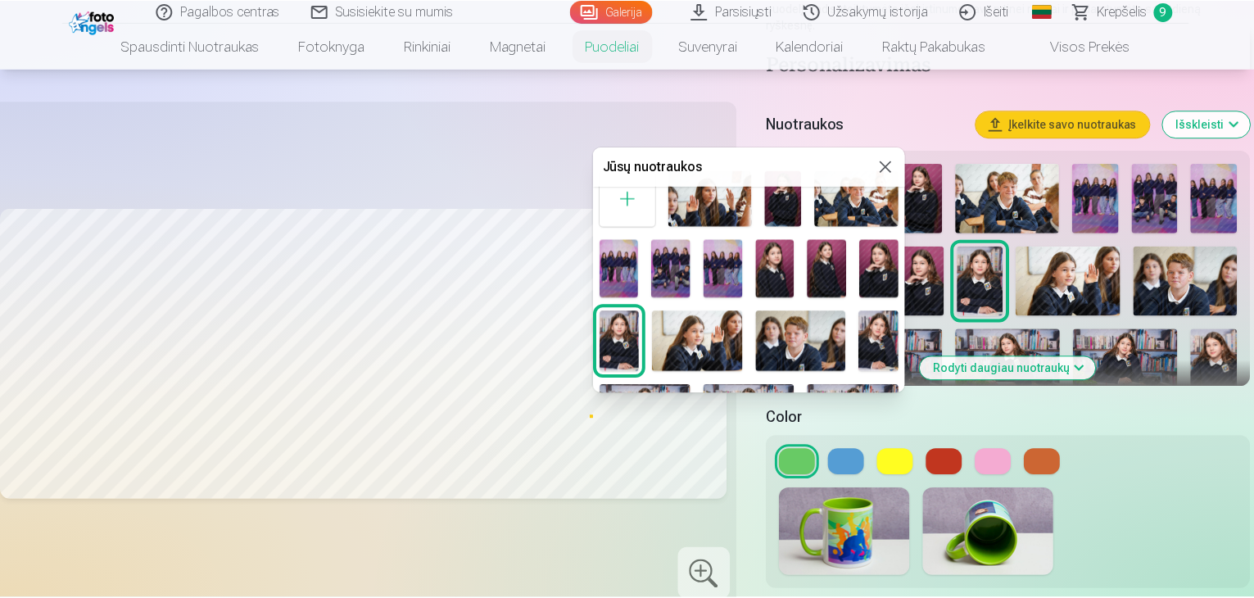
scroll to position [82, 0]
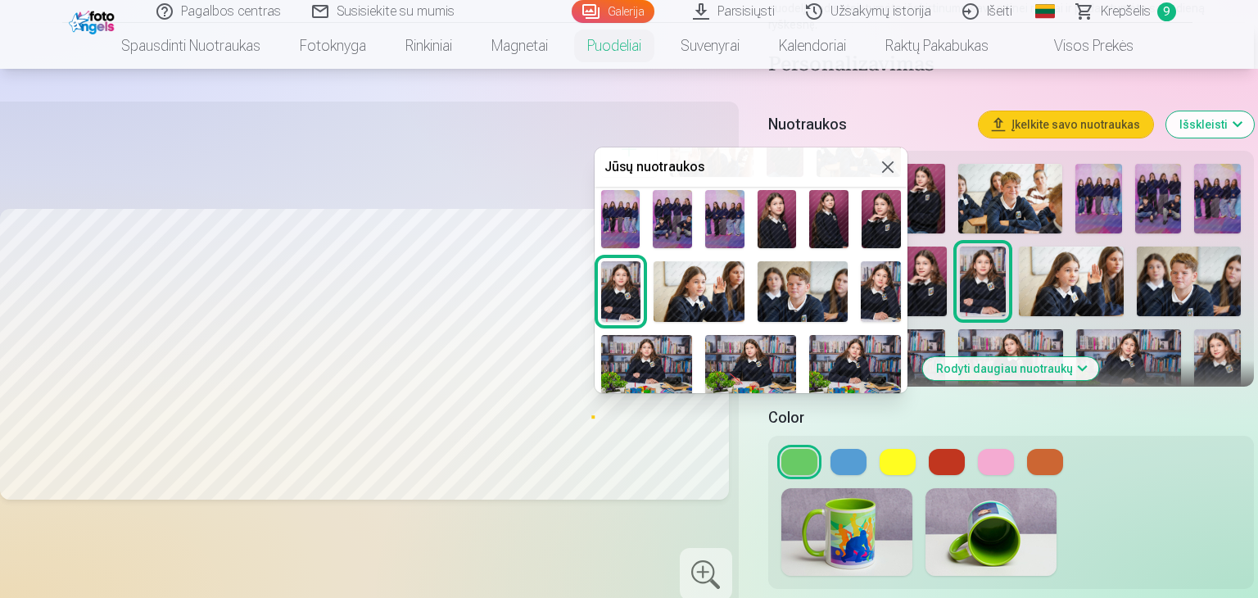
click at [632, 292] on img at bounding box center [621, 291] width 40 height 60
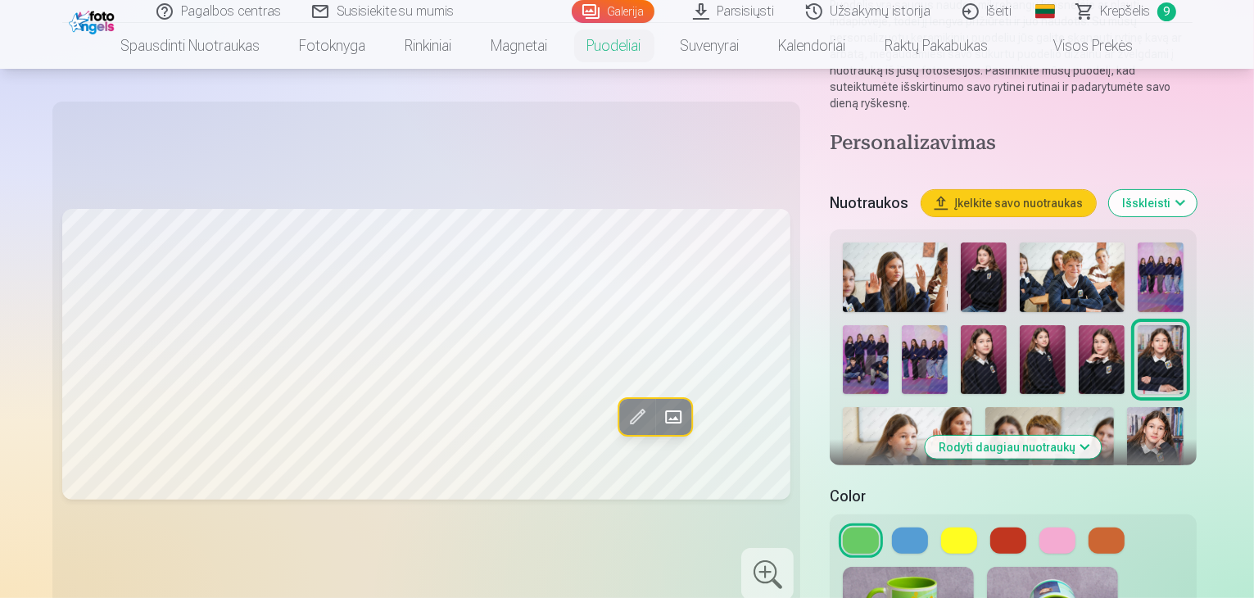
click at [624, 418] on span at bounding box center [637, 417] width 26 height 26
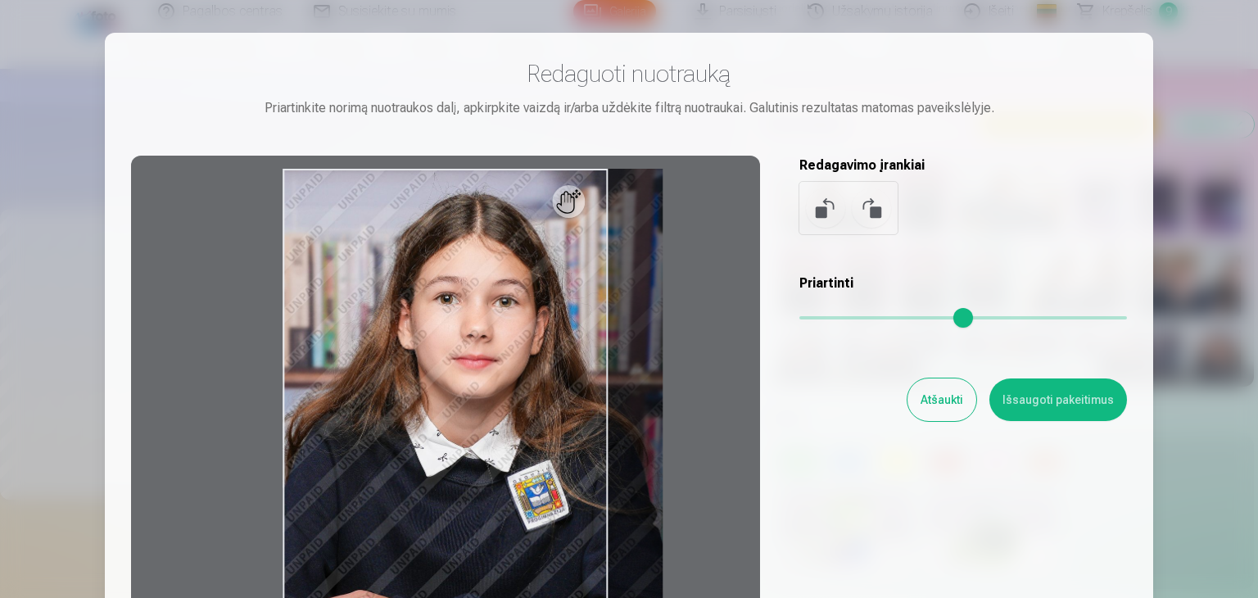
type input "*"
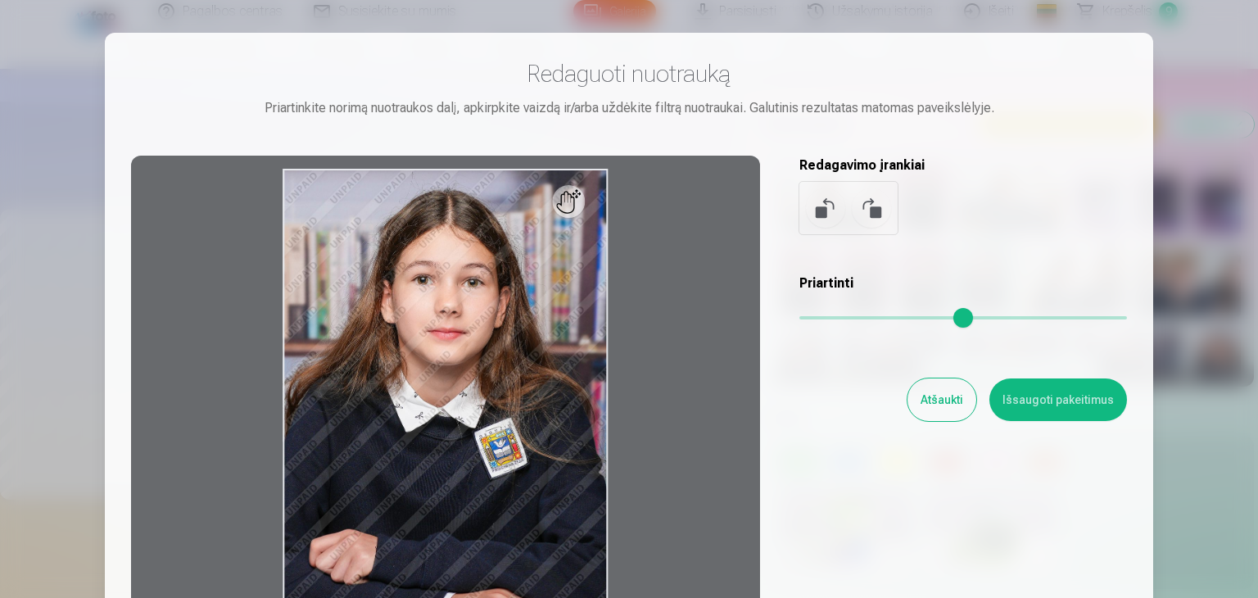
drag, startPoint x: 810, startPoint y: 322, endPoint x: 783, endPoint y: 321, distance: 27.0
click at [799, 319] on input "range" at bounding box center [963, 317] width 328 height 3
click at [962, 405] on button "Atšaukti" at bounding box center [941, 399] width 69 height 43
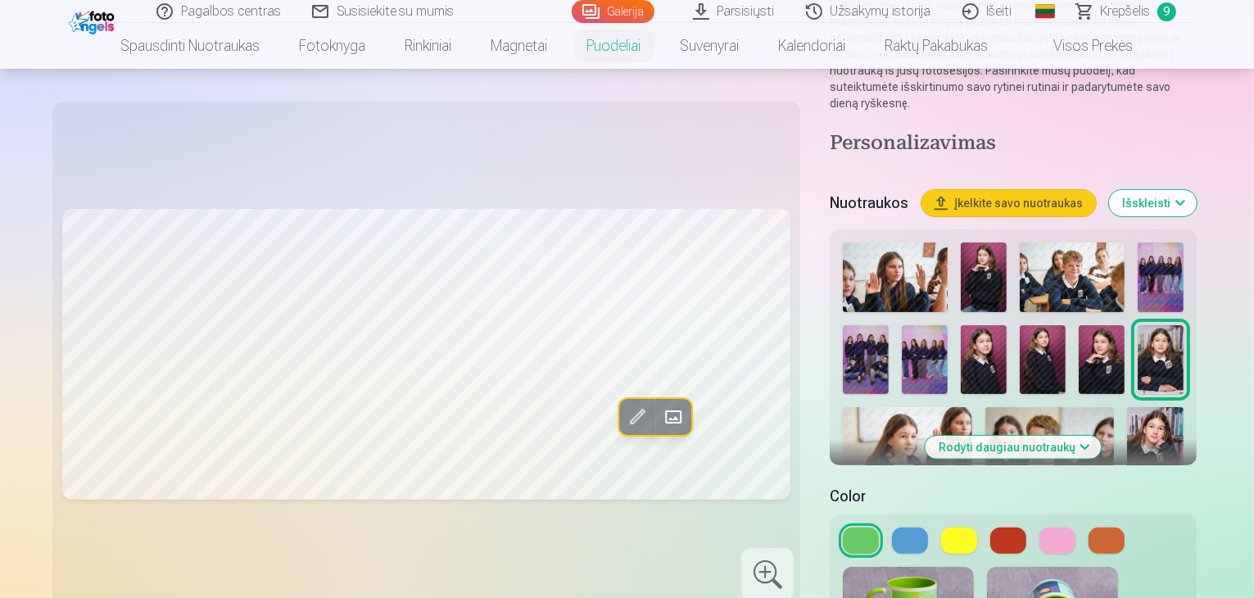
drag, startPoint x: 852, startPoint y: 446, endPoint x: 840, endPoint y: 443, distance: 11.9
click at [892, 527] on button at bounding box center [910, 540] width 36 height 26
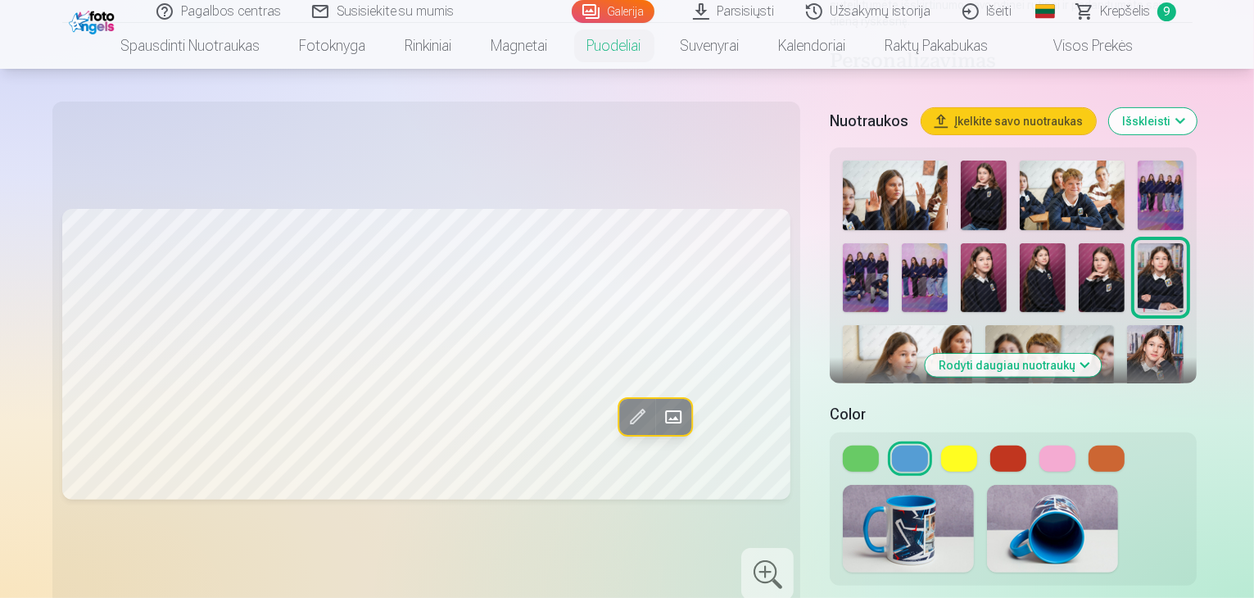
scroll to position [491, 0]
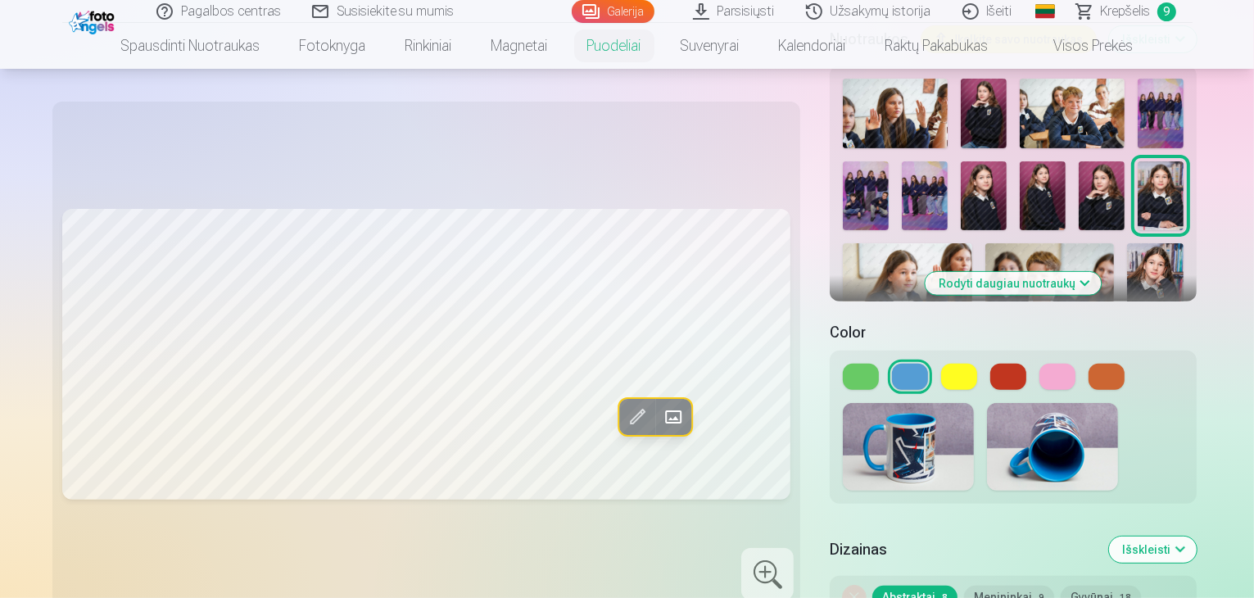
click at [941, 364] on button at bounding box center [959, 377] width 36 height 26
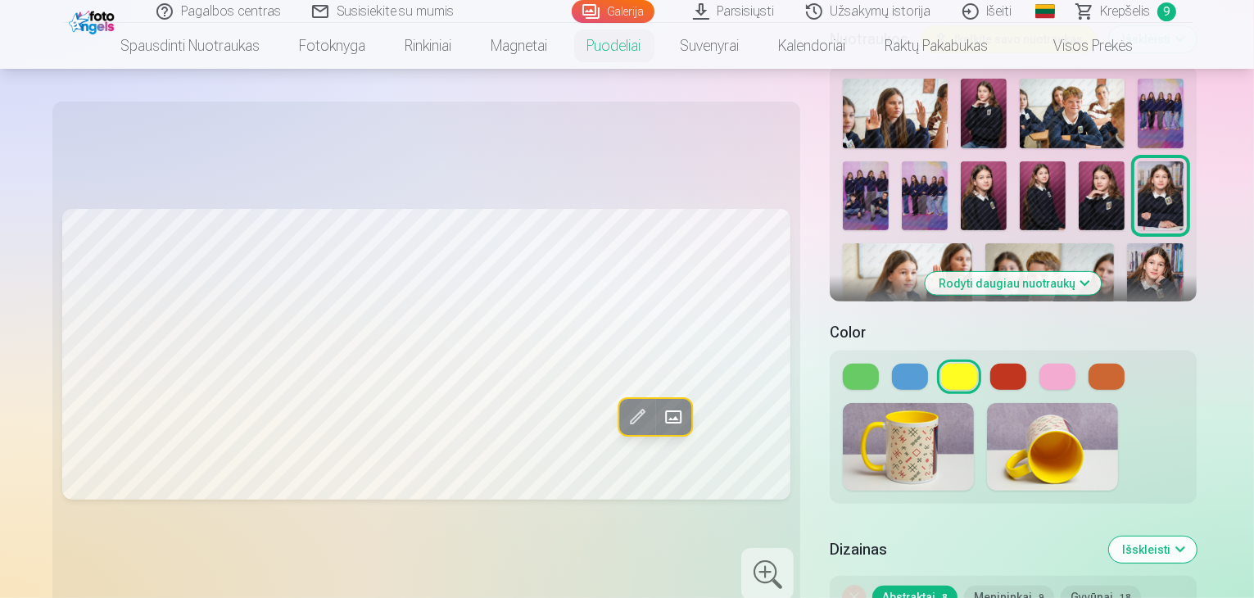
click at [990, 364] on button at bounding box center [1008, 377] width 36 height 26
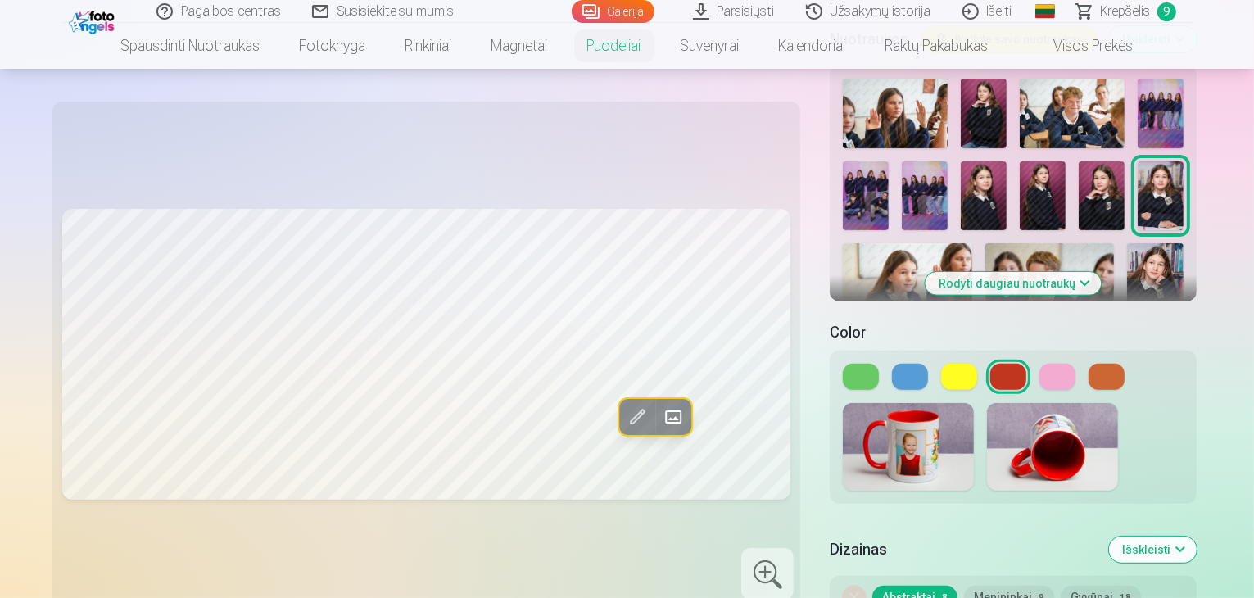
click at [1039, 364] on button at bounding box center [1057, 377] width 36 height 26
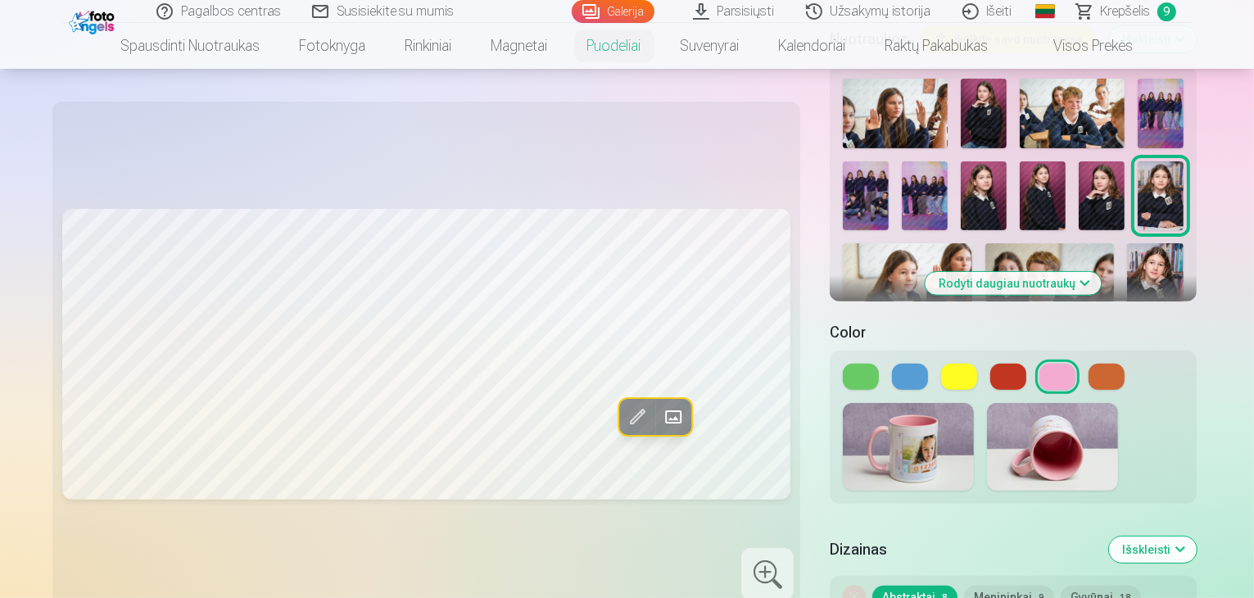
click at [1088, 364] on button at bounding box center [1106, 377] width 36 height 26
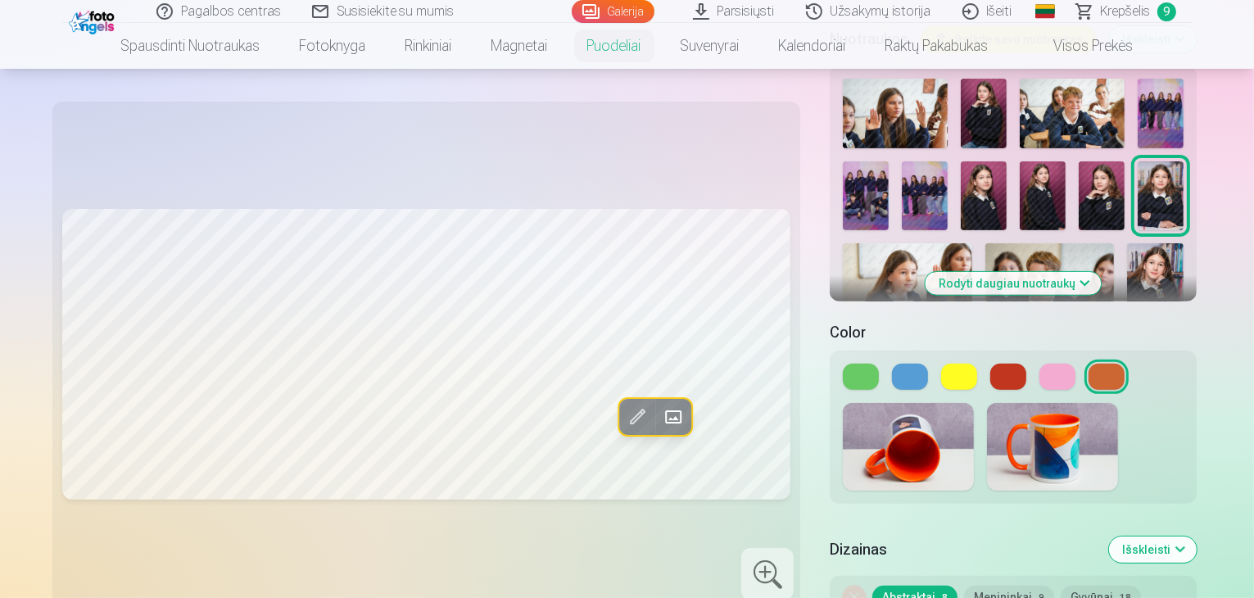
drag, startPoint x: 792, startPoint y: 283, endPoint x: 825, endPoint y: 284, distance: 32.8
click at [843, 364] on button at bounding box center [861, 377] width 36 height 26
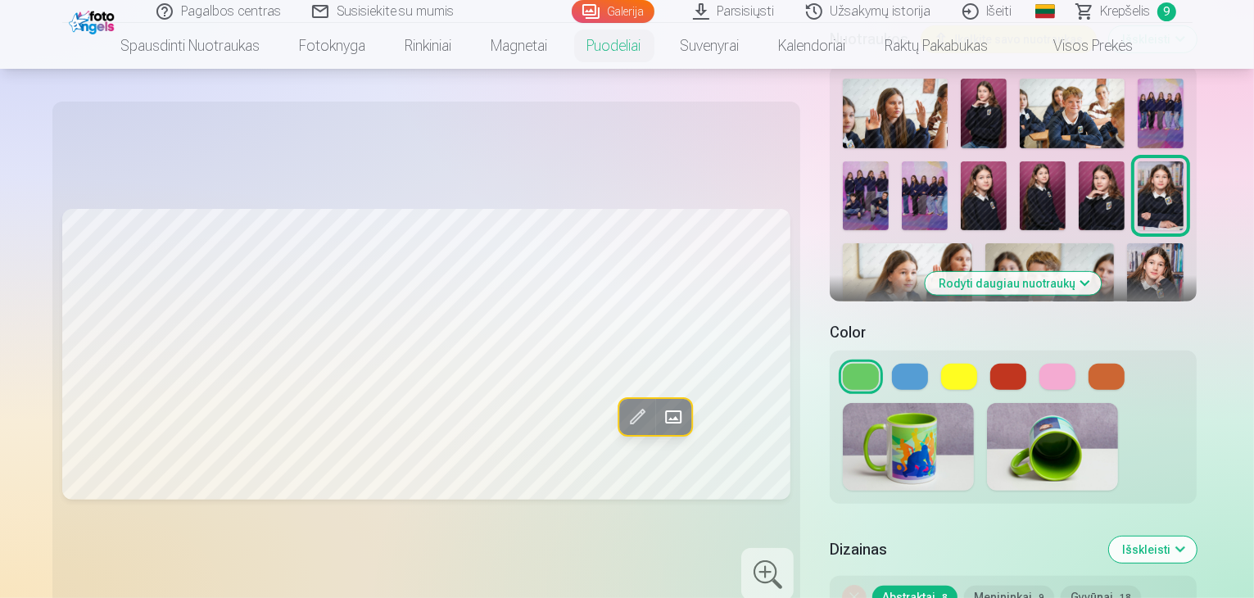
click at [892, 364] on button at bounding box center [910, 377] width 36 height 26
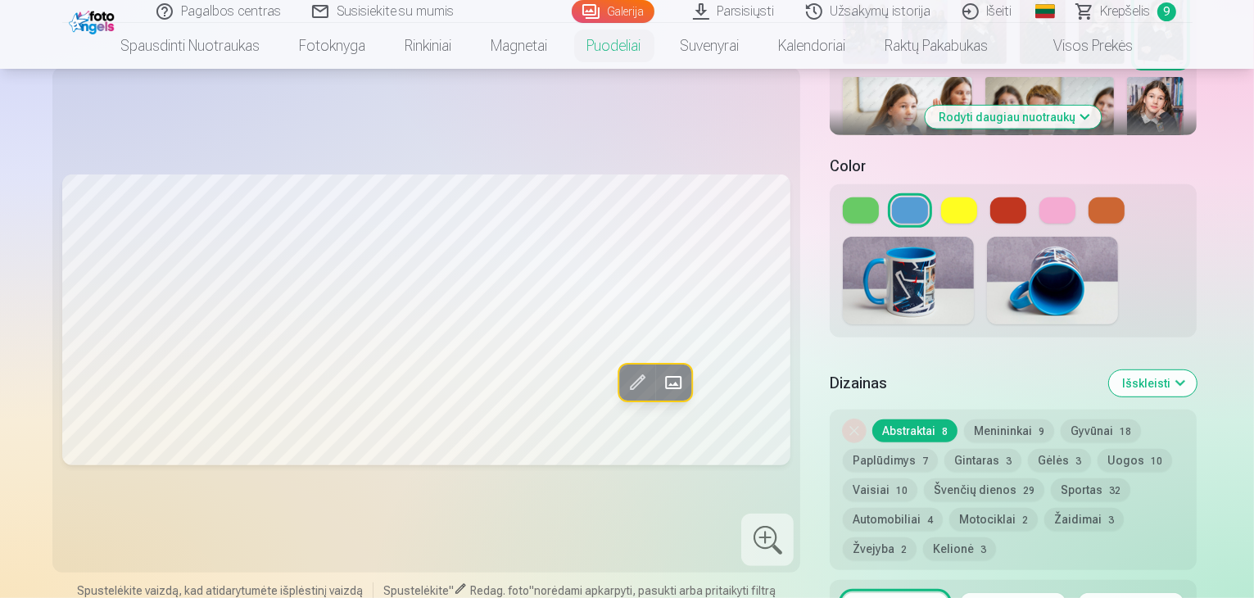
scroll to position [655, 0]
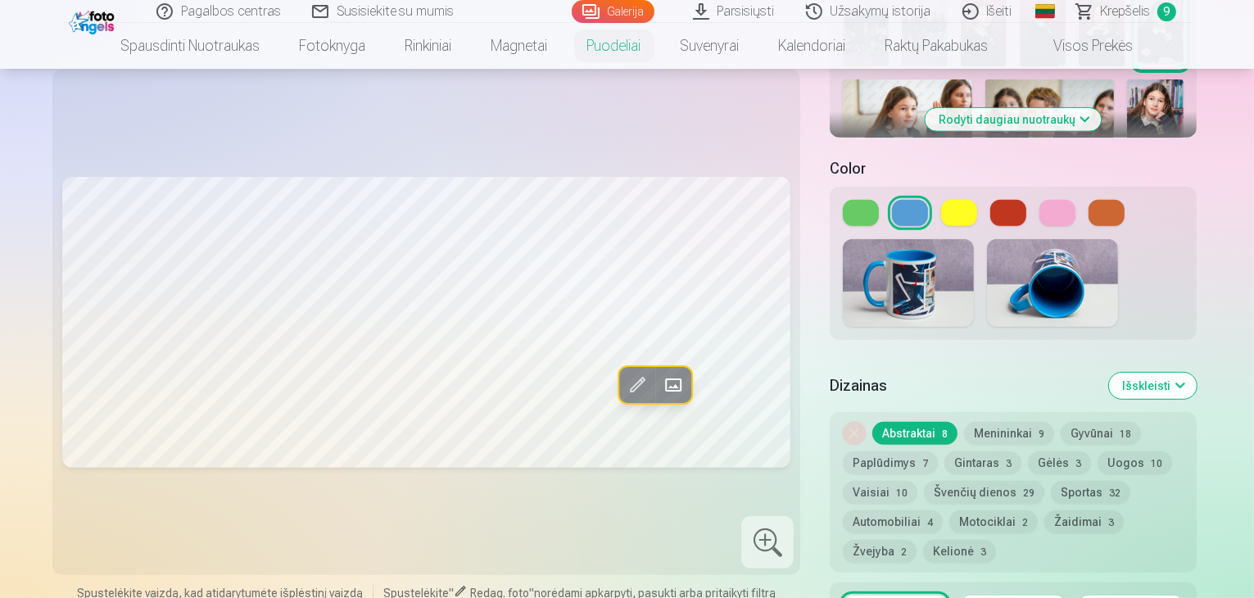
click at [944, 451] on button "Gintaras 3" at bounding box center [982, 462] width 77 height 23
click at [964, 422] on button "Menininkai 9" at bounding box center [1009, 433] width 90 height 23
click at [1060, 422] on button "Gyvūnai 18" at bounding box center [1100, 433] width 80 height 23
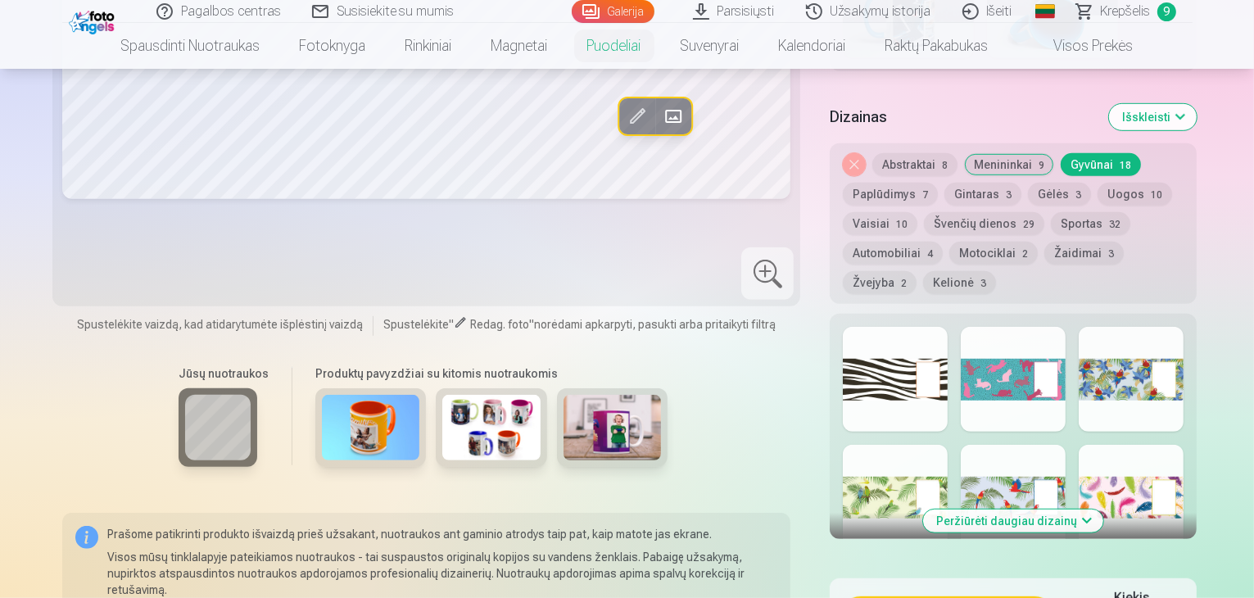
scroll to position [901, 0]
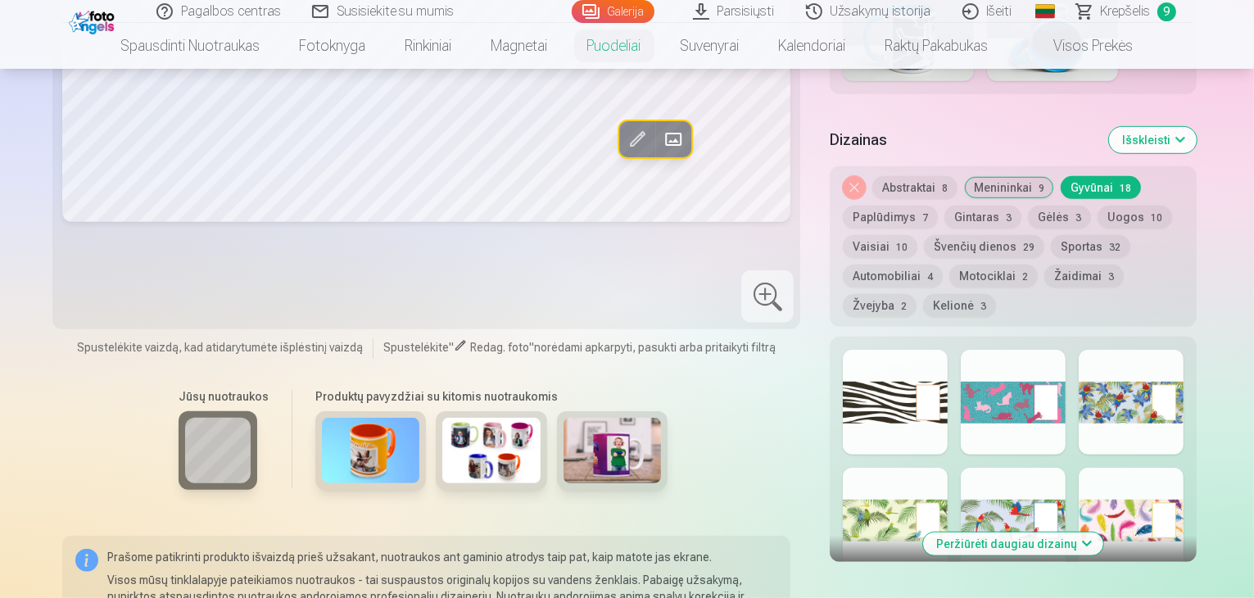
click at [938, 206] on button "Paplūdimys 7" at bounding box center [890, 217] width 95 height 23
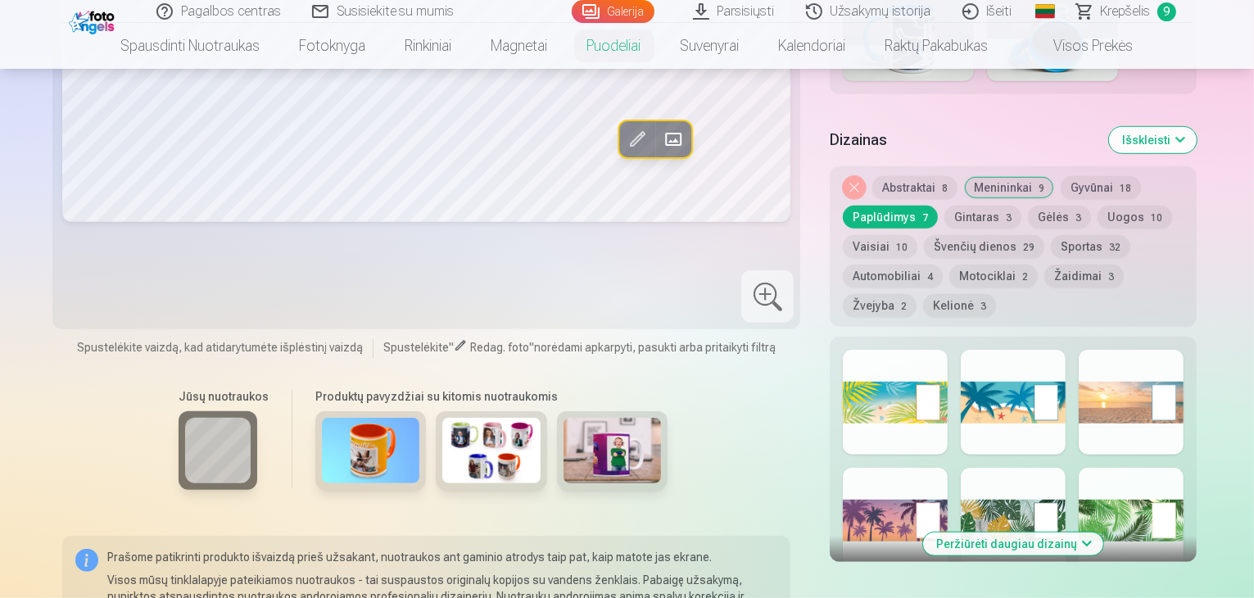
click at [1051, 235] on button "Sportas 32" at bounding box center [1090, 246] width 79 height 23
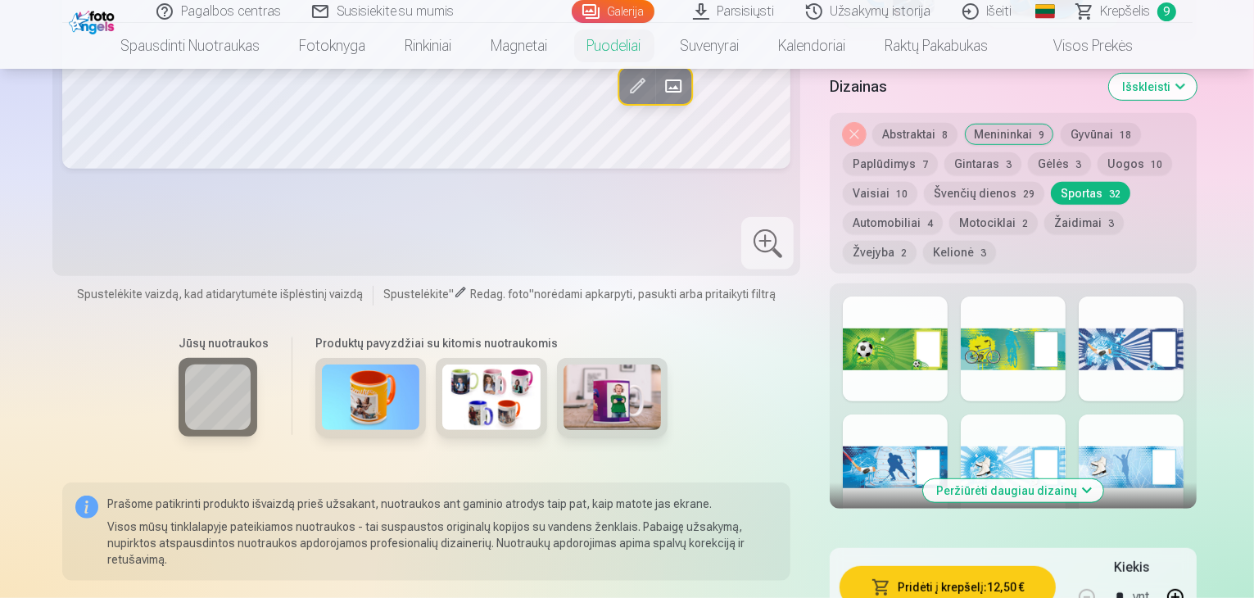
scroll to position [983, 0]
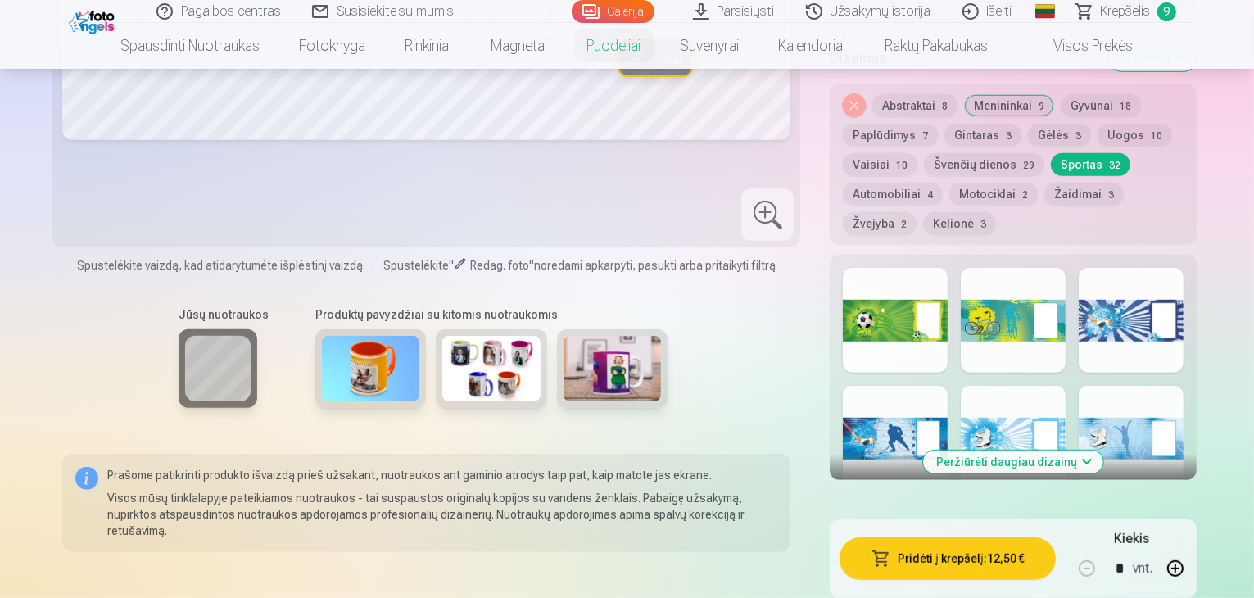
click at [1039, 450] on button "Peržiūrėti daugiau dizainų" at bounding box center [1013, 461] width 180 height 23
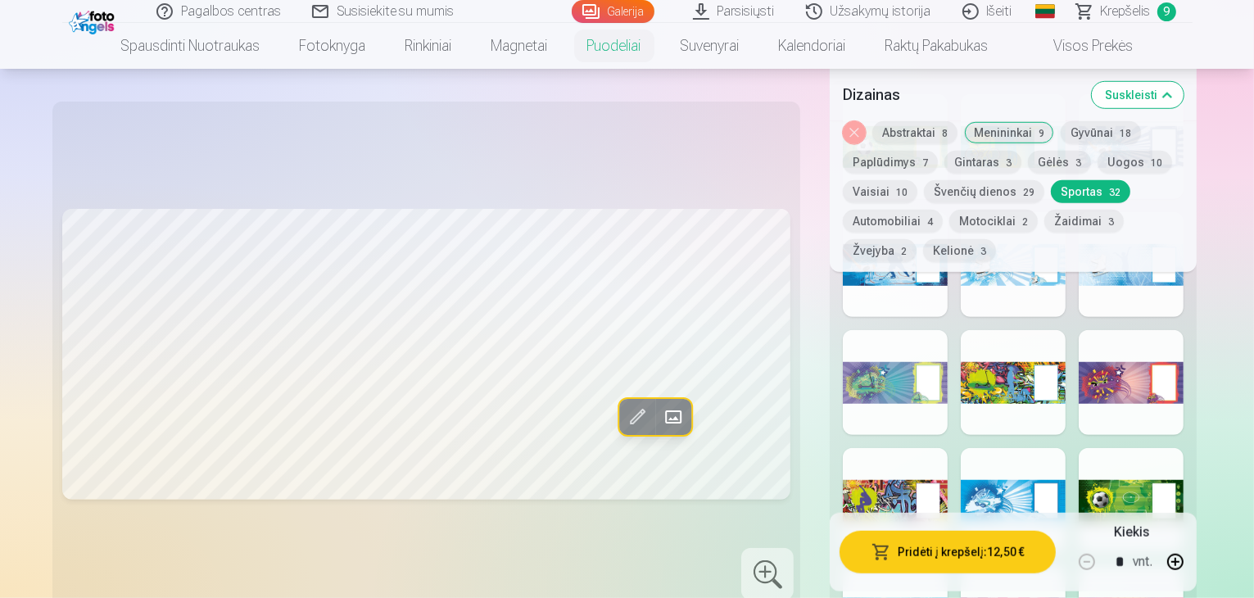
scroll to position [1228, 0]
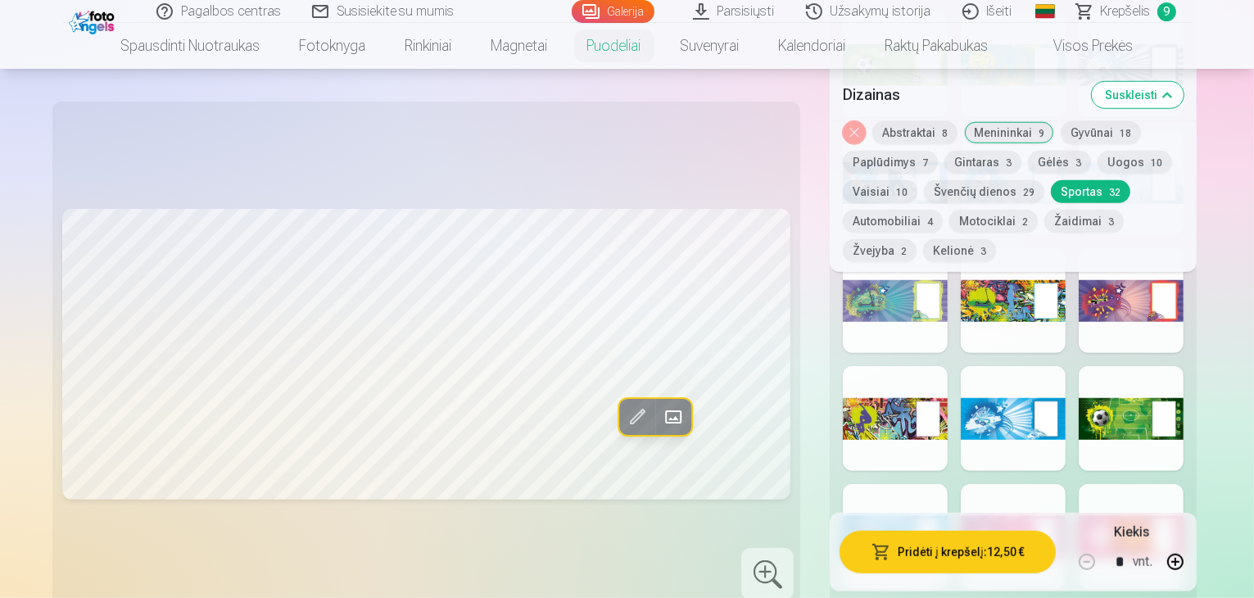
click at [878, 484] on div at bounding box center [895, 536] width 105 height 105
click at [984, 366] on div at bounding box center [1013, 418] width 105 height 105
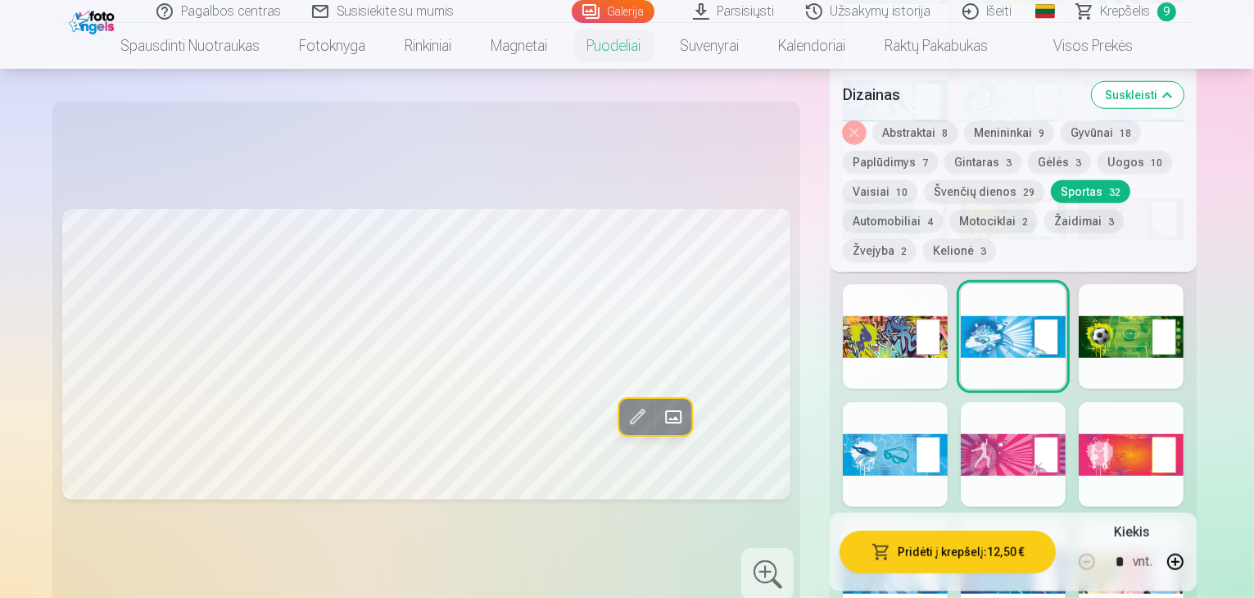
click at [868, 520] on div at bounding box center [895, 572] width 105 height 105
click at [989, 520] on div at bounding box center [1013, 572] width 105 height 105
click at [843, 402] on div at bounding box center [895, 454] width 105 height 105
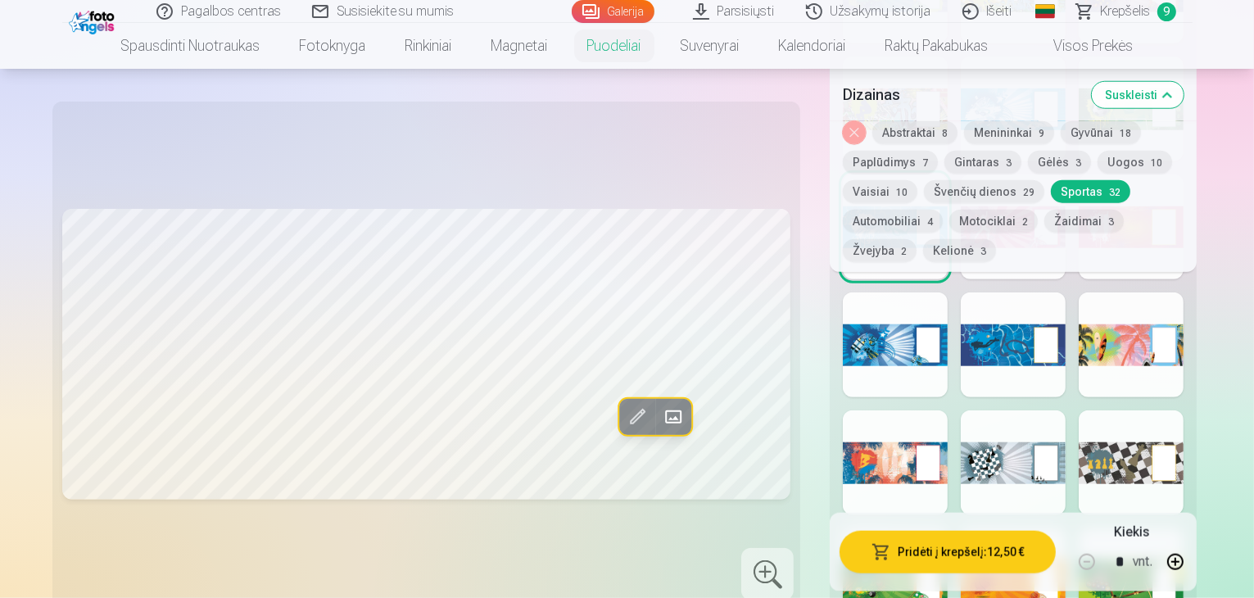
scroll to position [1474, 0]
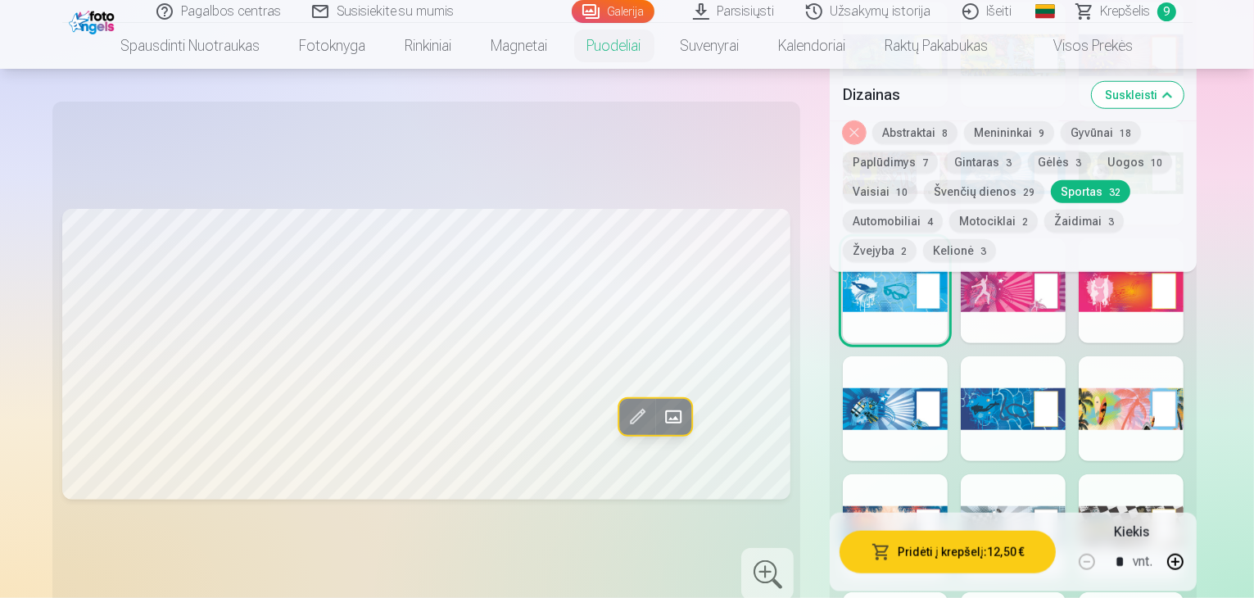
click at [1115, 210] on button "Žaidimai 3" at bounding box center [1083, 221] width 79 height 23
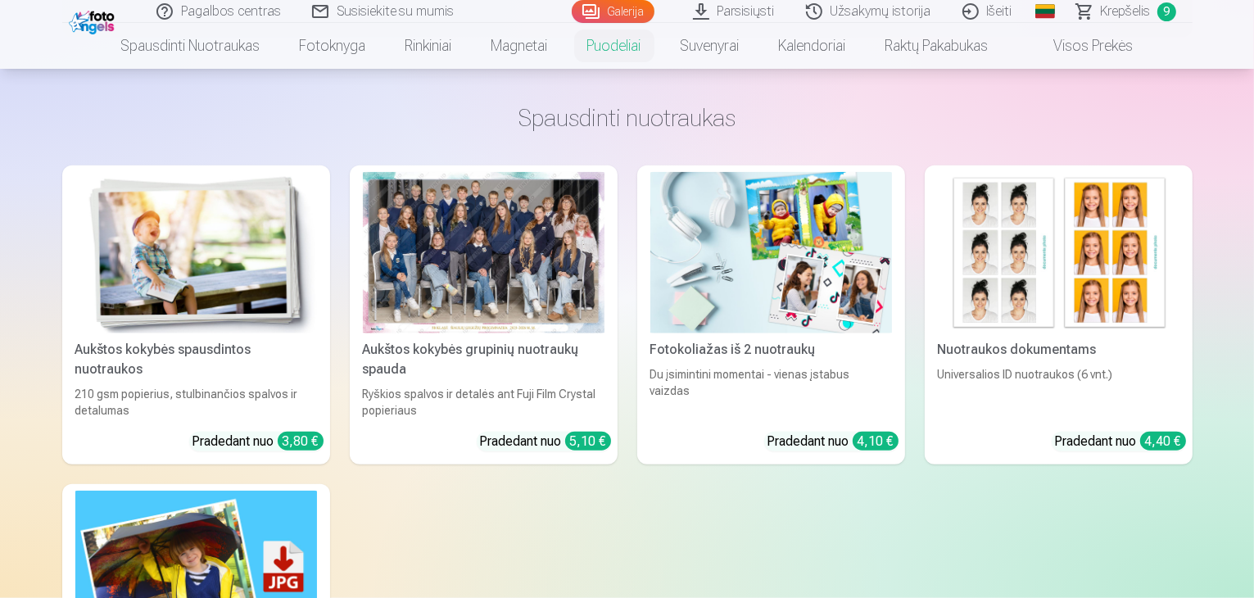
scroll to position [1556, 0]
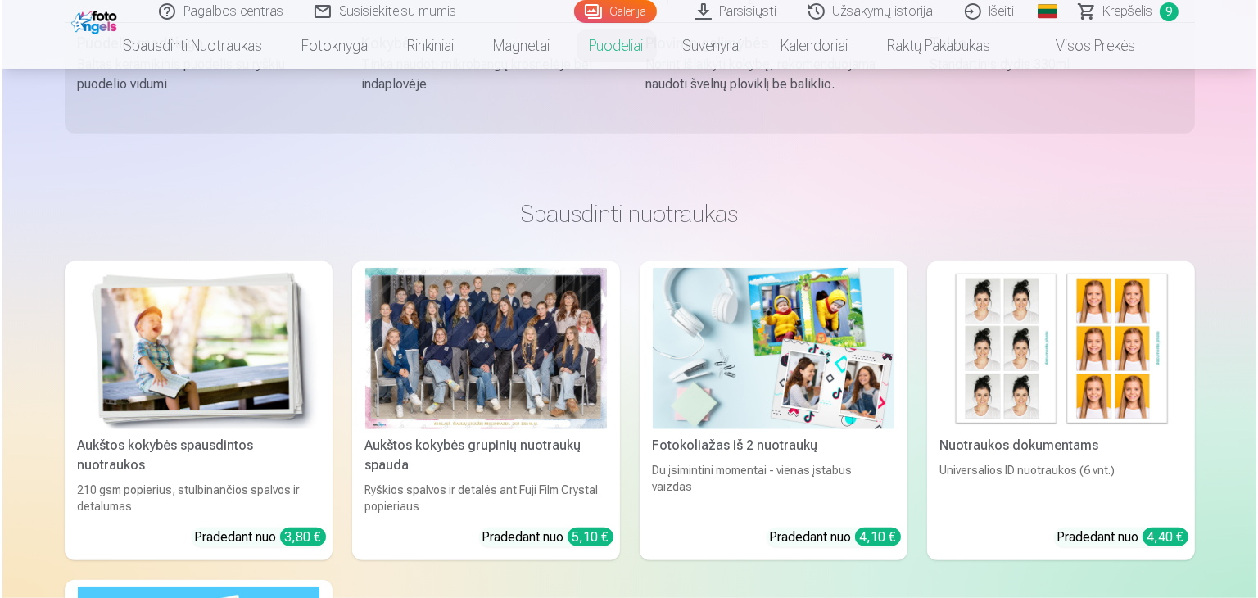
scroll to position [512, 0]
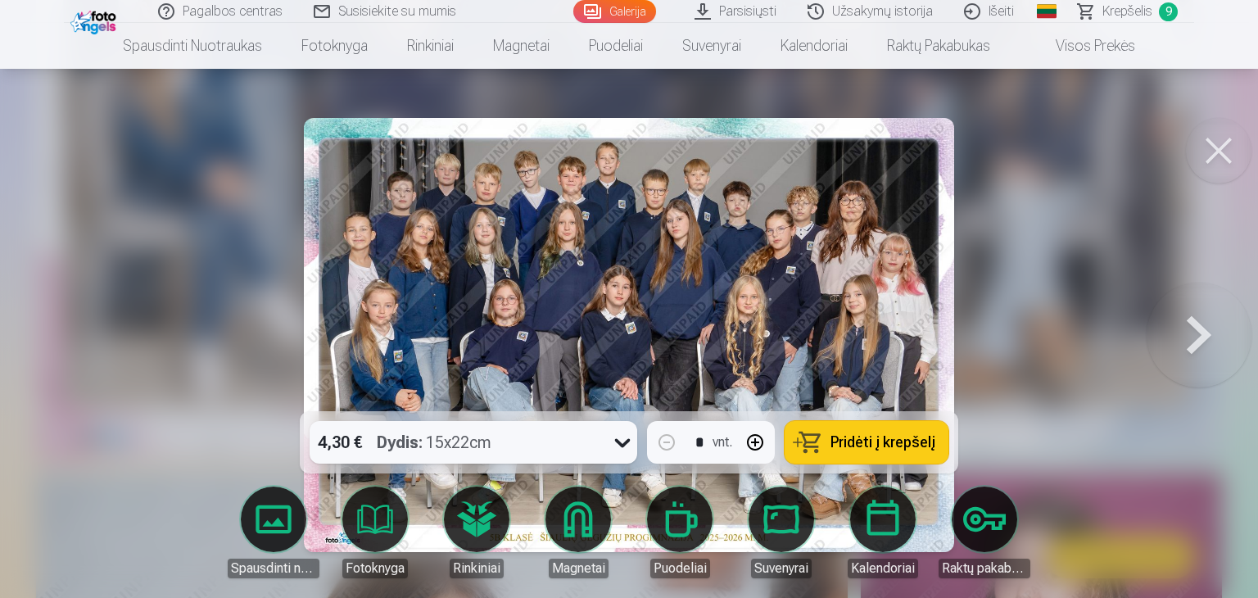
click at [671, 521] on link "Puodeliai" at bounding box center [680, 532] width 92 height 92
click at [1095, 10] on link "Krepšelis 9" at bounding box center [1128, 11] width 131 height 23
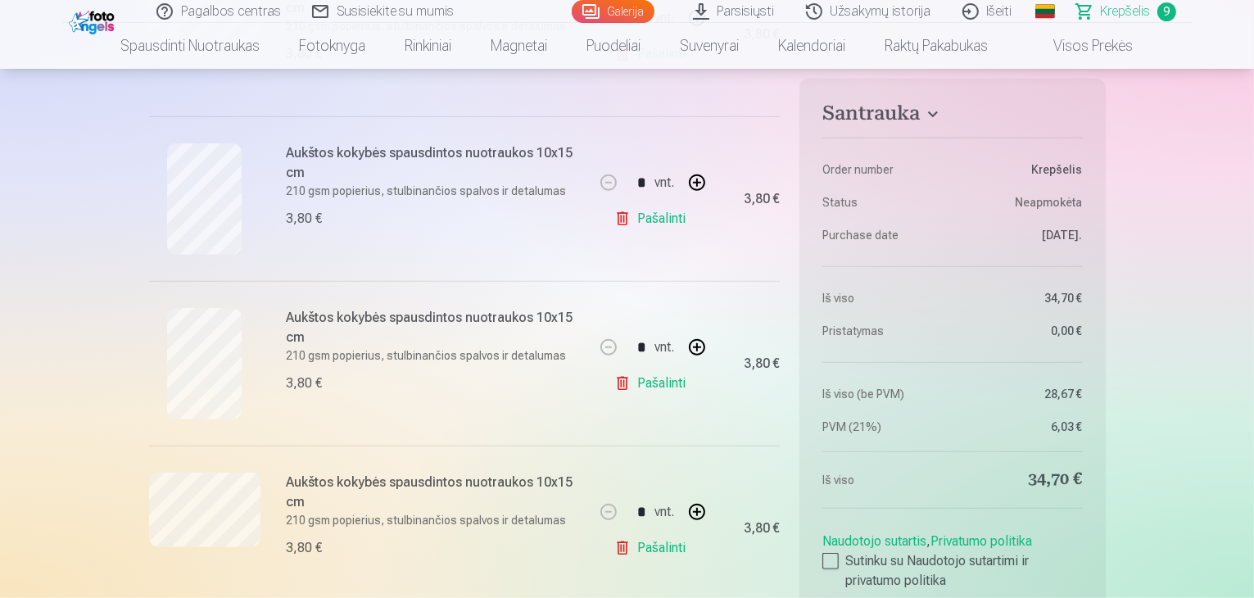
scroll to position [1146, 0]
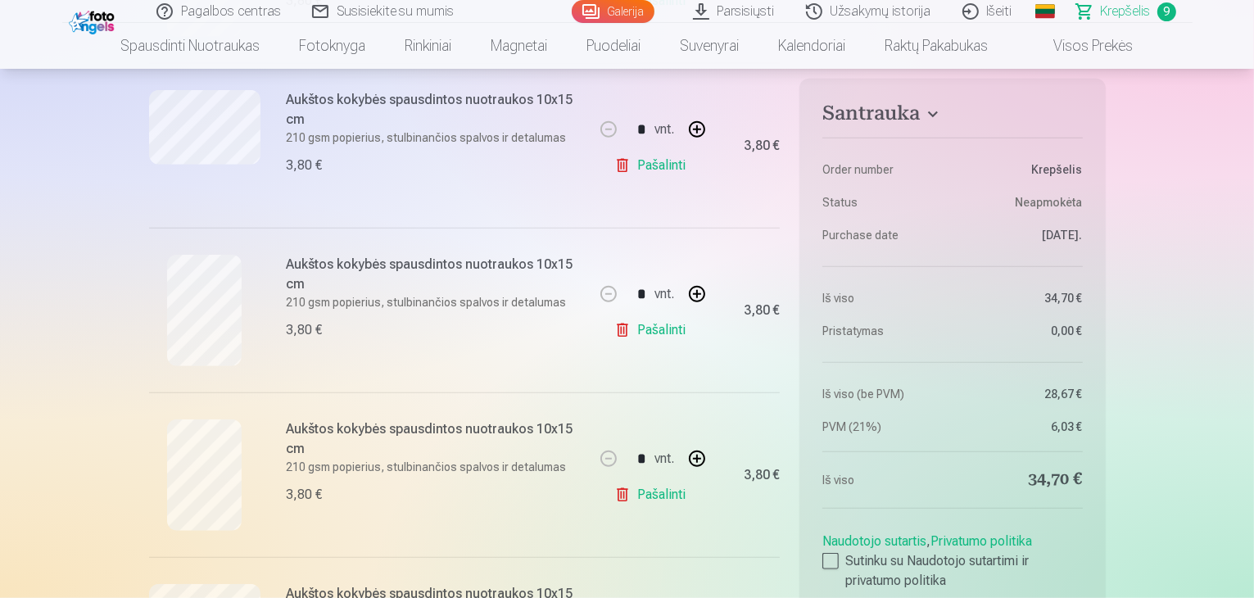
click at [583, 52] on link "Puodeliai" at bounding box center [613, 46] width 93 height 46
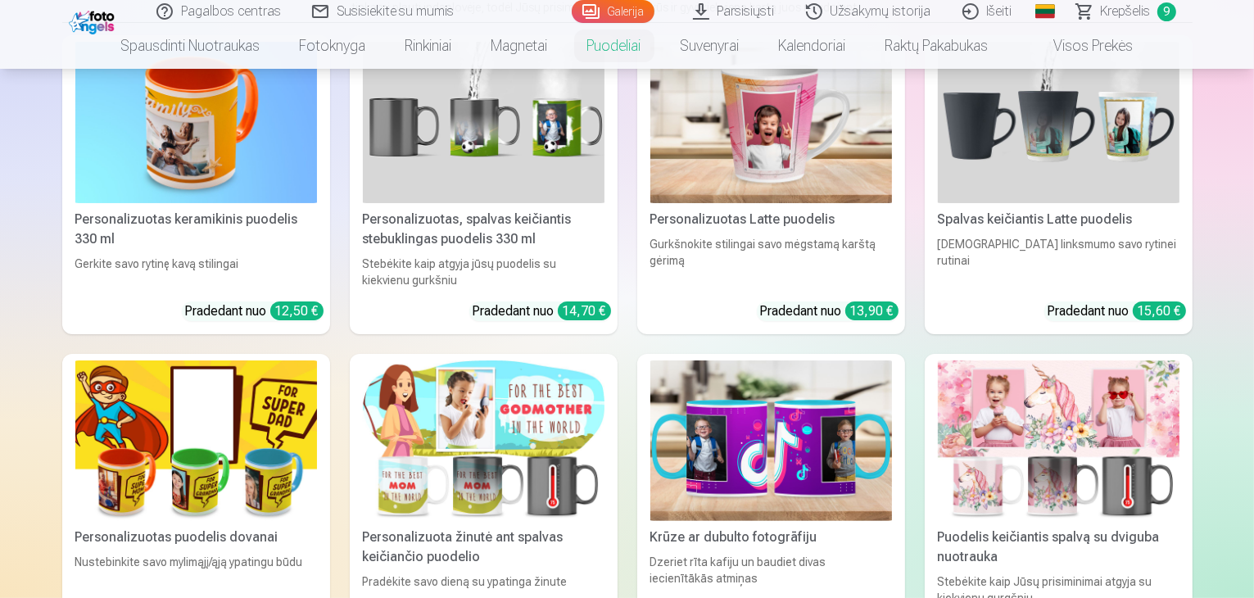
scroll to position [246, 0]
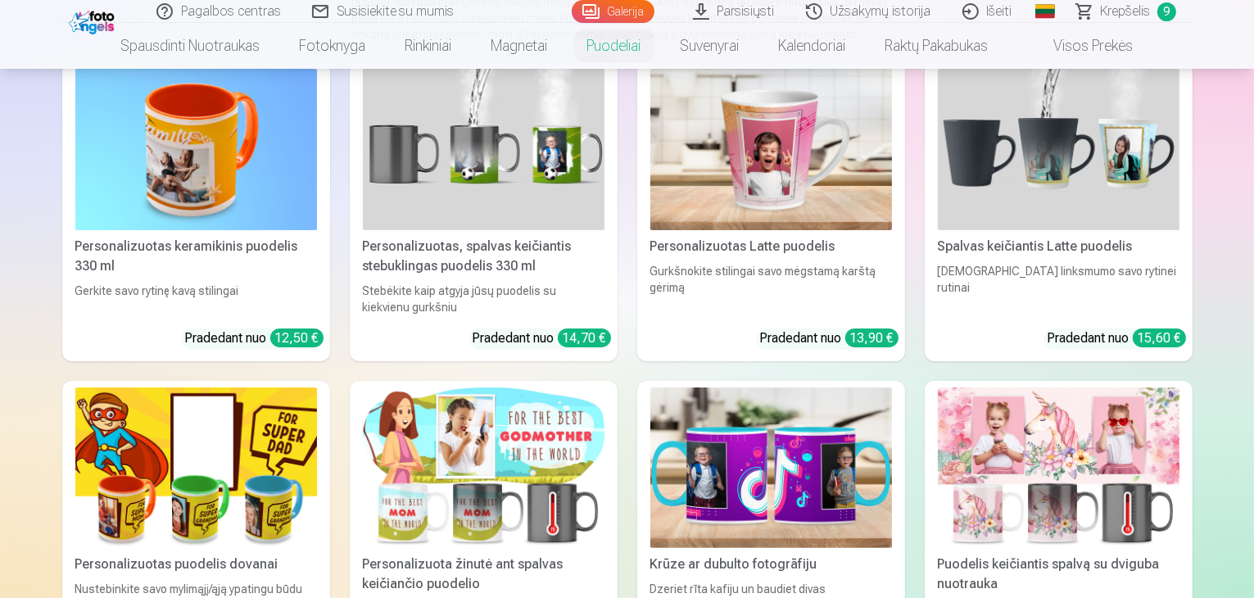
click at [233, 207] on img at bounding box center [196, 149] width 242 height 161
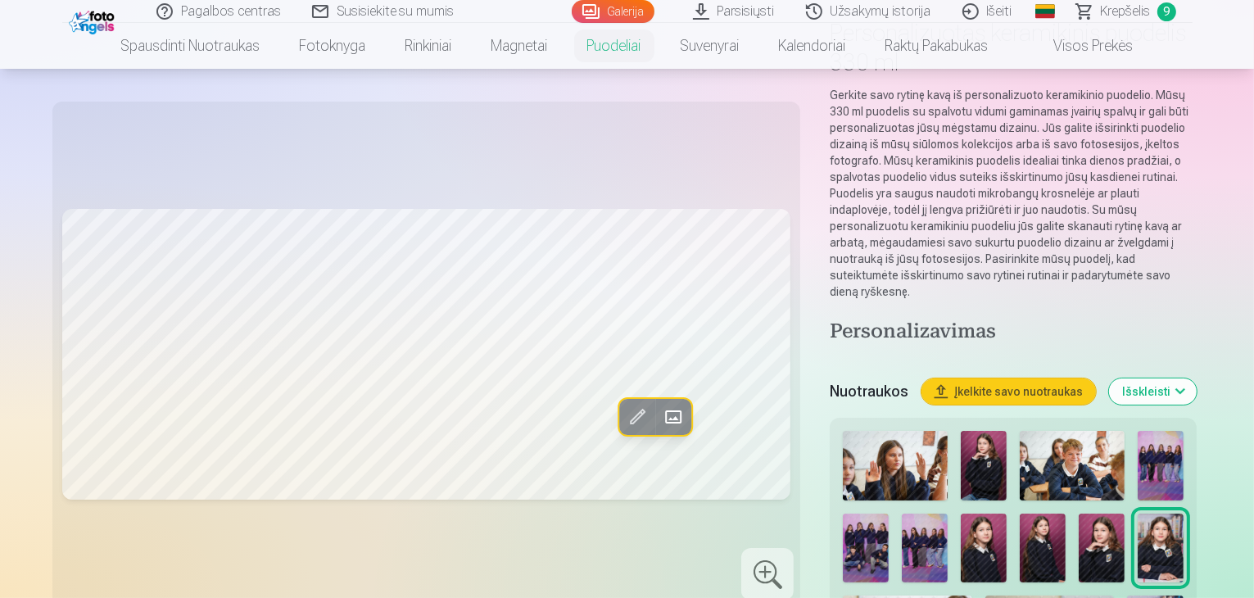
scroll to position [246, 0]
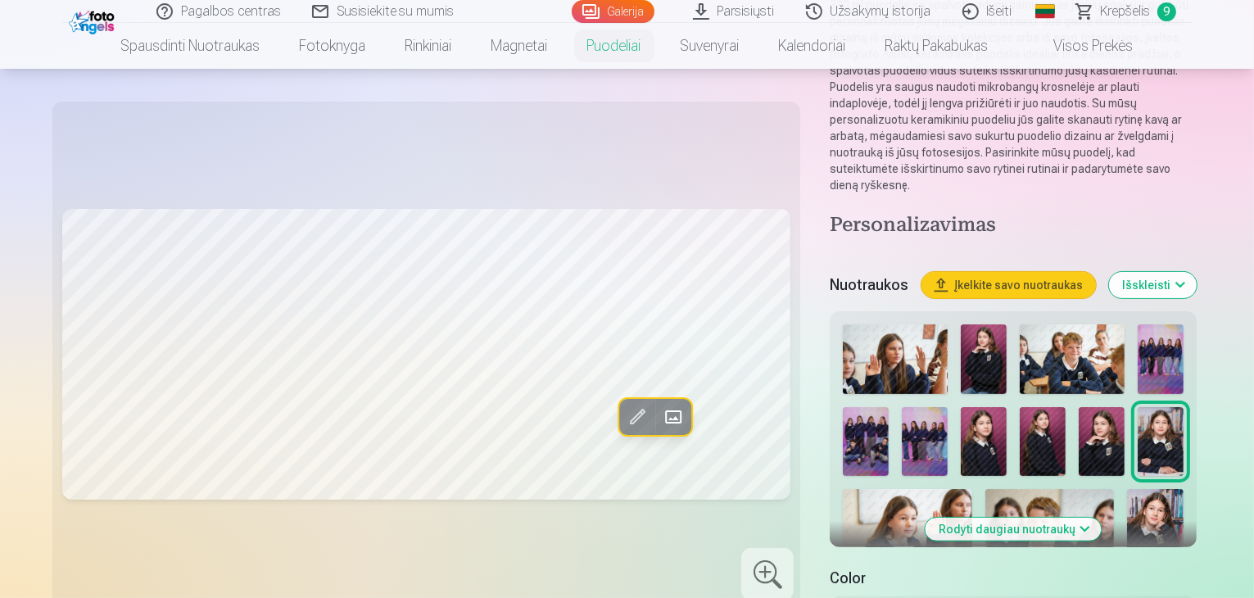
click at [1127, 489] on img at bounding box center [1155, 532] width 57 height 86
click at [1137, 407] on img at bounding box center [1160, 441] width 46 height 69
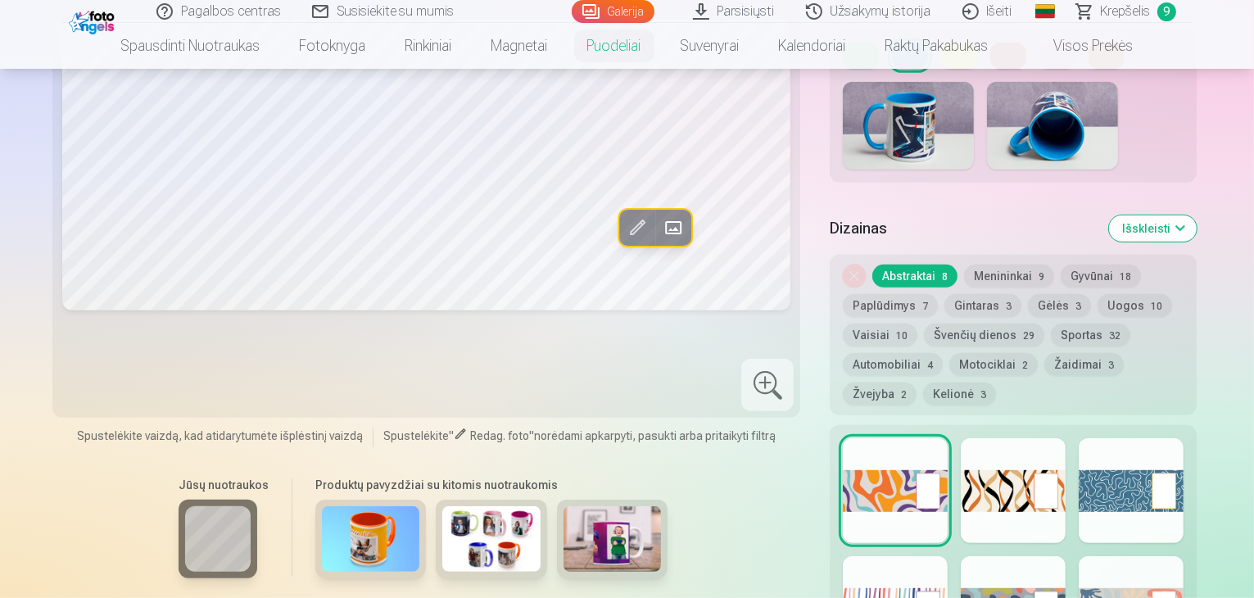
scroll to position [901, 0]
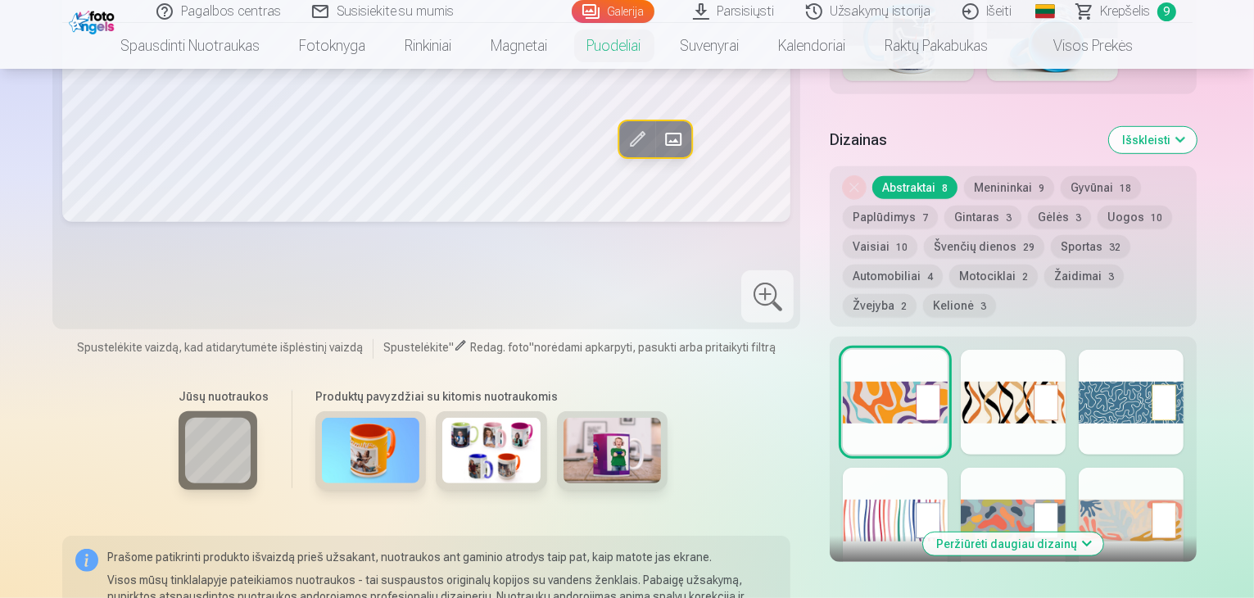
drag, startPoint x: 906, startPoint y: 124, endPoint x: 930, endPoint y: 118, distance: 24.4
click at [1028, 206] on button "Gėlės 3" at bounding box center [1059, 217] width 63 height 23
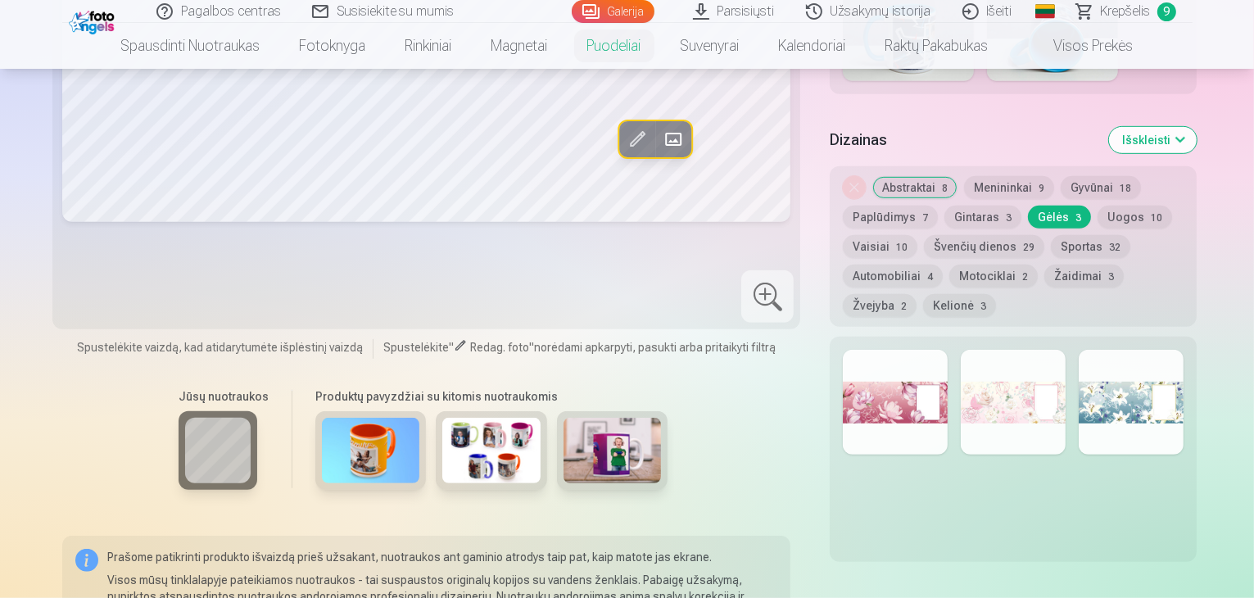
click at [1097, 206] on button "Uogos 10" at bounding box center [1134, 217] width 75 height 23
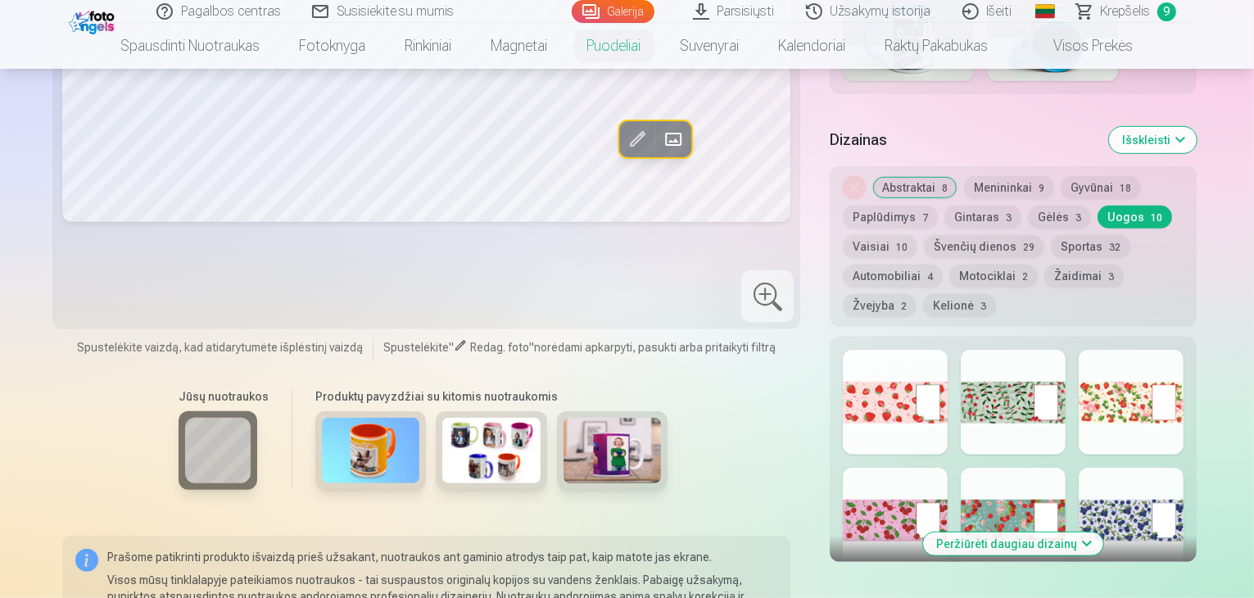
click at [917, 235] on button "Vaisiai 10" at bounding box center [880, 246] width 75 height 23
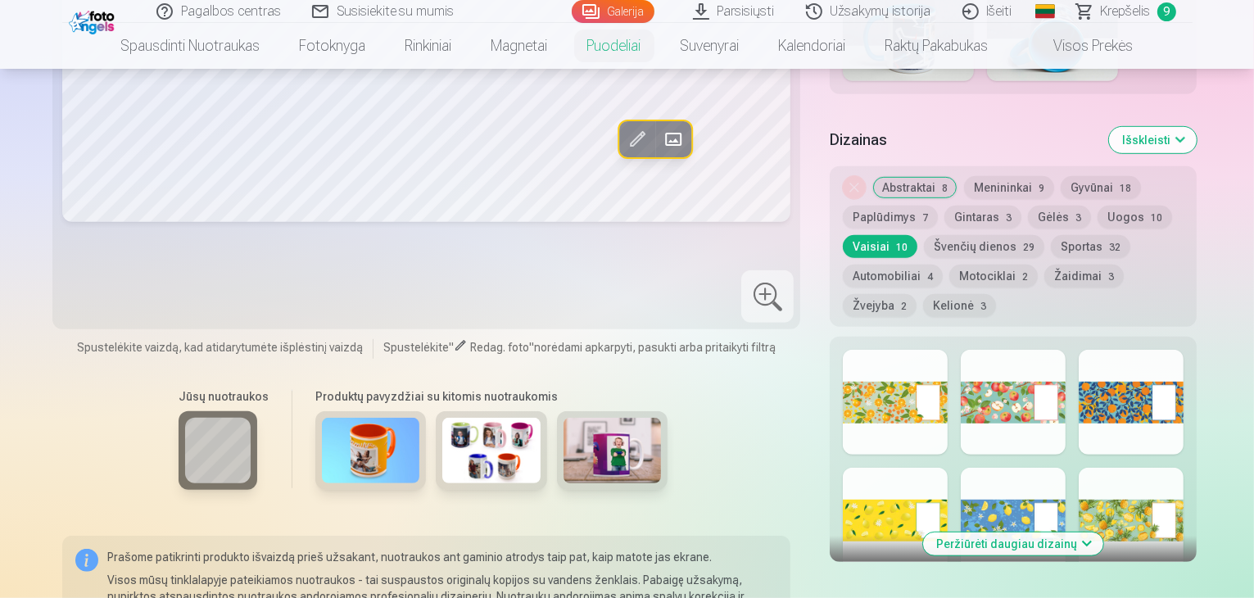
click at [1044, 235] on button "Švenčių dienos 29" at bounding box center [984, 246] width 120 height 23
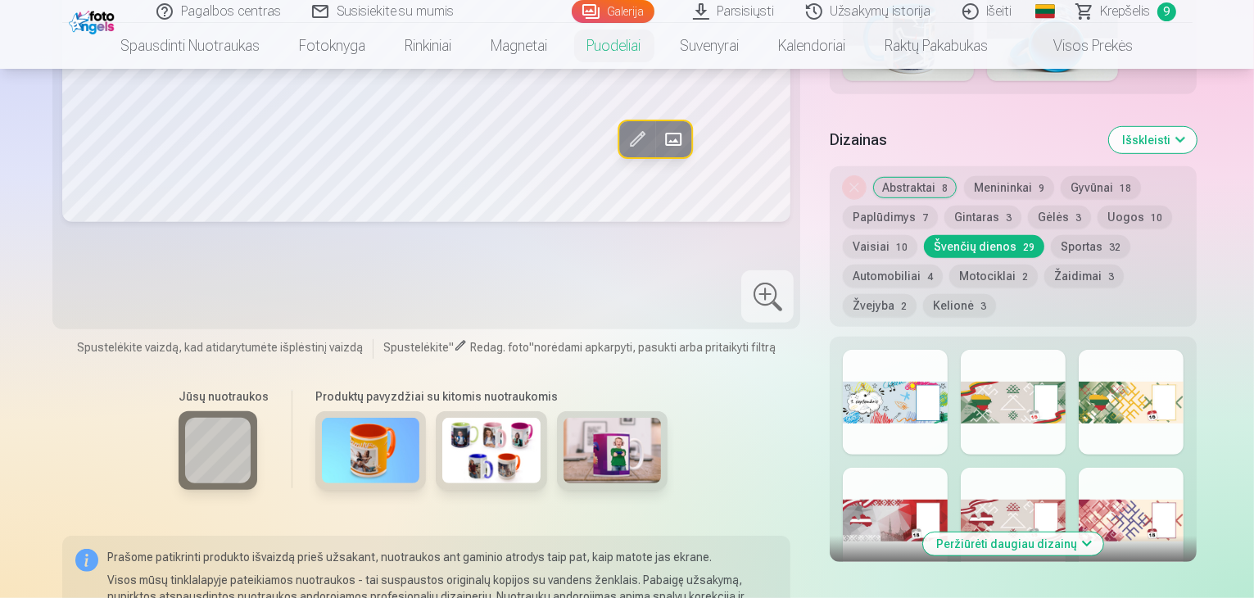
click at [916, 294] on button "Žvejyba 2" at bounding box center [880, 305] width 74 height 23
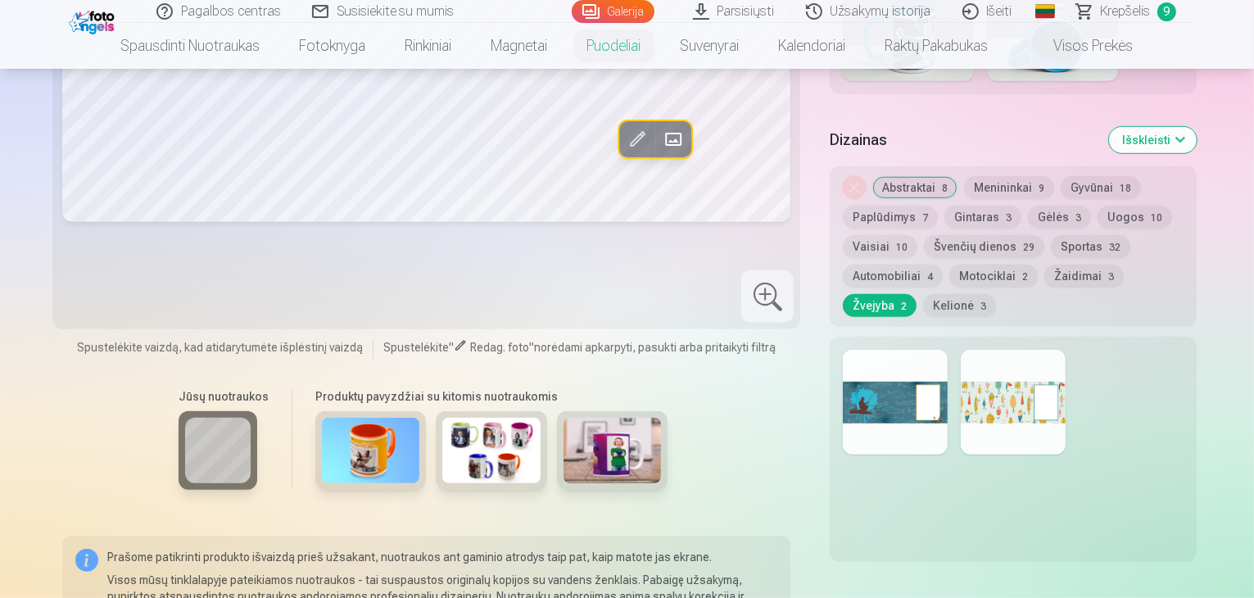
click at [1101, 264] on button "Žaidimai 3" at bounding box center [1083, 275] width 79 height 23
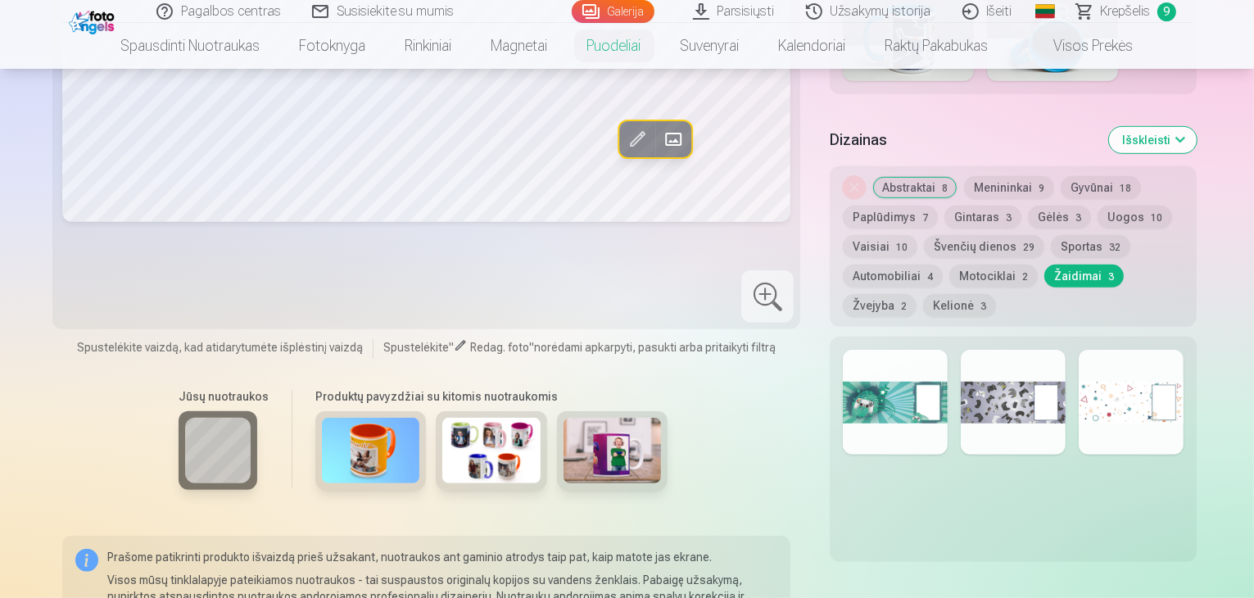
click at [1004, 264] on button "Motociklai 2" at bounding box center [993, 275] width 88 height 23
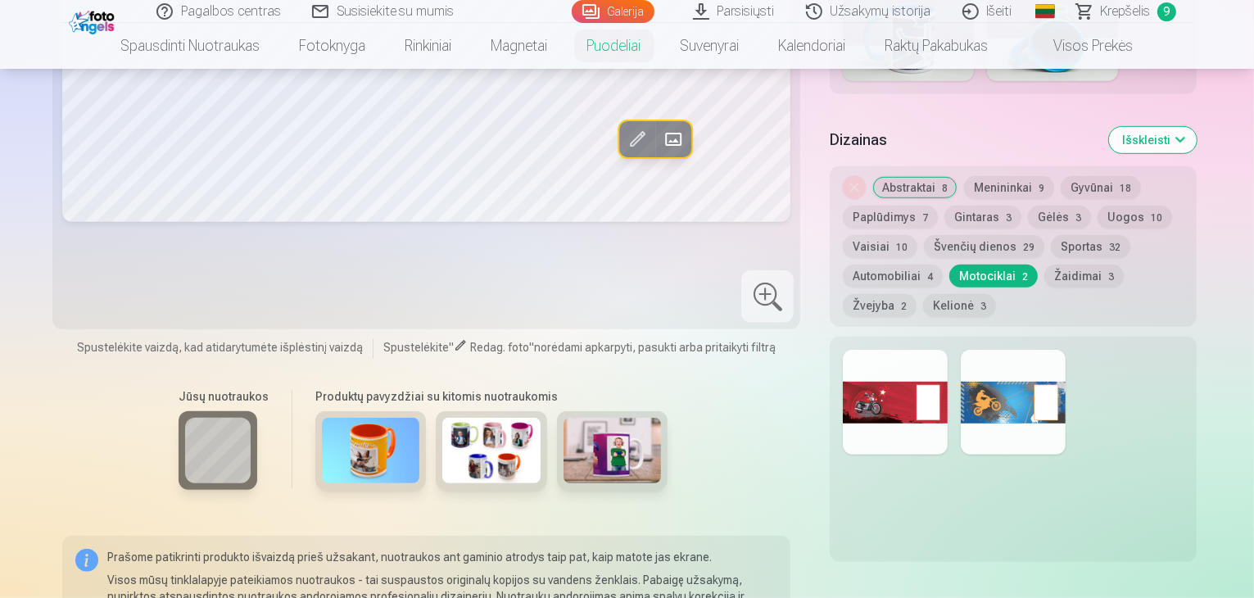
click at [920, 264] on button "Automobiliai 4" at bounding box center [893, 275] width 100 height 23
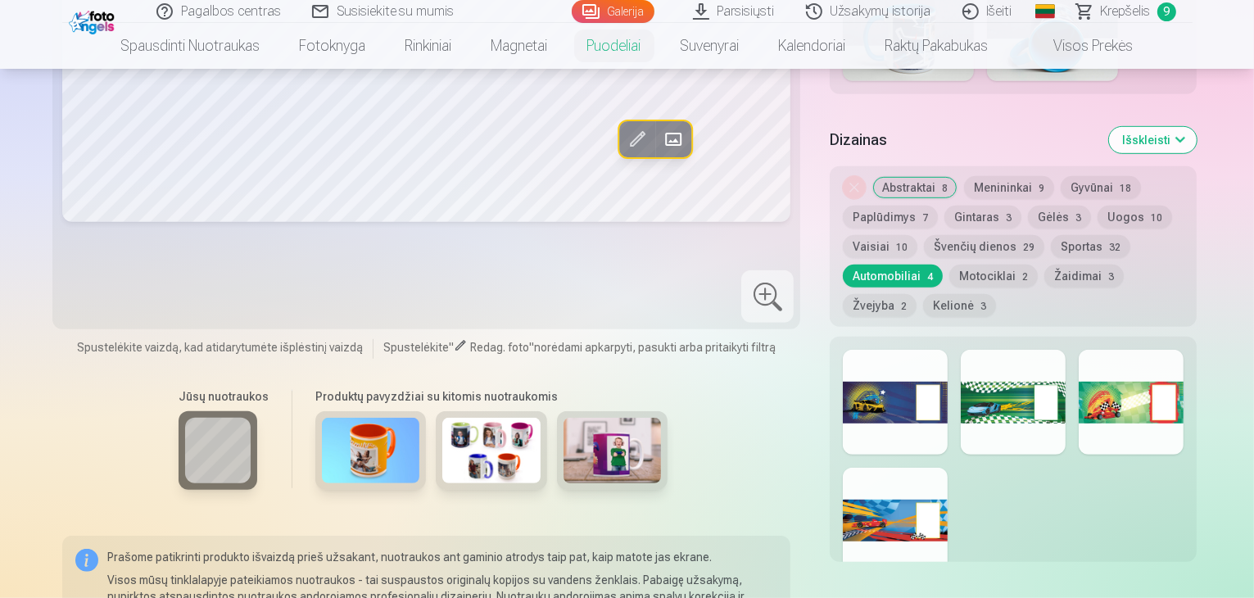
click at [1051, 235] on button "Sportas 32" at bounding box center [1090, 246] width 79 height 23
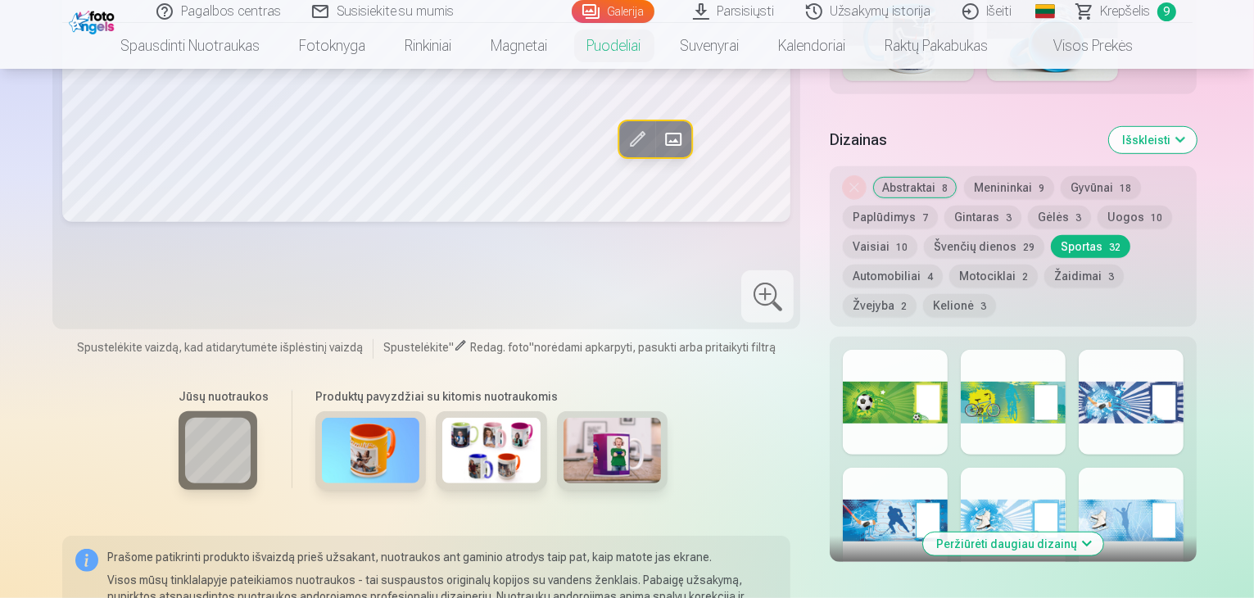
click at [923, 294] on button "Kelionė 3" at bounding box center [959, 305] width 73 height 23
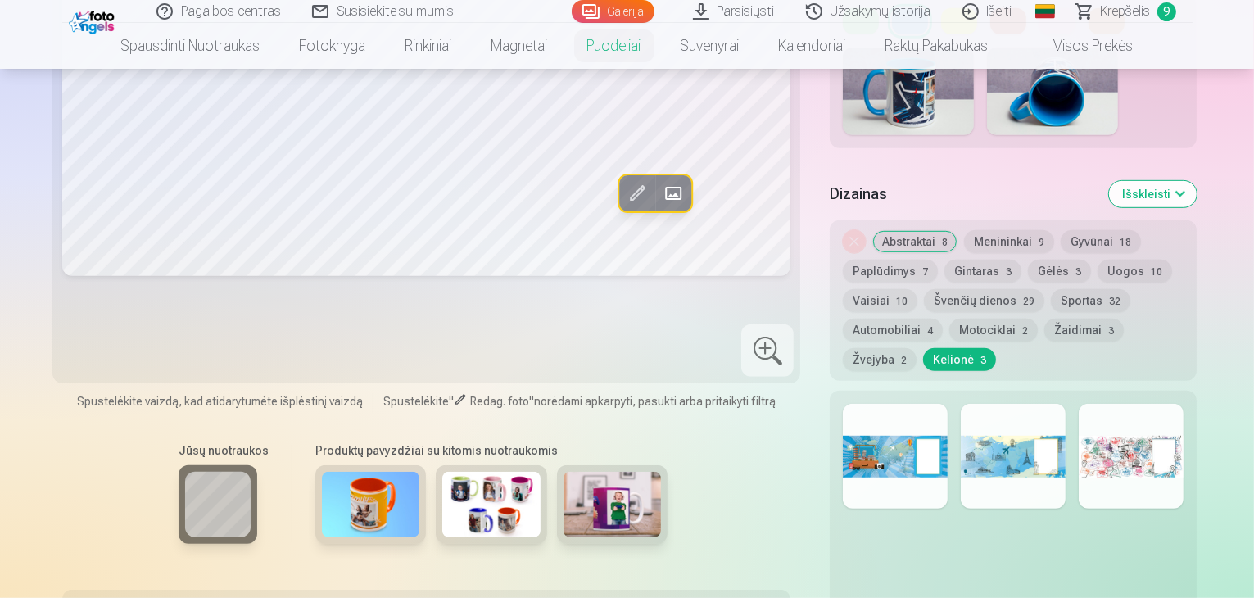
scroll to position [819, 0]
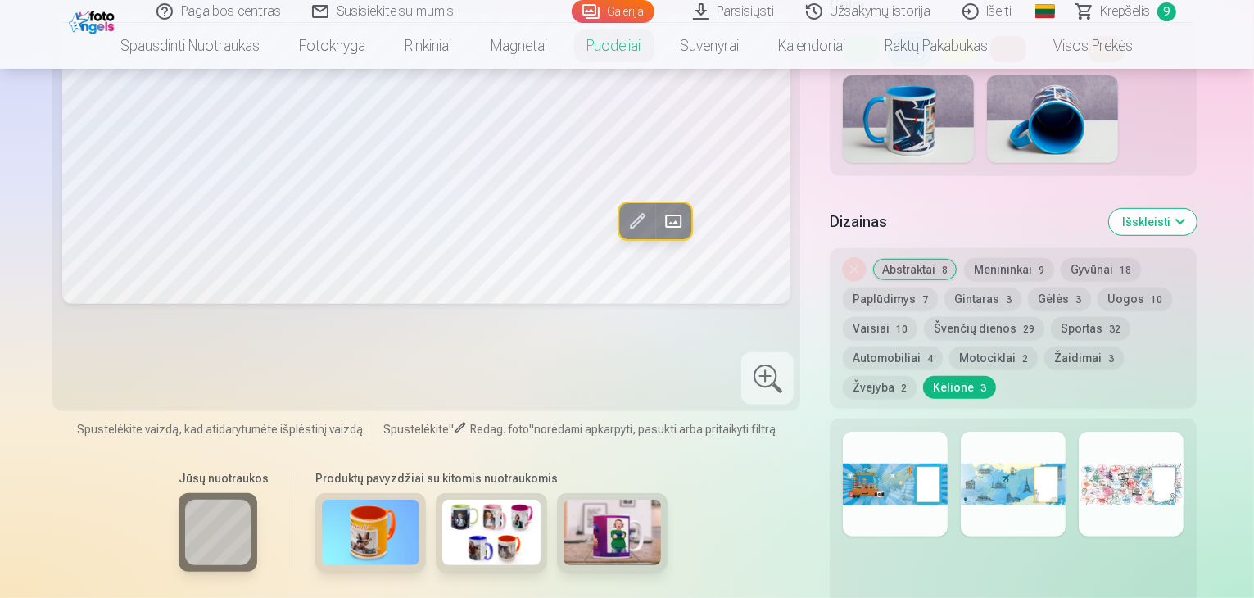
click at [1006, 294] on span "3" at bounding box center [1009, 299] width 6 height 11
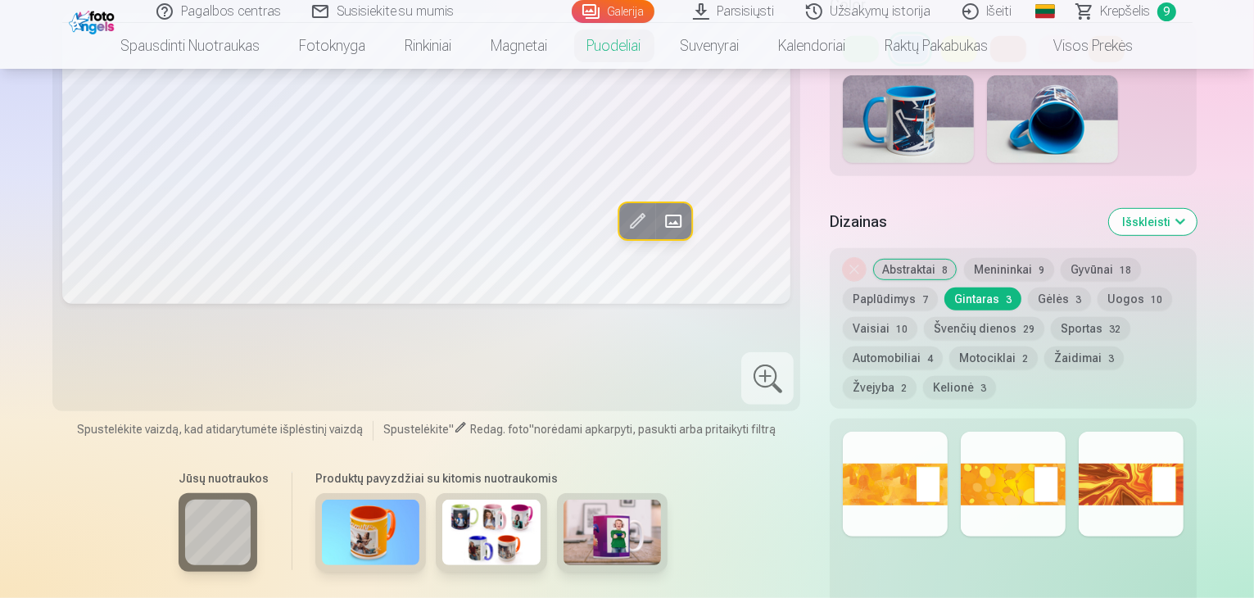
click at [964, 258] on button "Menininkai 9" at bounding box center [1009, 269] width 90 height 23
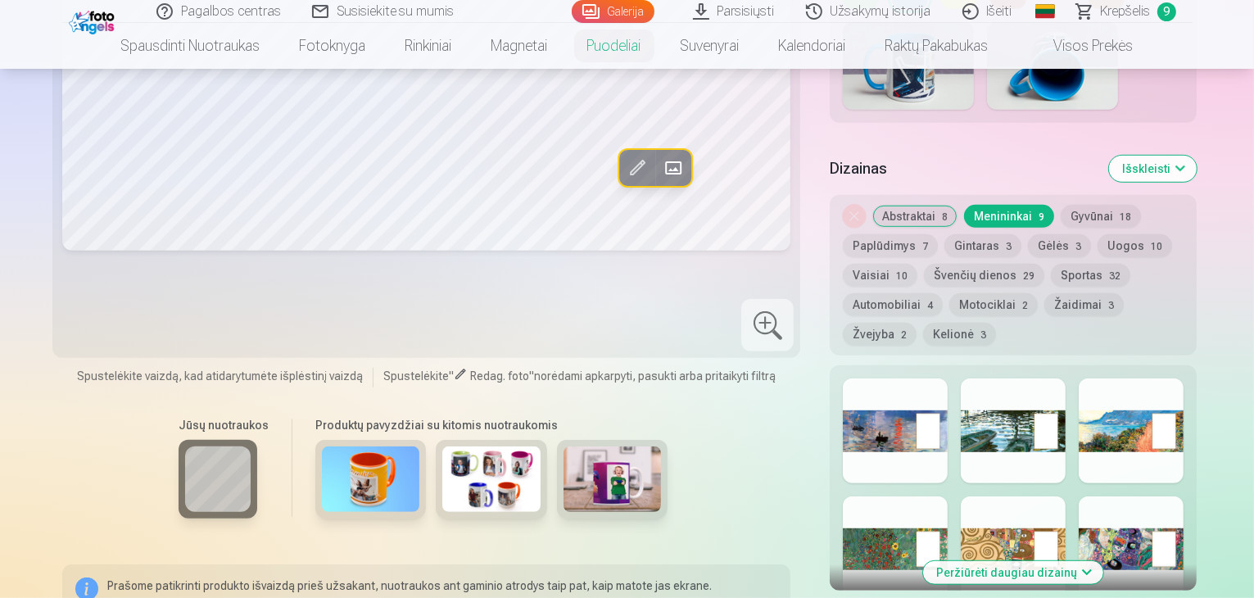
scroll to position [983, 0]
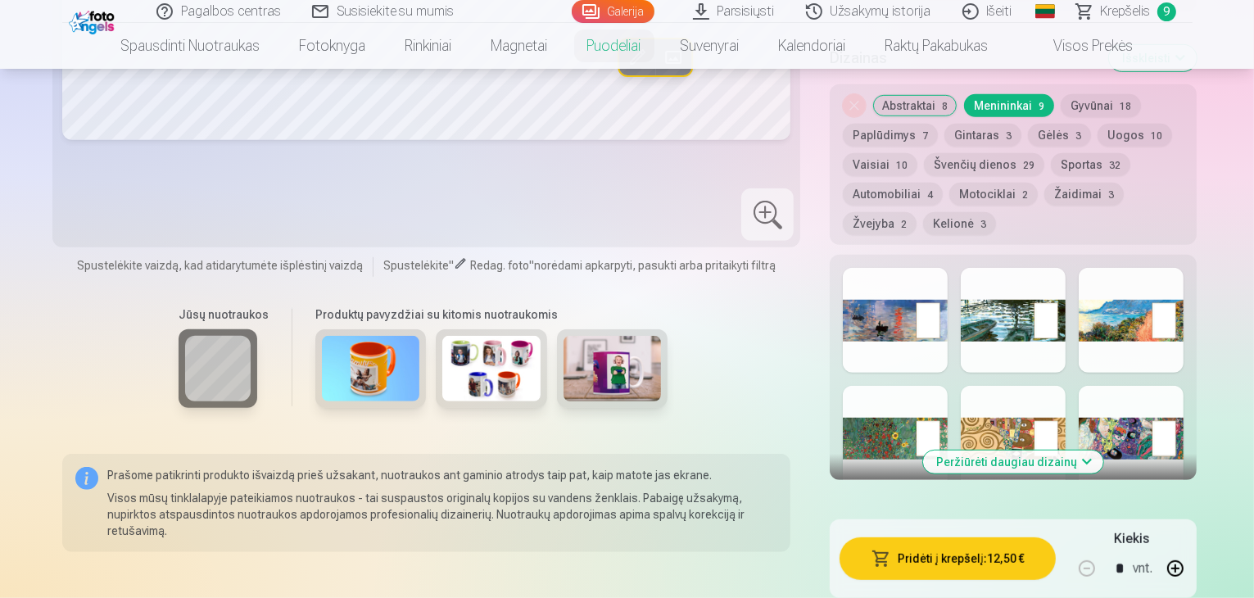
click at [1051, 450] on button "Peržiūrėti daugiau dizainų" at bounding box center [1013, 461] width 180 height 23
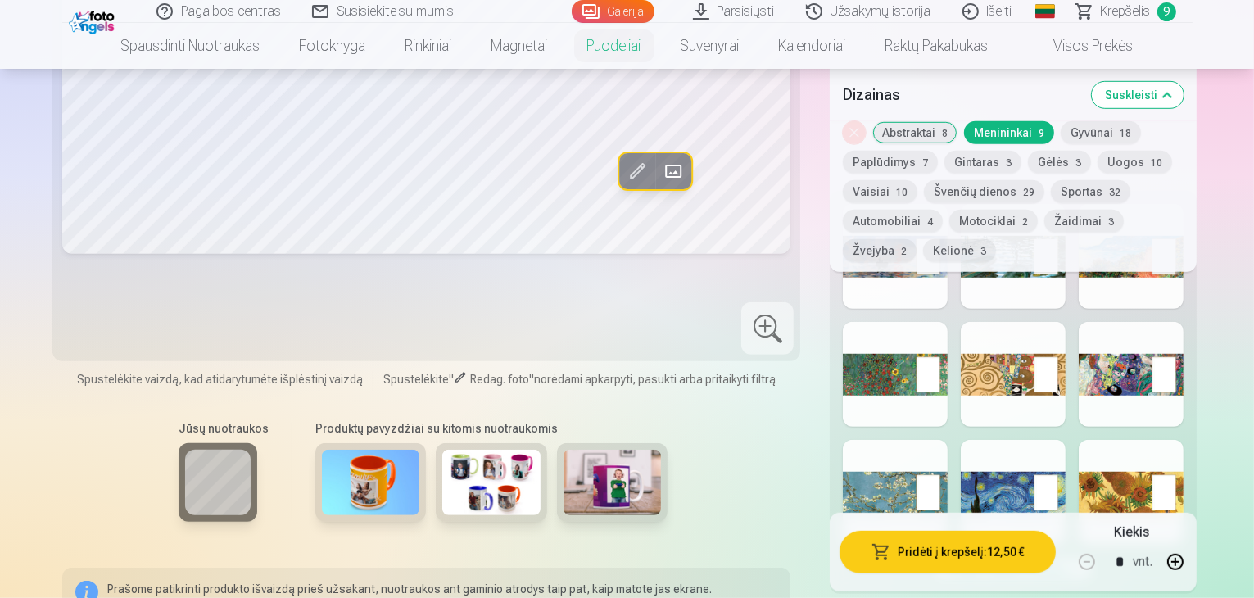
scroll to position [1065, 0]
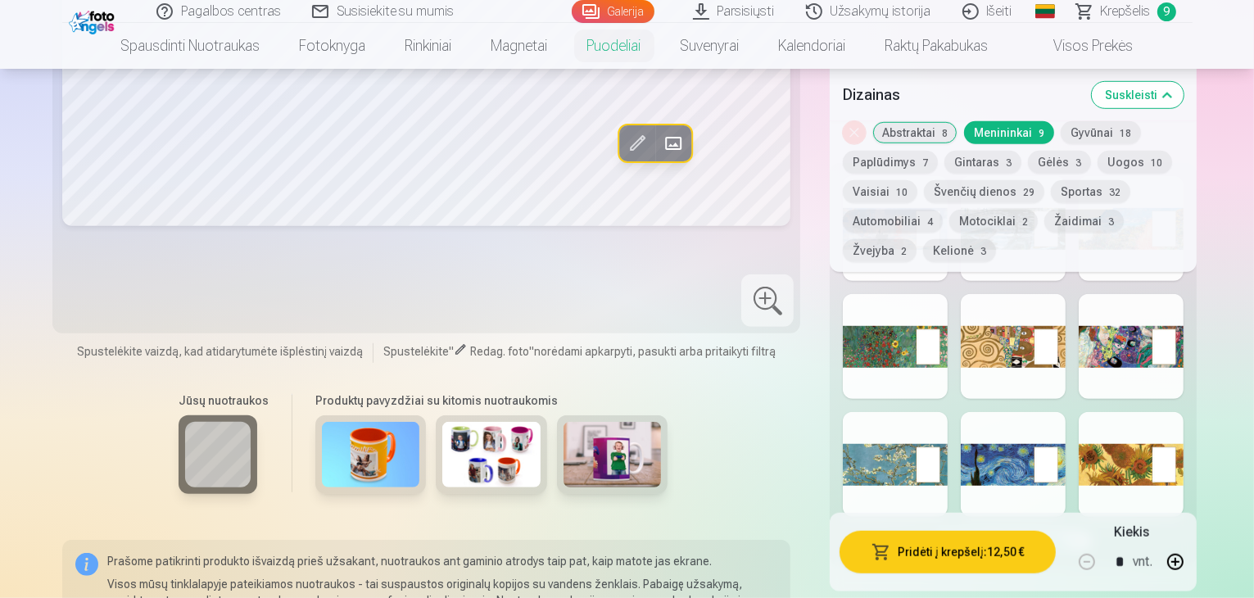
click at [872, 412] on div at bounding box center [895, 464] width 105 height 105
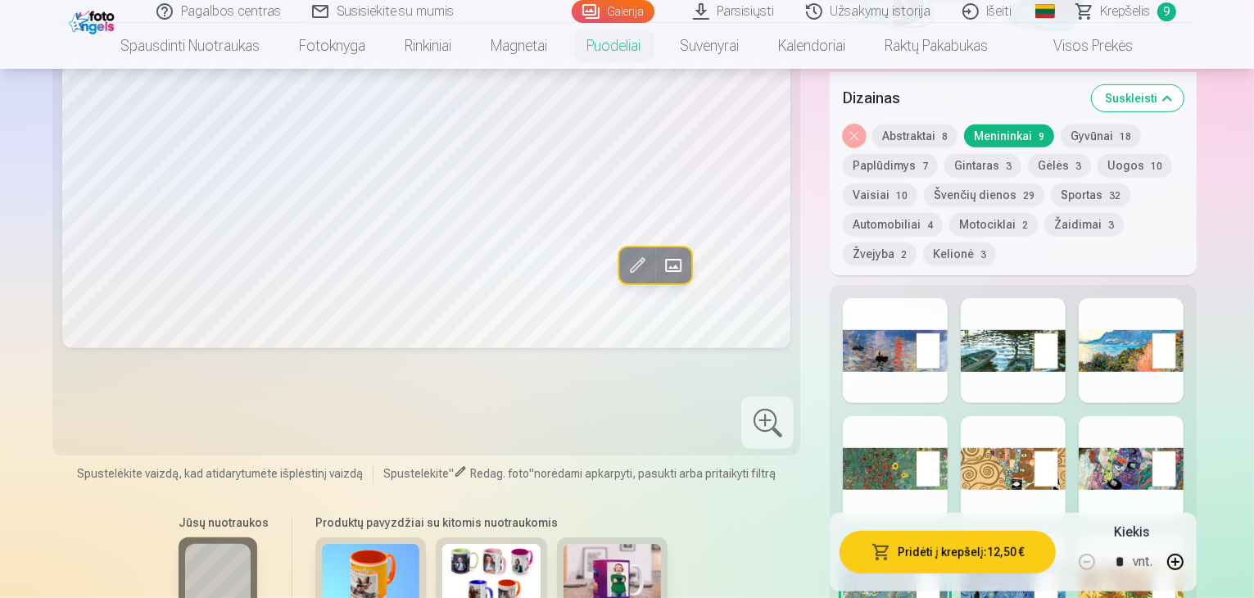
scroll to position [983, 0]
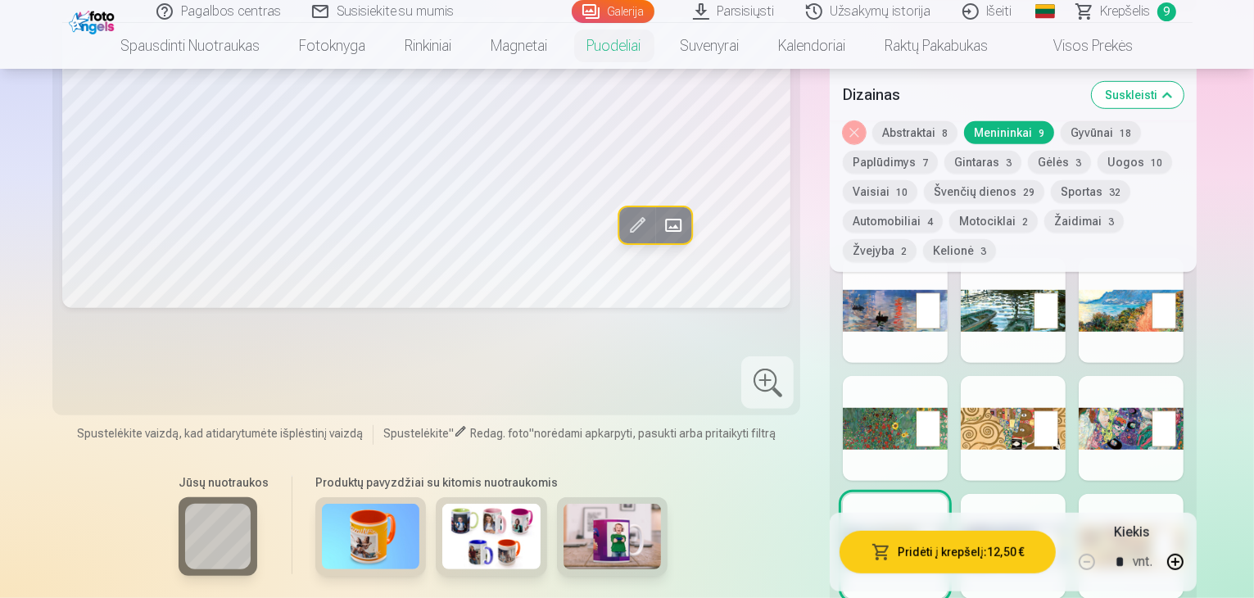
click at [1018, 494] on div at bounding box center [1013, 546] width 105 height 105
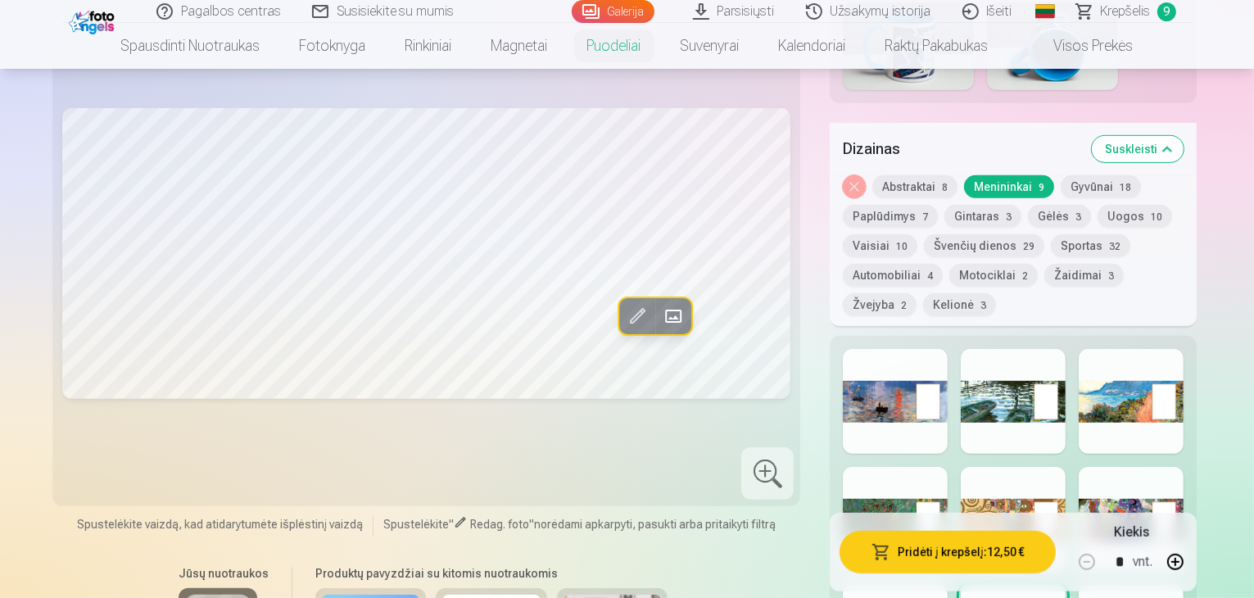
scroll to position [901, 0]
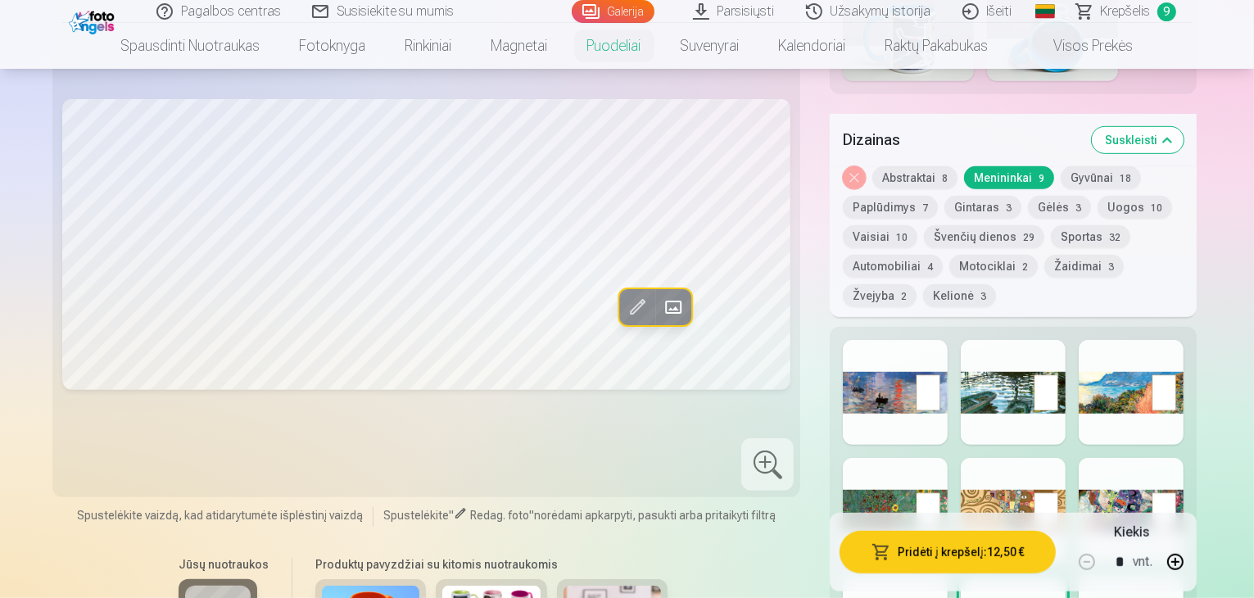
click at [1153, 458] on div at bounding box center [1130, 510] width 105 height 105
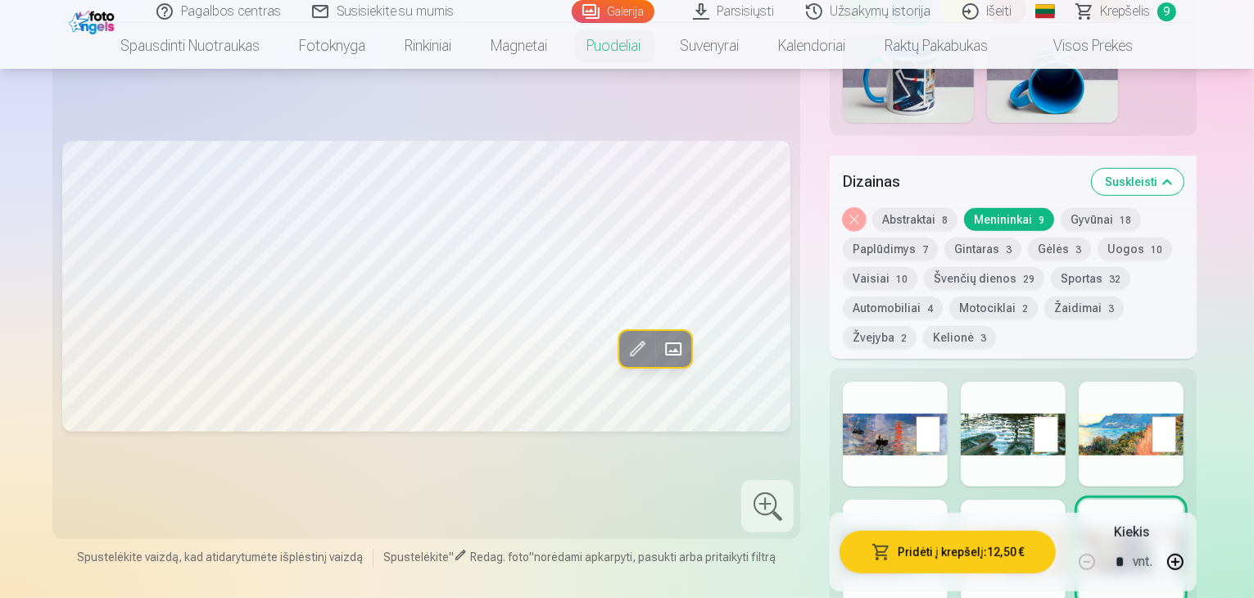
scroll to position [1146, 0]
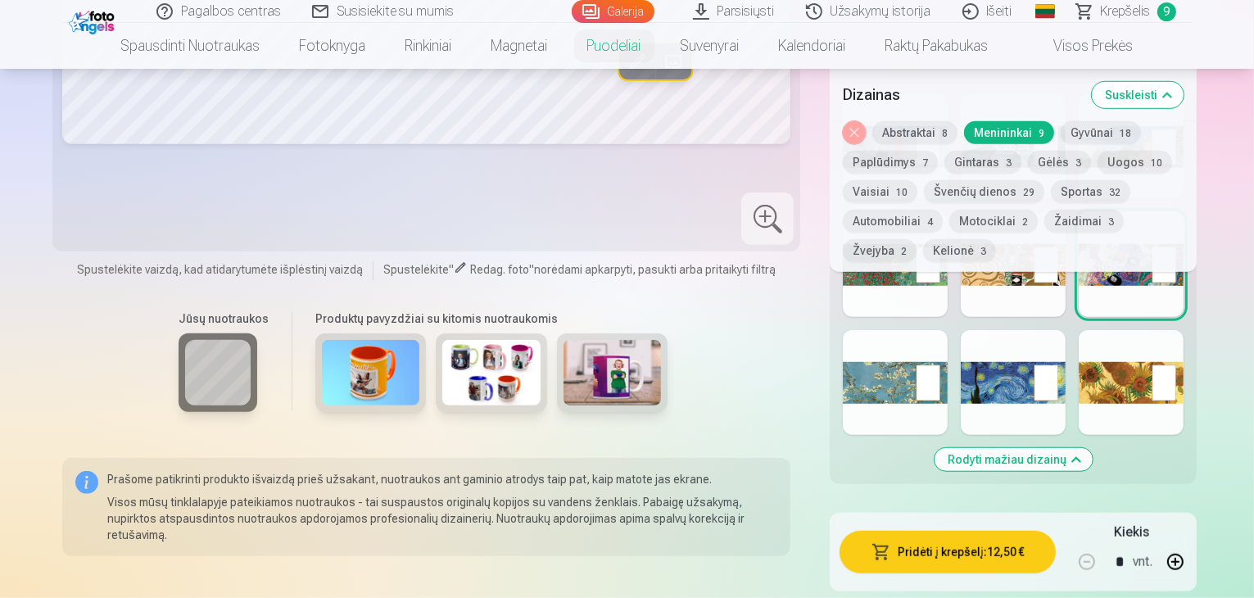
click at [1183, 330] on div at bounding box center [1130, 382] width 105 height 105
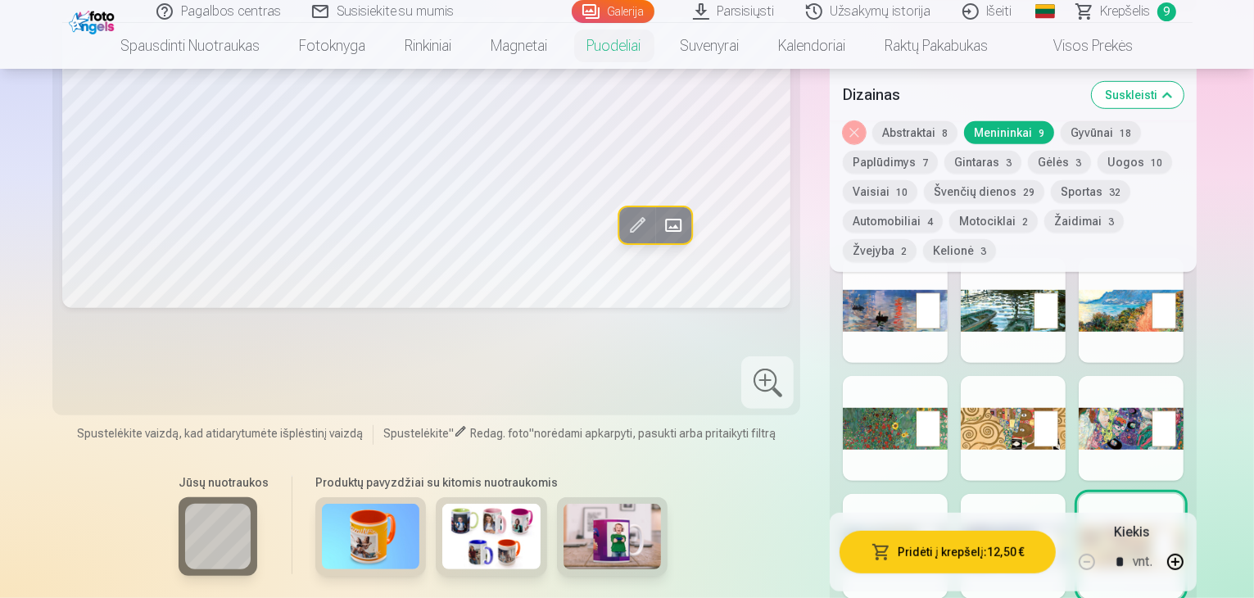
scroll to position [1065, 0]
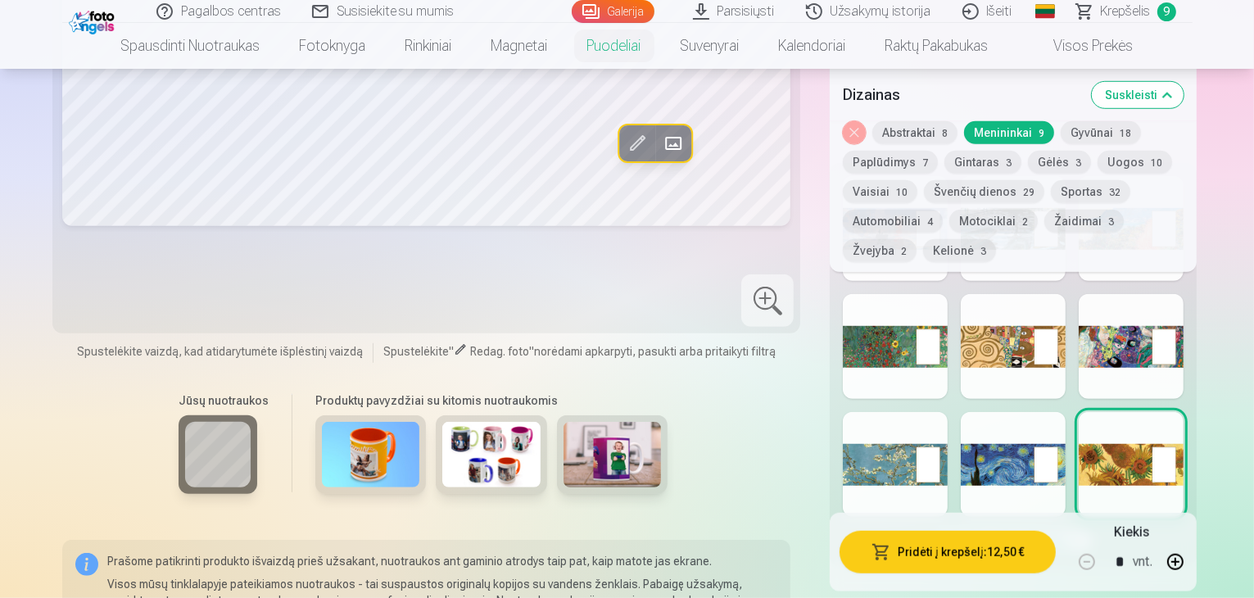
click at [892, 412] on div at bounding box center [895, 464] width 105 height 105
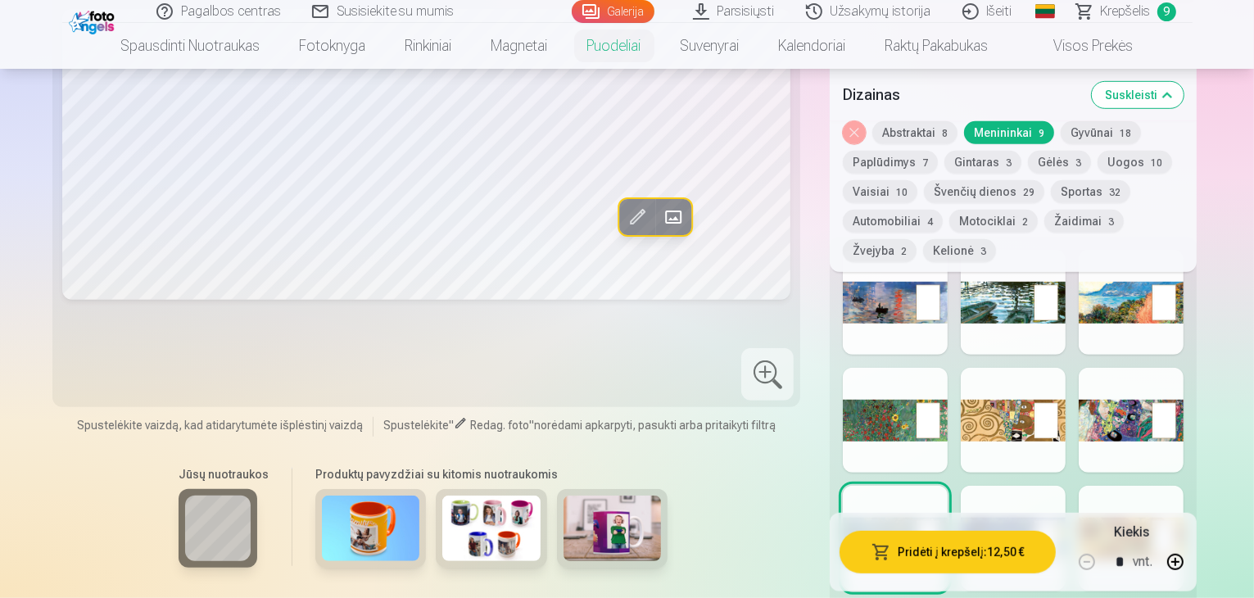
scroll to position [819, 0]
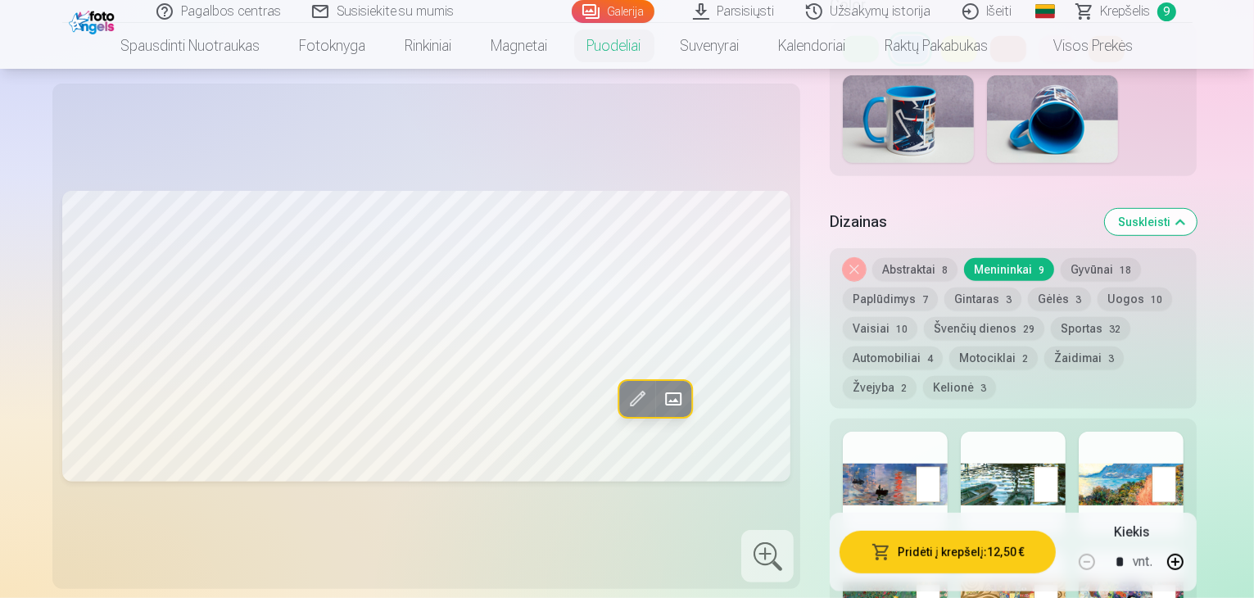
click at [844, 432] on div at bounding box center [895, 484] width 105 height 105
click at [865, 549] on div at bounding box center [895, 601] width 105 height 105
click at [1002, 432] on div at bounding box center [1013, 484] width 105 height 105
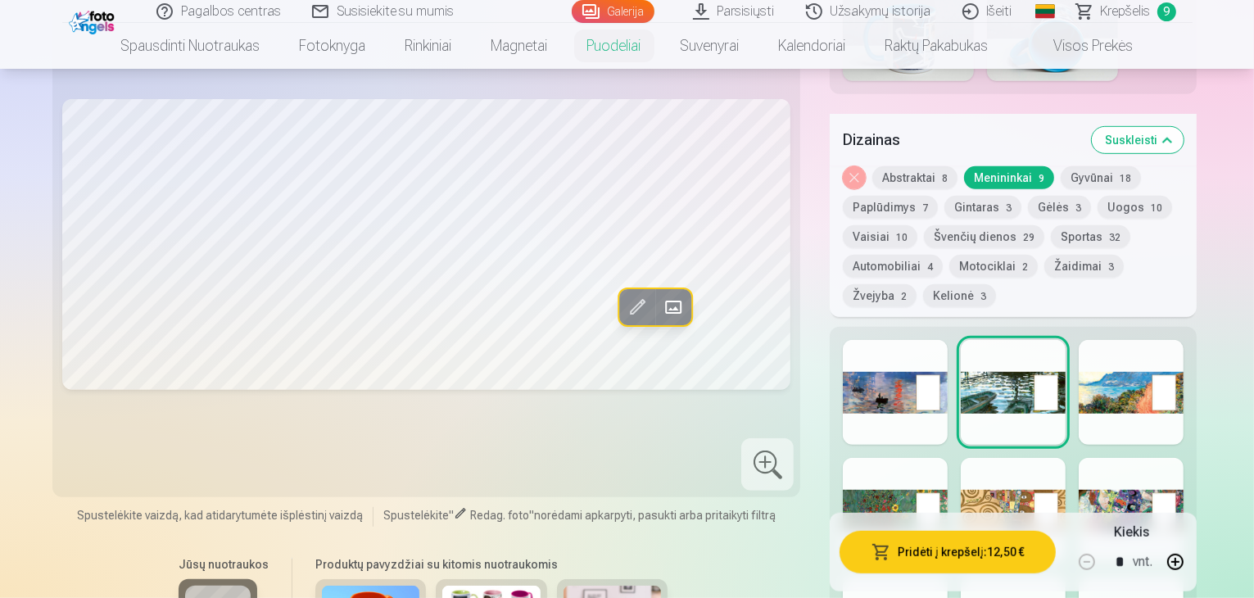
scroll to position [983, 0]
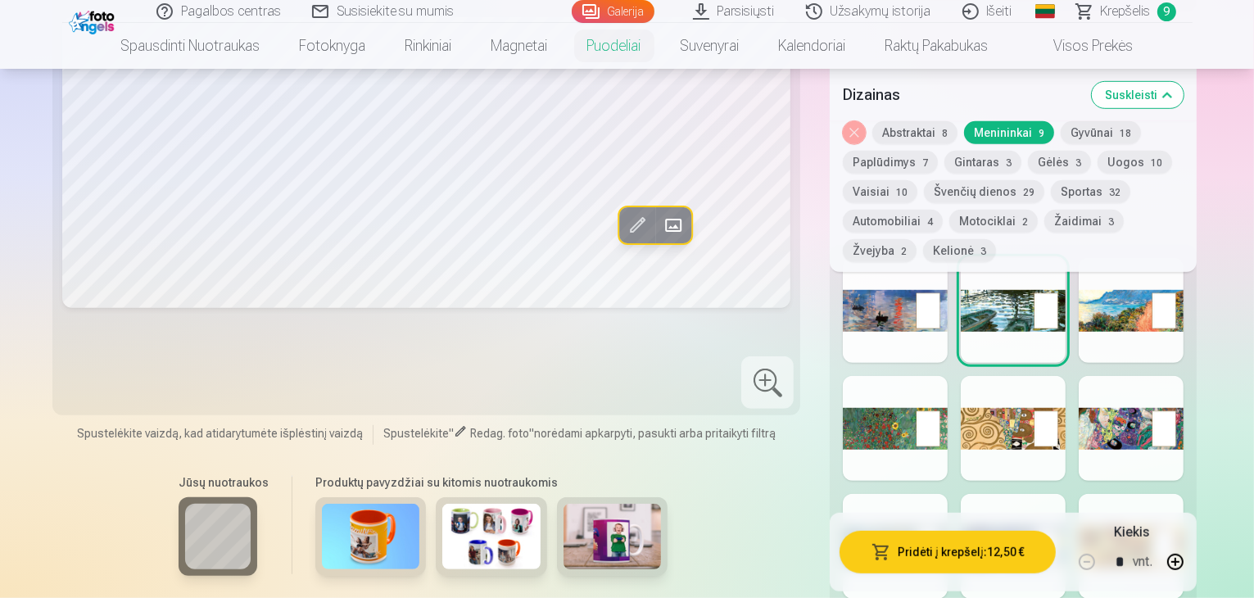
click at [897, 494] on div at bounding box center [895, 546] width 105 height 105
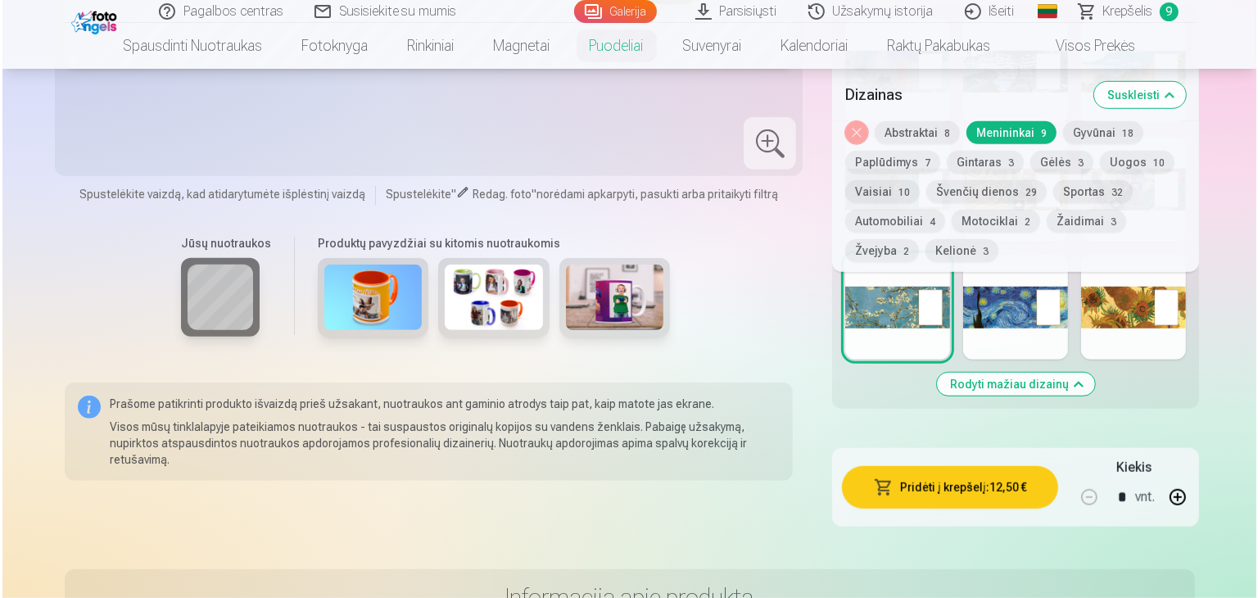
scroll to position [1228, 0]
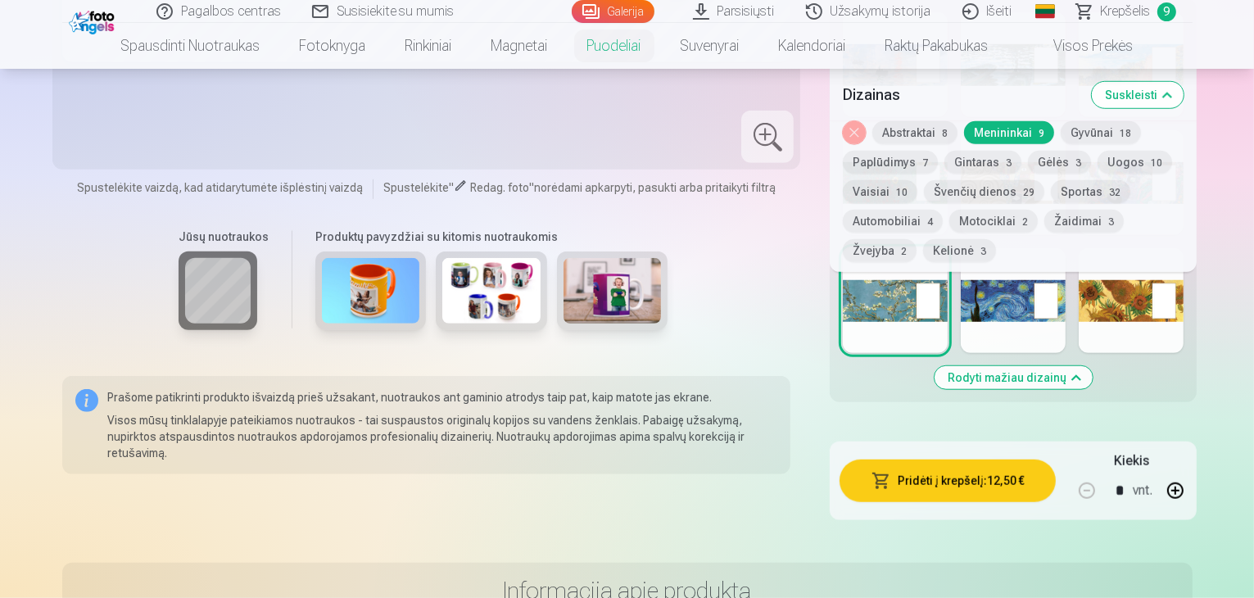
click at [999, 459] on button "Pridėti į krepšelį : 12,50 €" at bounding box center [947, 480] width 216 height 43
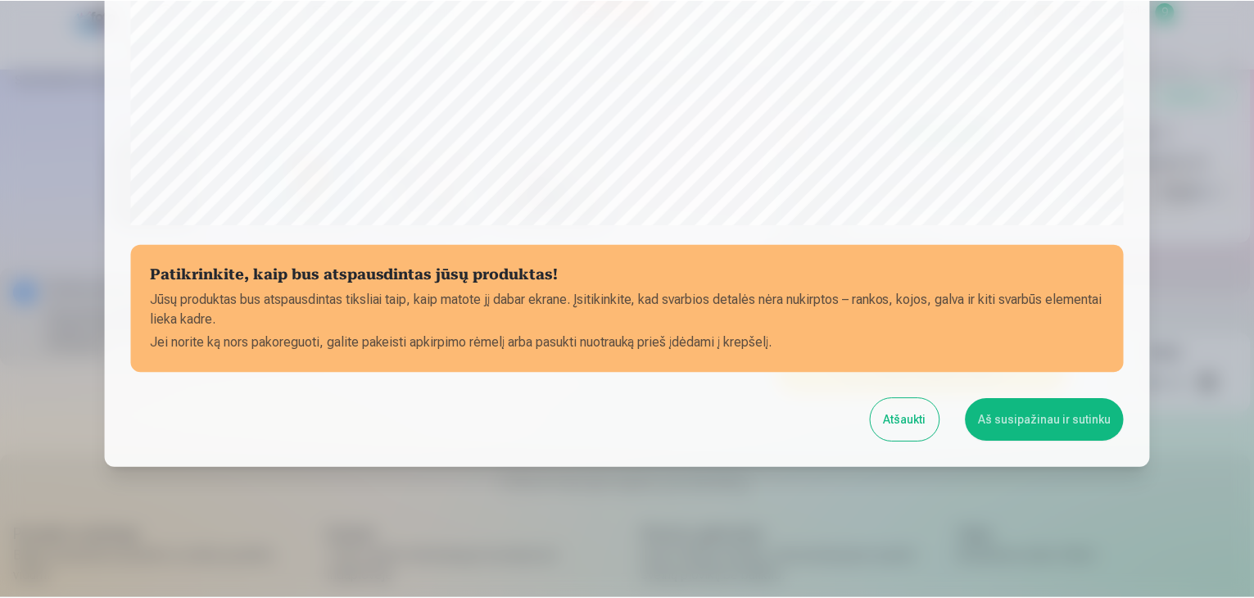
scroll to position [581, 0]
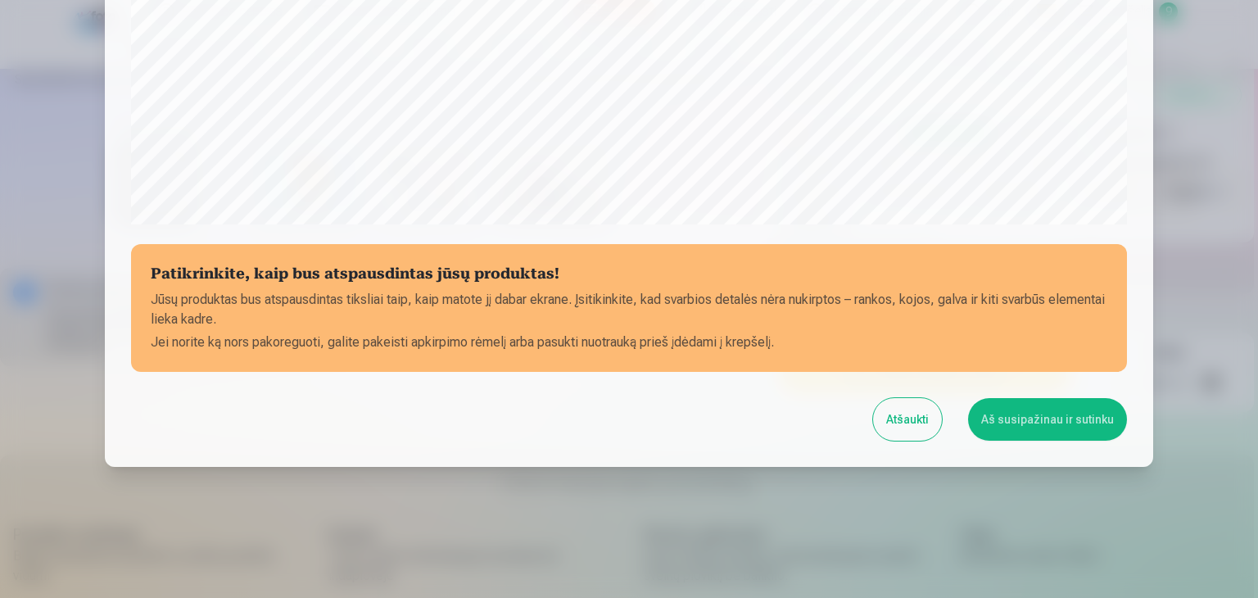
click at [1045, 414] on button "Aš susipažinau ir sutinku" at bounding box center [1047, 419] width 159 height 43
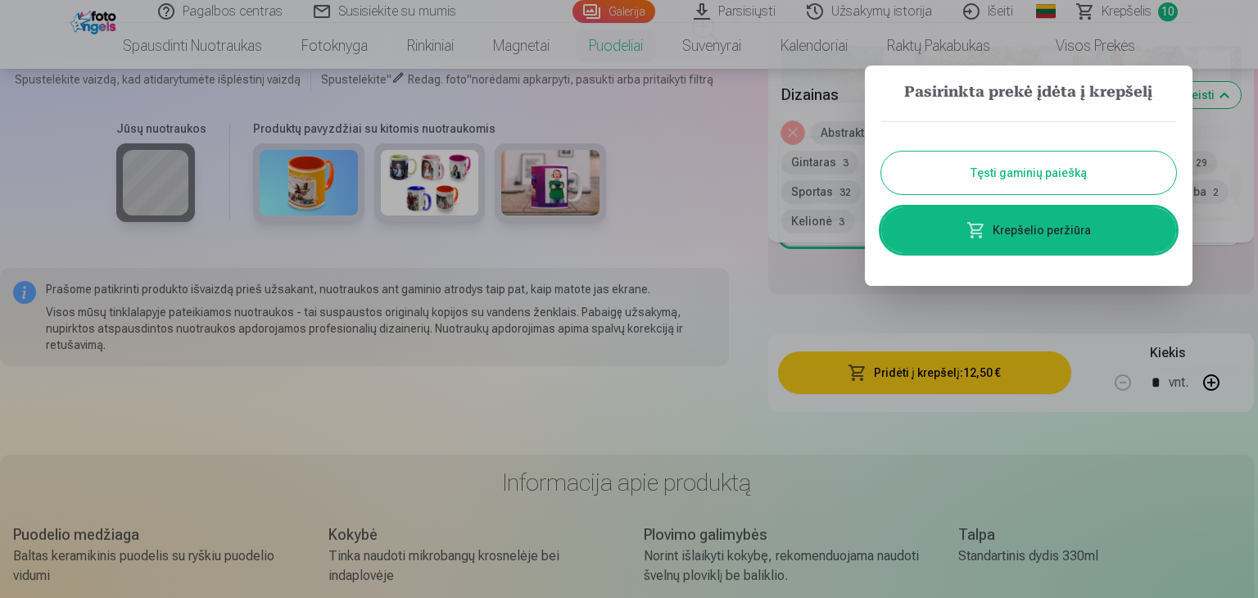
click at [956, 232] on link "Krepšelio peržiūra" at bounding box center [1028, 230] width 295 height 46
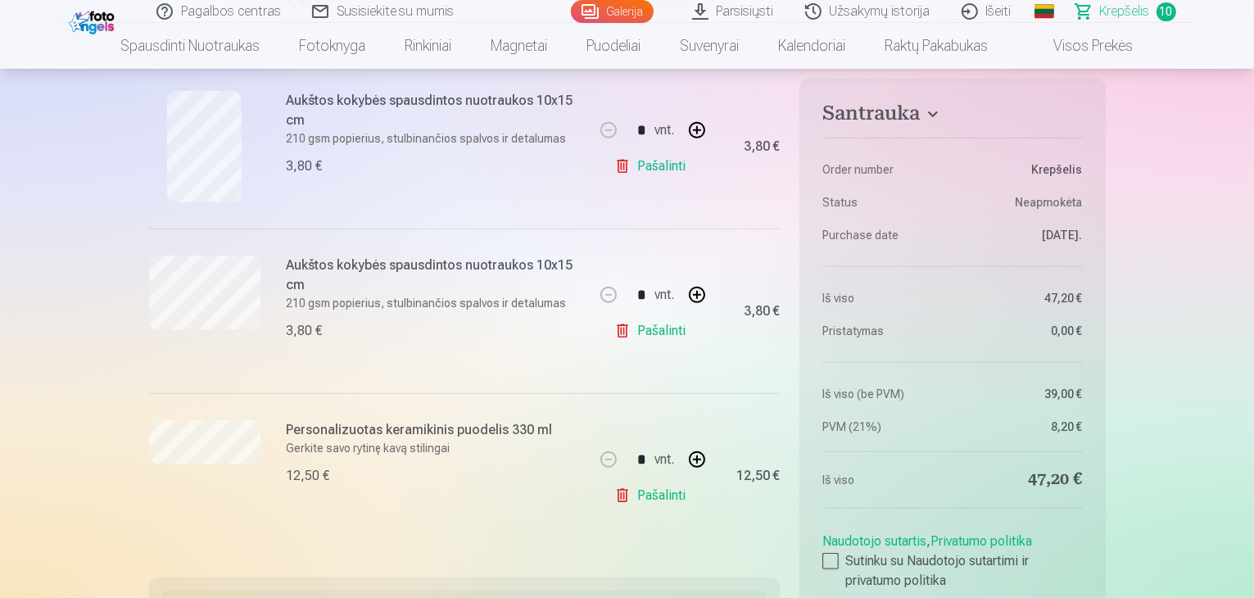
scroll to position [1474, 0]
